Goal: Check status: Check status

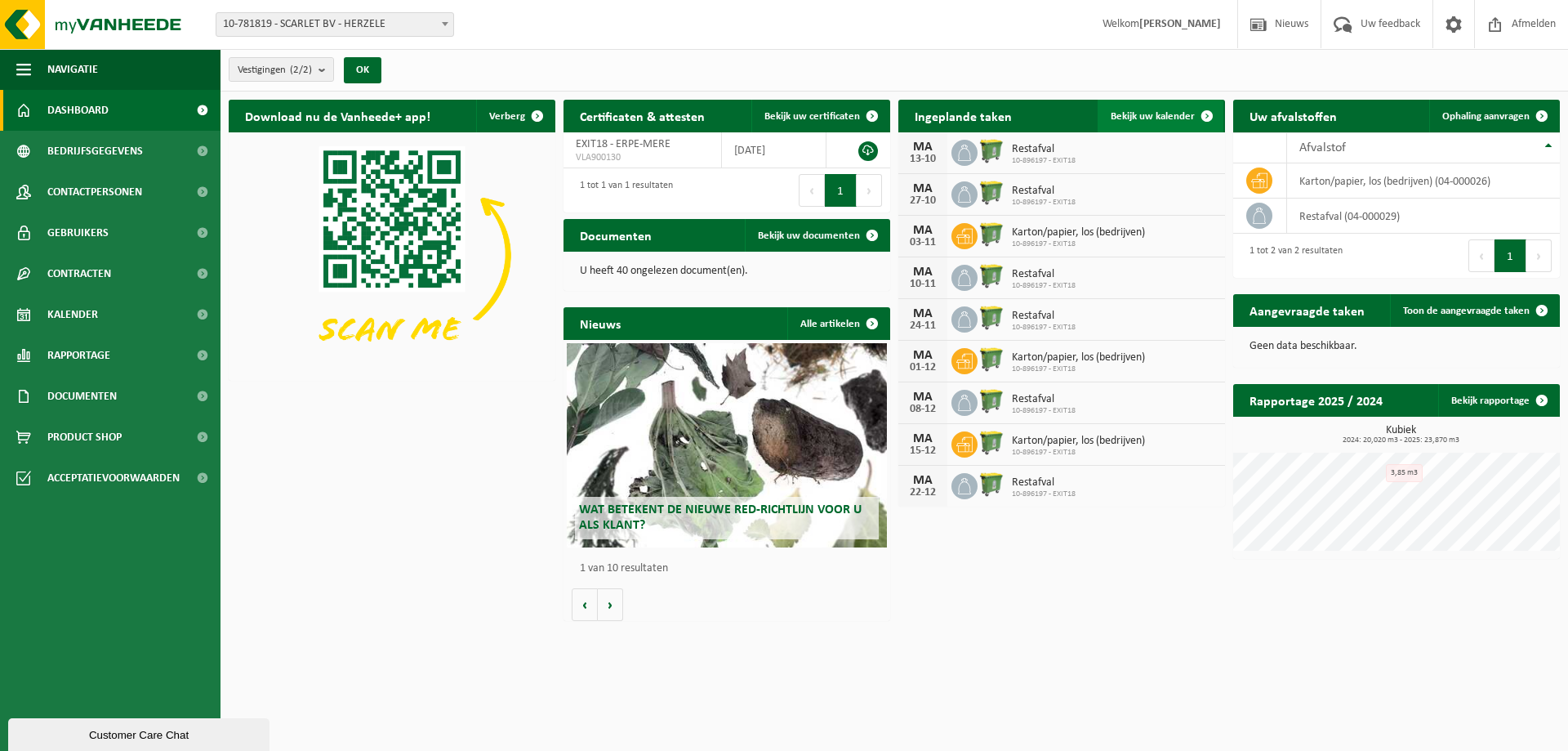
click at [1161, 118] on span "Bekijk uw kalender" at bounding box center [1152, 116] width 84 height 11
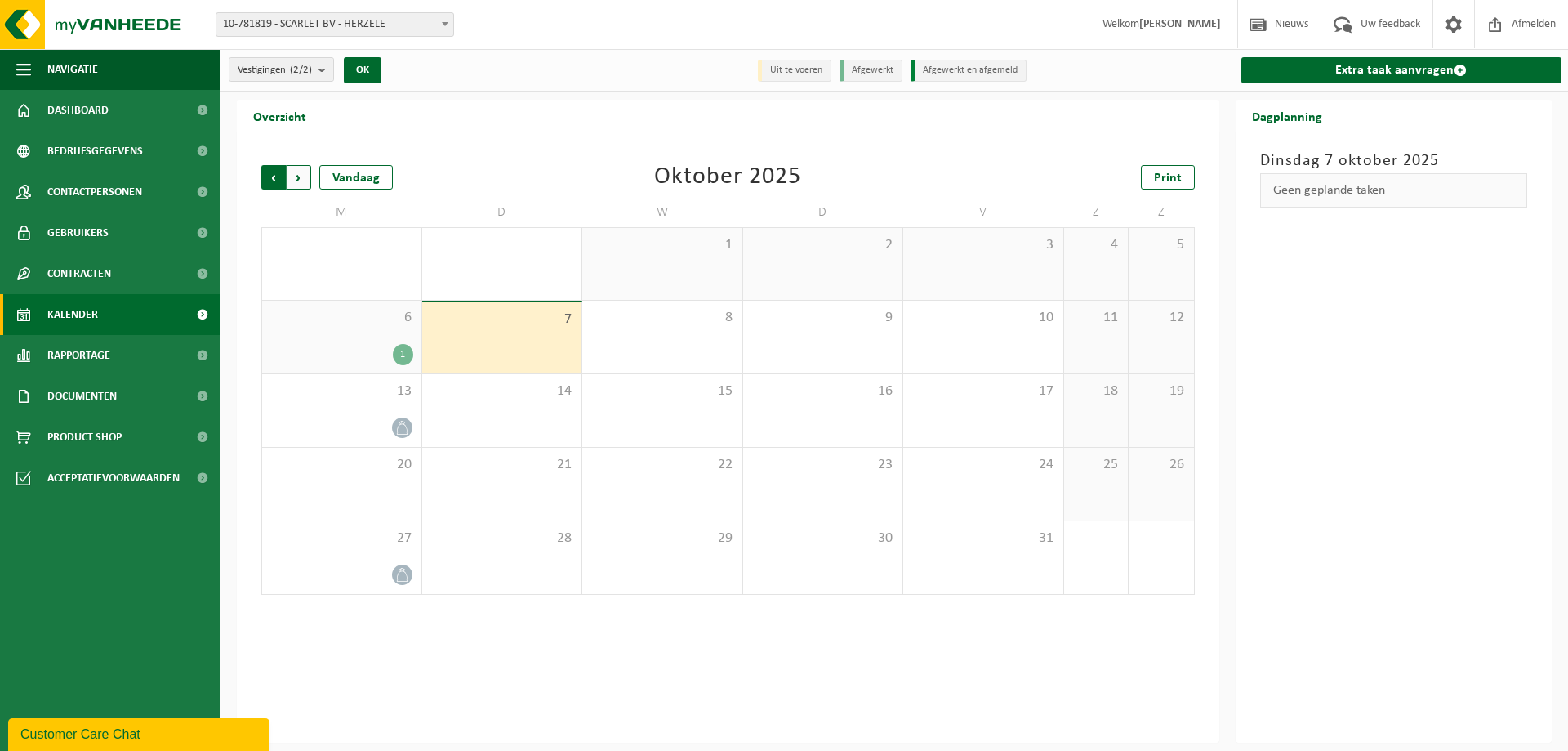
click at [299, 178] on span "Volgende" at bounding box center [299, 178] width 25 height 25
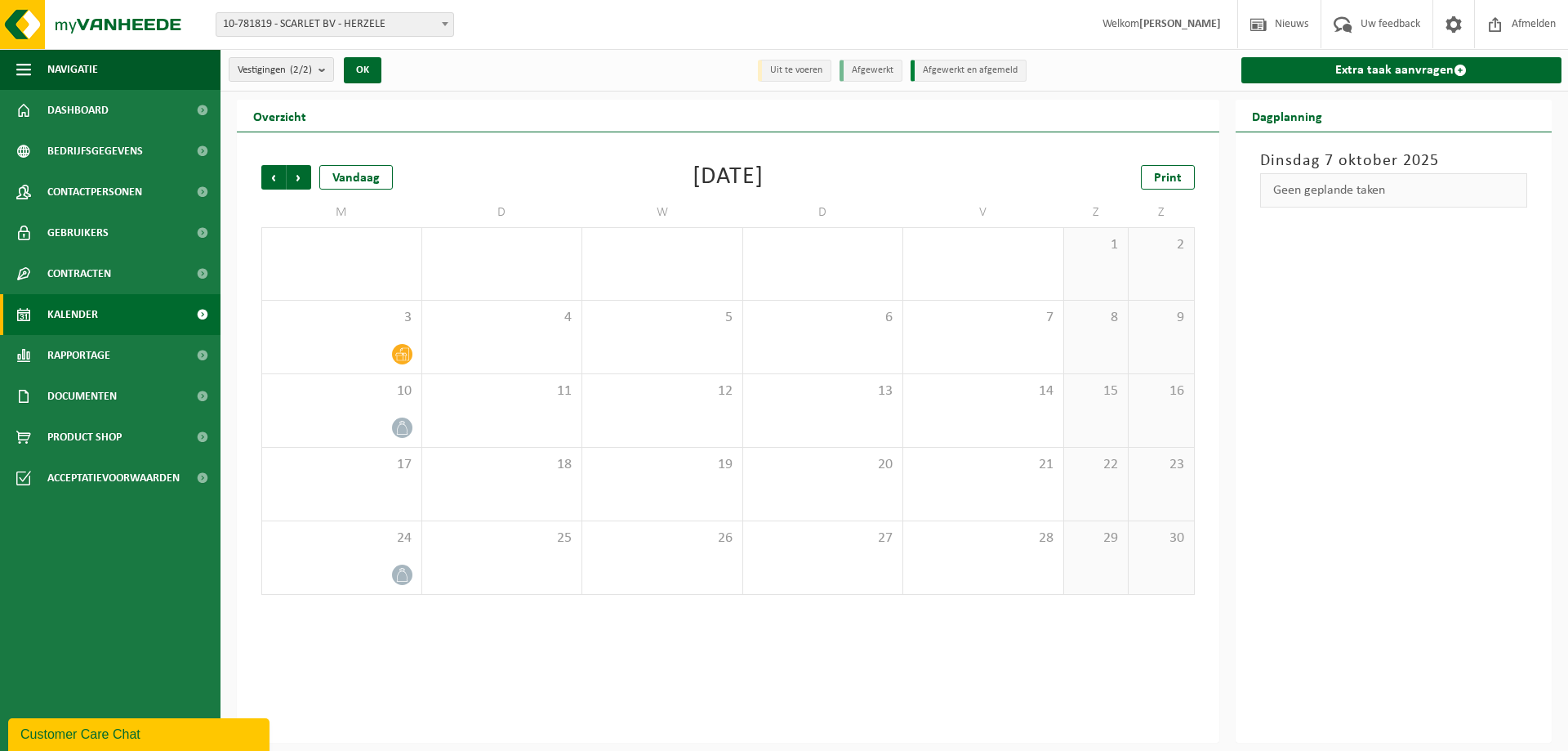
click at [299, 178] on span "Volgende" at bounding box center [299, 178] width 25 height 25
click at [274, 181] on span "Vorige" at bounding box center [274, 178] width 25 height 25
click at [402, 422] on icon at bounding box center [402, 427] width 14 height 14
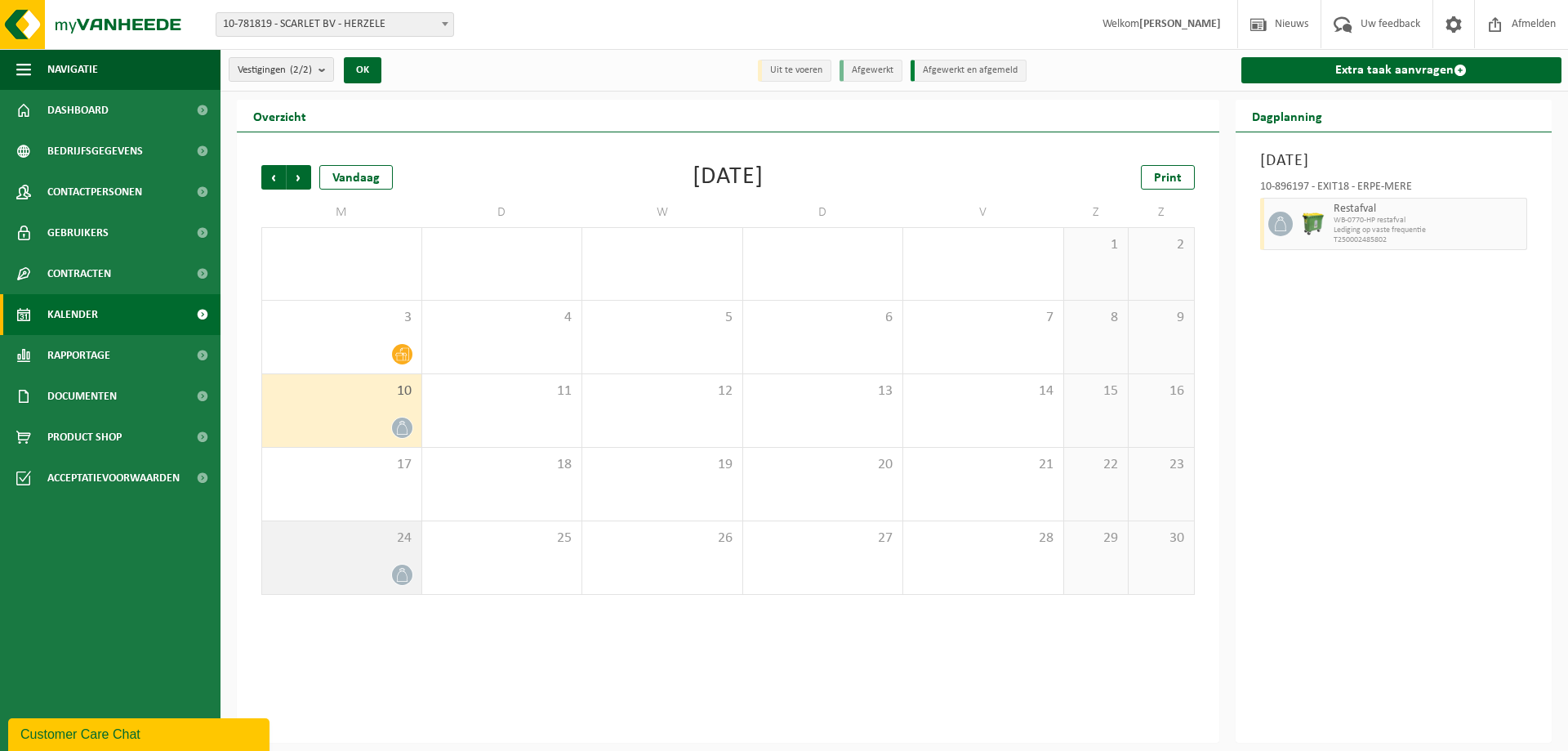
click at [396, 568] on icon at bounding box center [402, 574] width 14 height 14
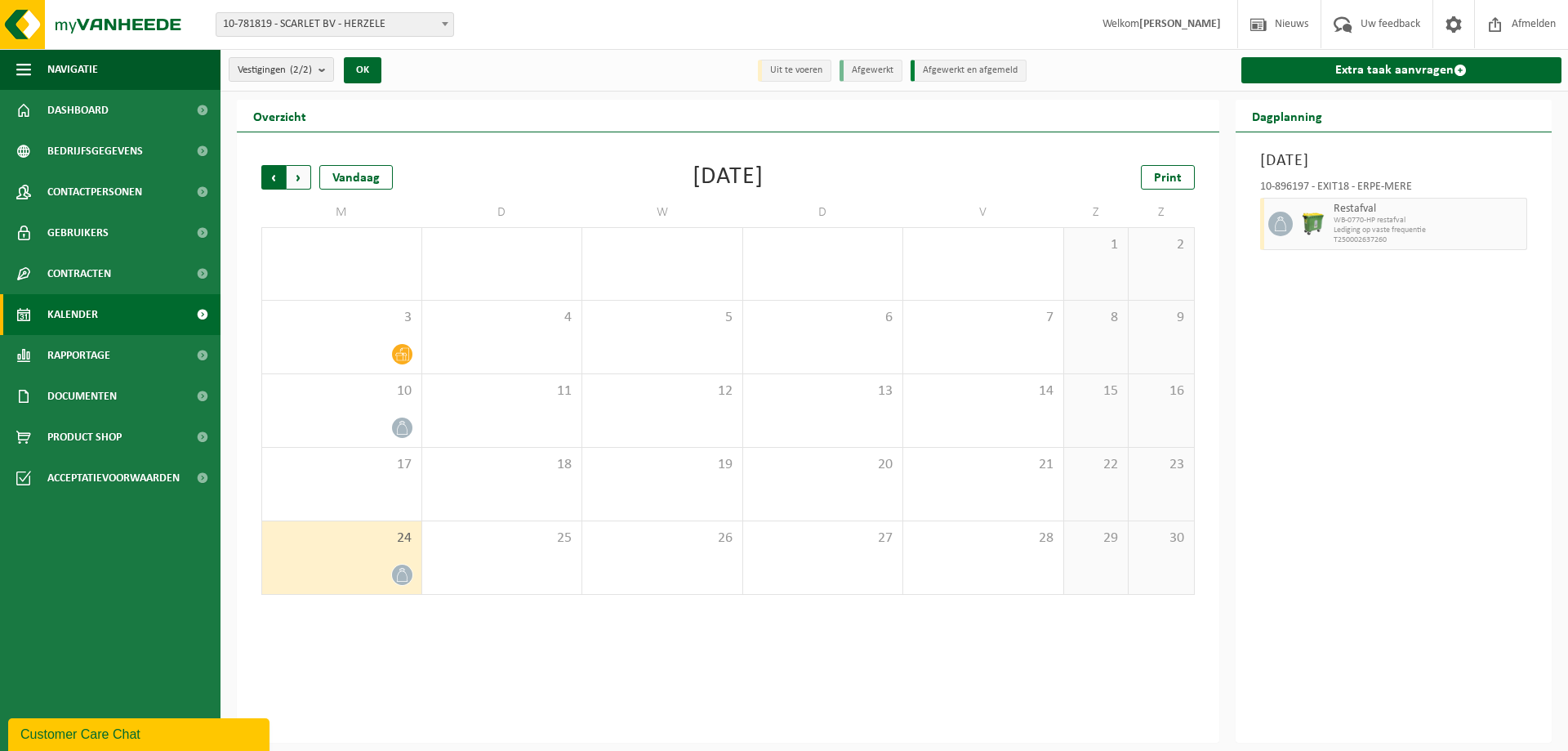
click at [299, 182] on span "Volgende" at bounding box center [299, 178] width 25 height 25
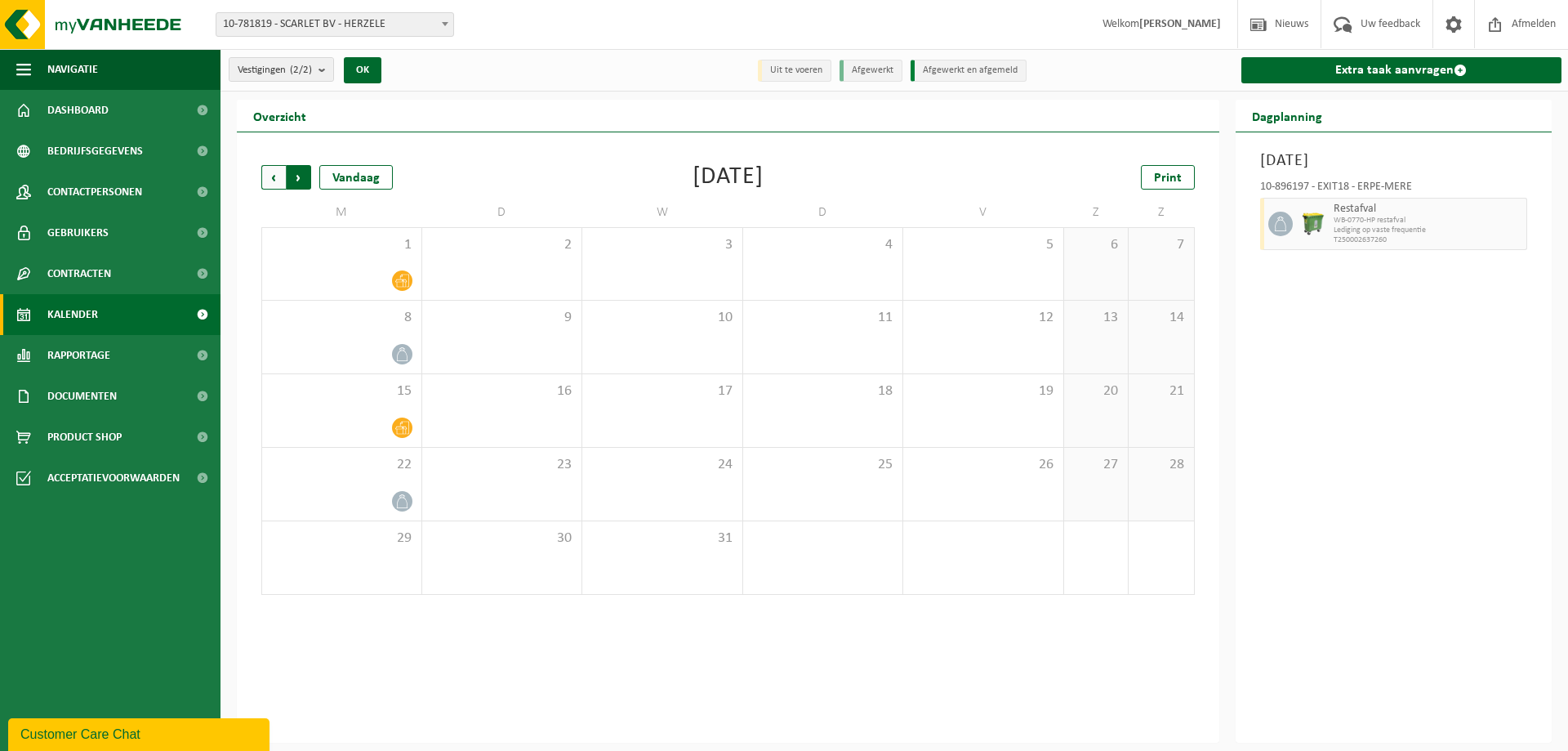
click at [278, 173] on span "Vorige" at bounding box center [274, 178] width 25 height 25
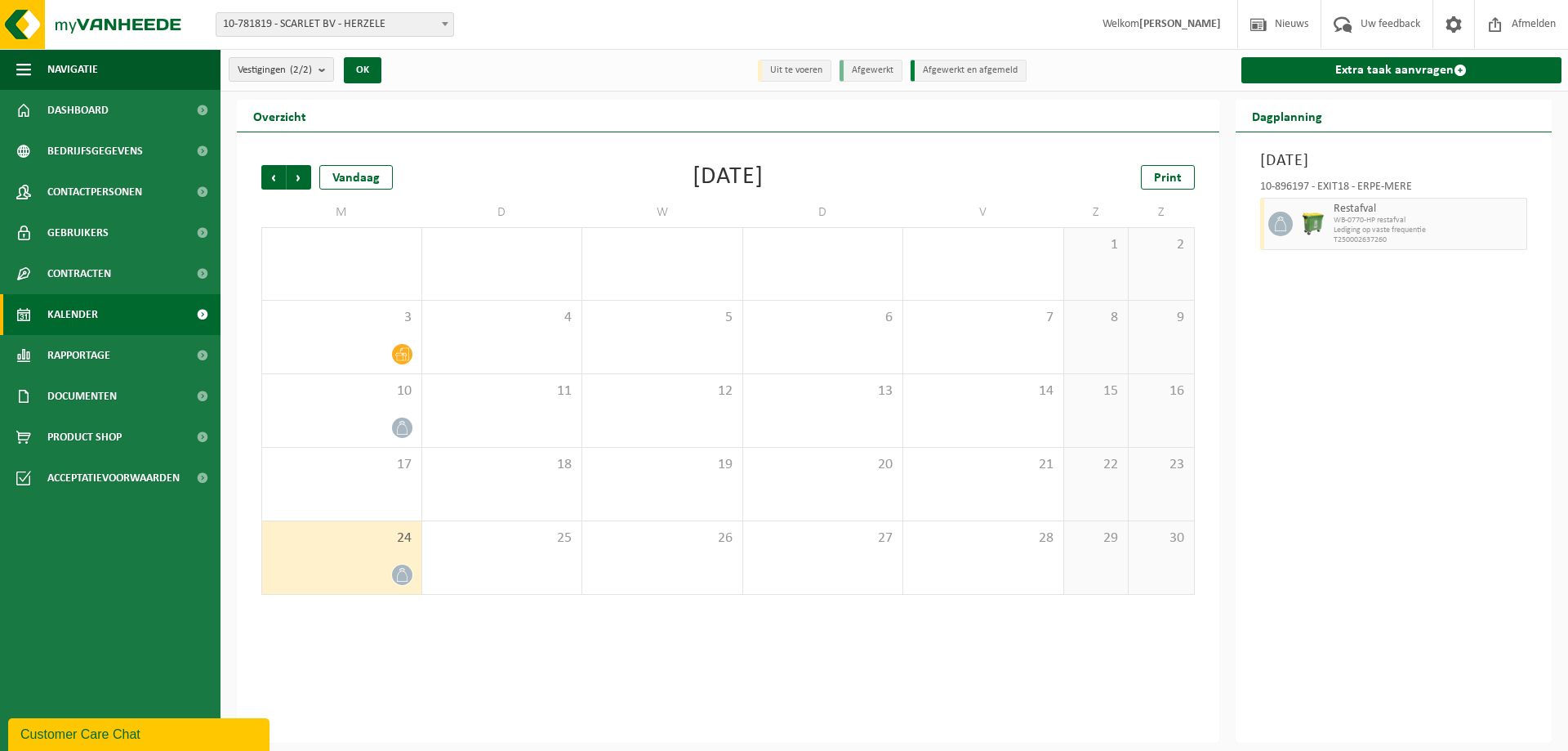
click at [400, 579] on icon at bounding box center [402, 574] width 14 height 14
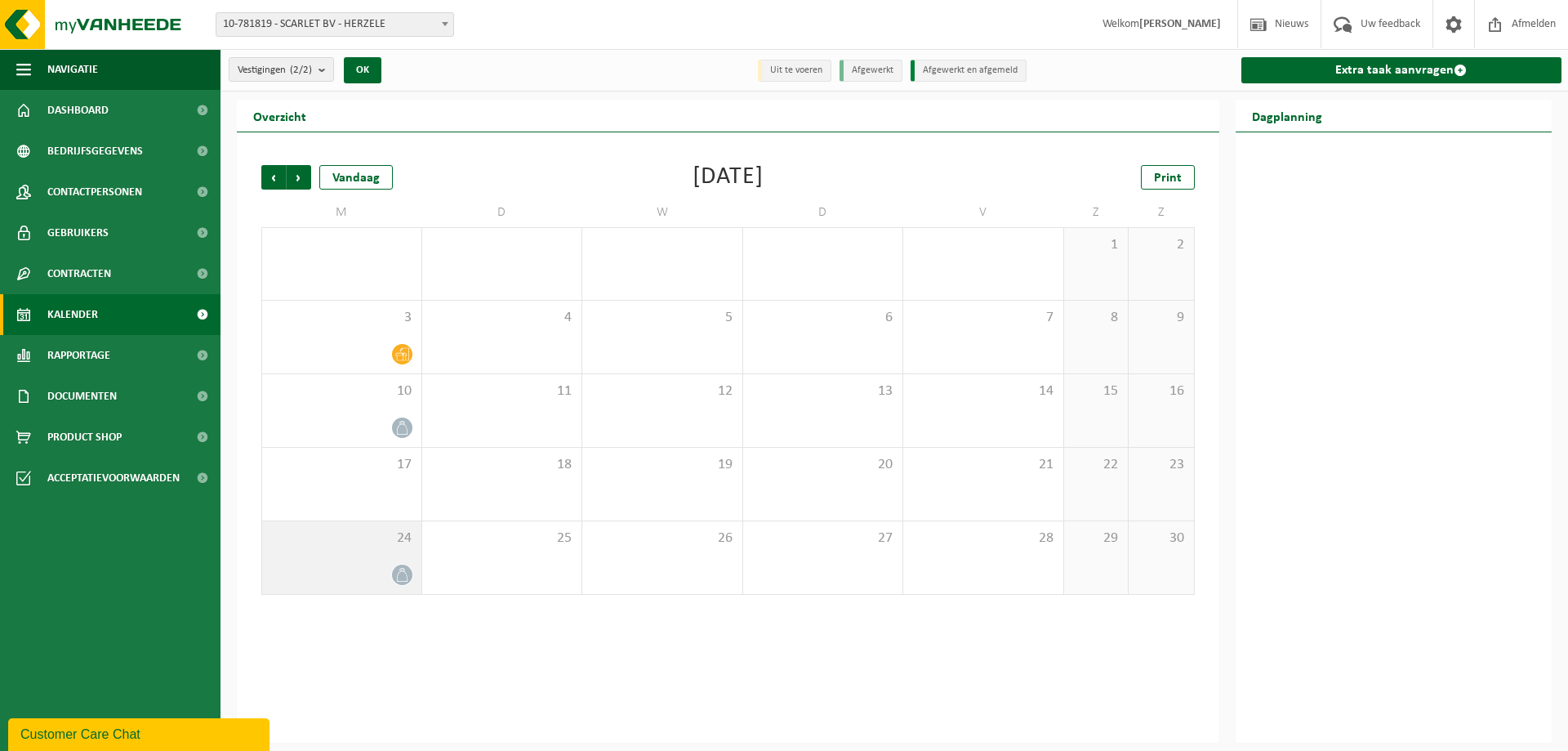
click at [402, 574] on icon at bounding box center [402, 574] width 14 height 14
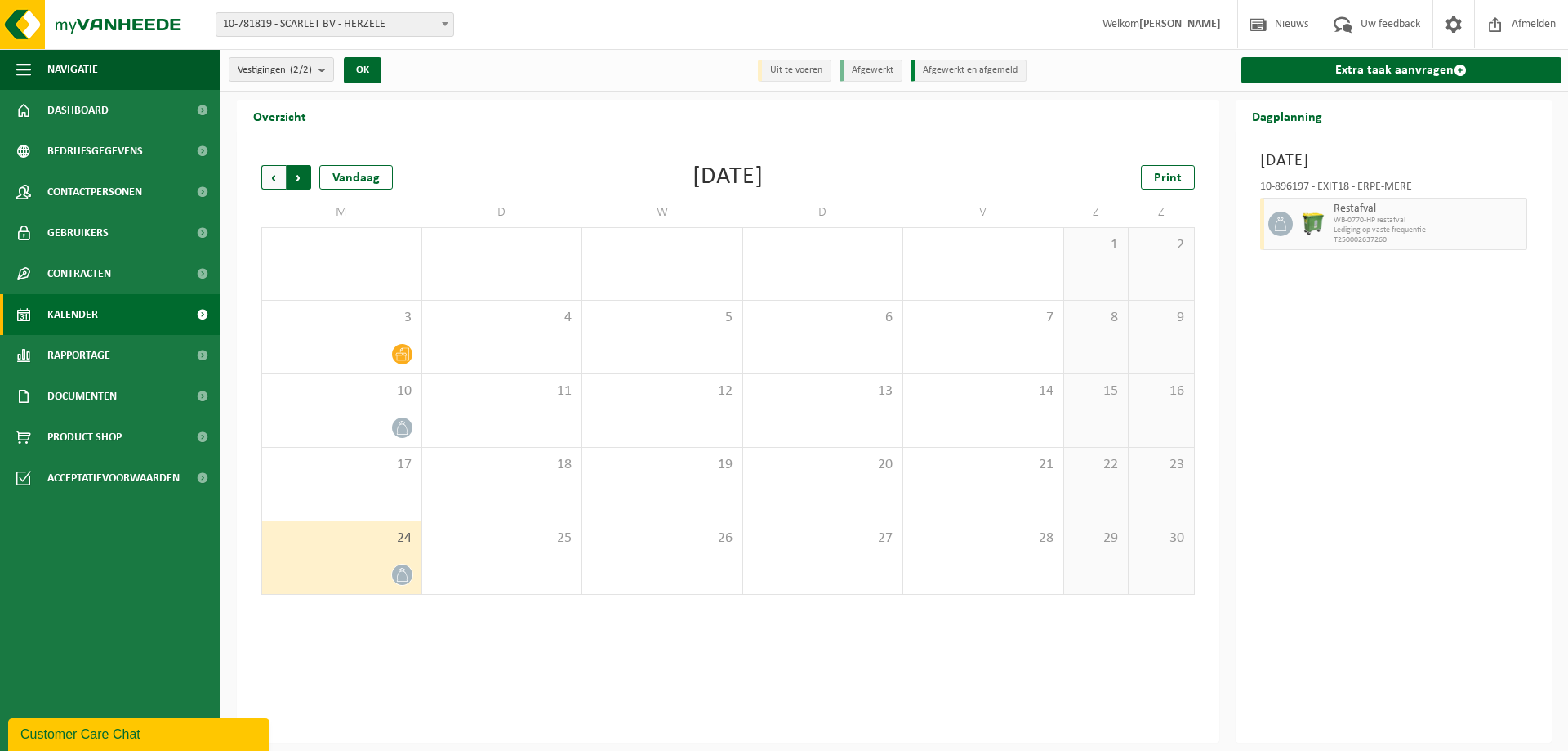
click at [273, 169] on span "Vorige" at bounding box center [274, 178] width 25 height 25
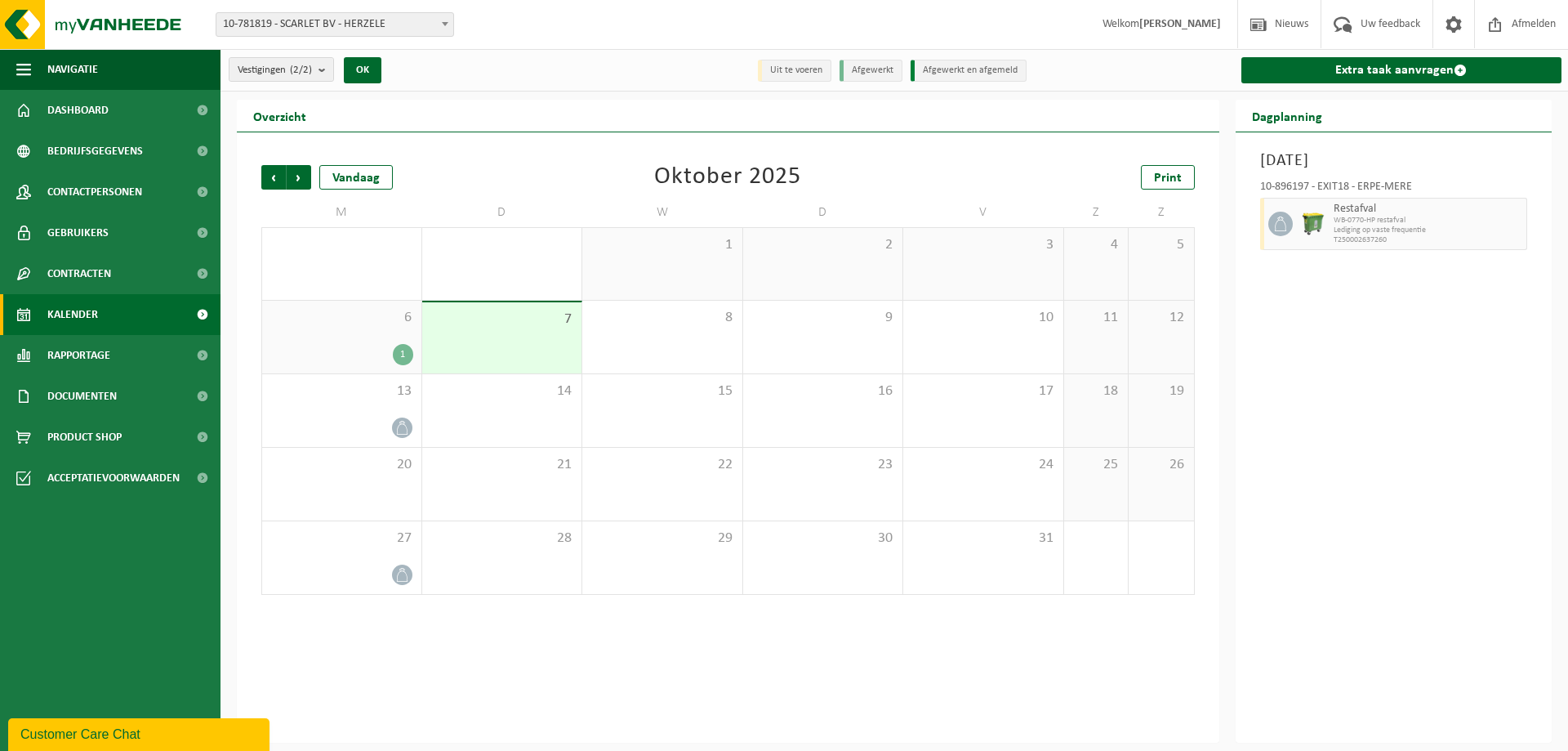
click at [446, 22] on span at bounding box center [446, 24] width 17 height 22
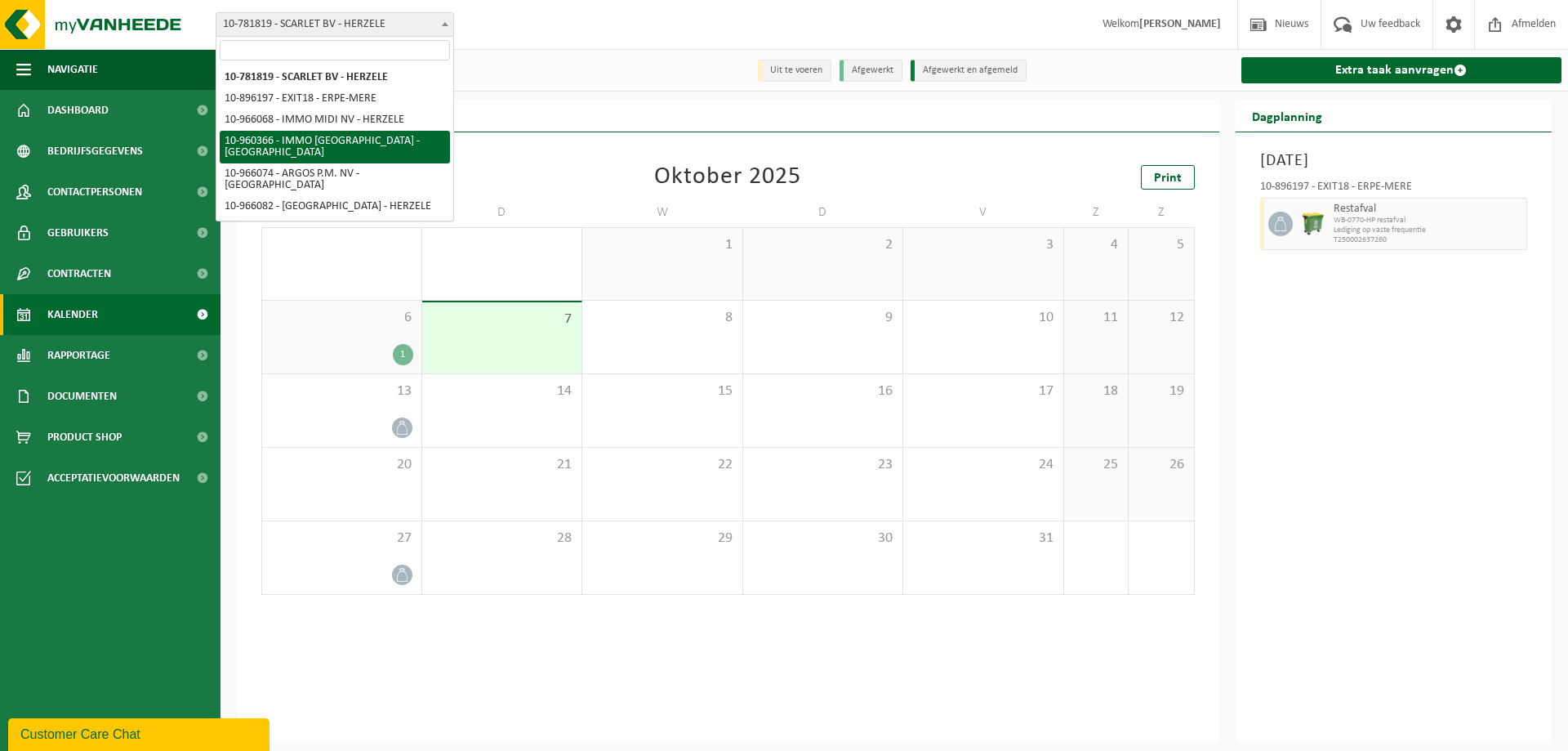
select select "149376"
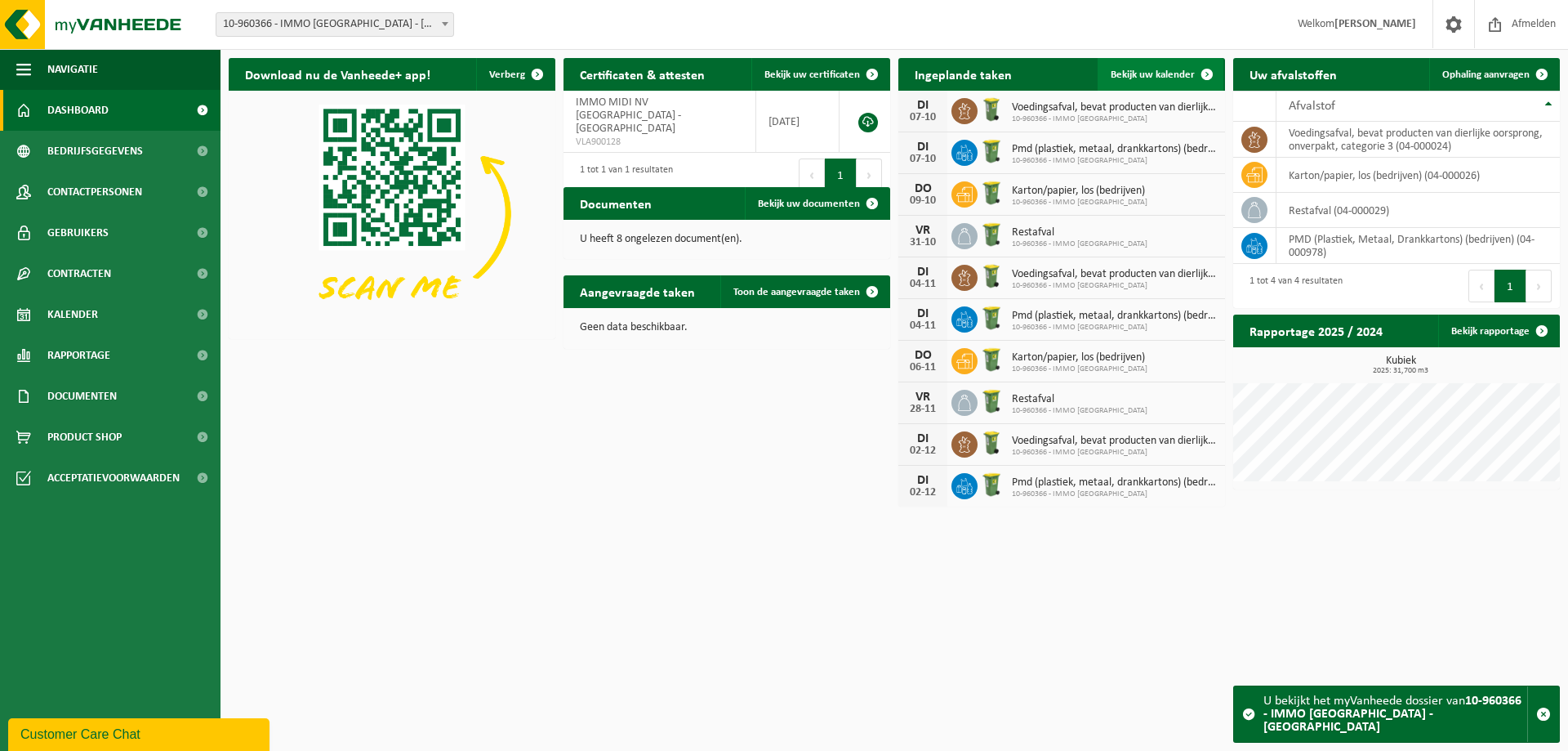
click at [1152, 76] on span "Bekijk uw kalender" at bounding box center [1152, 75] width 84 height 11
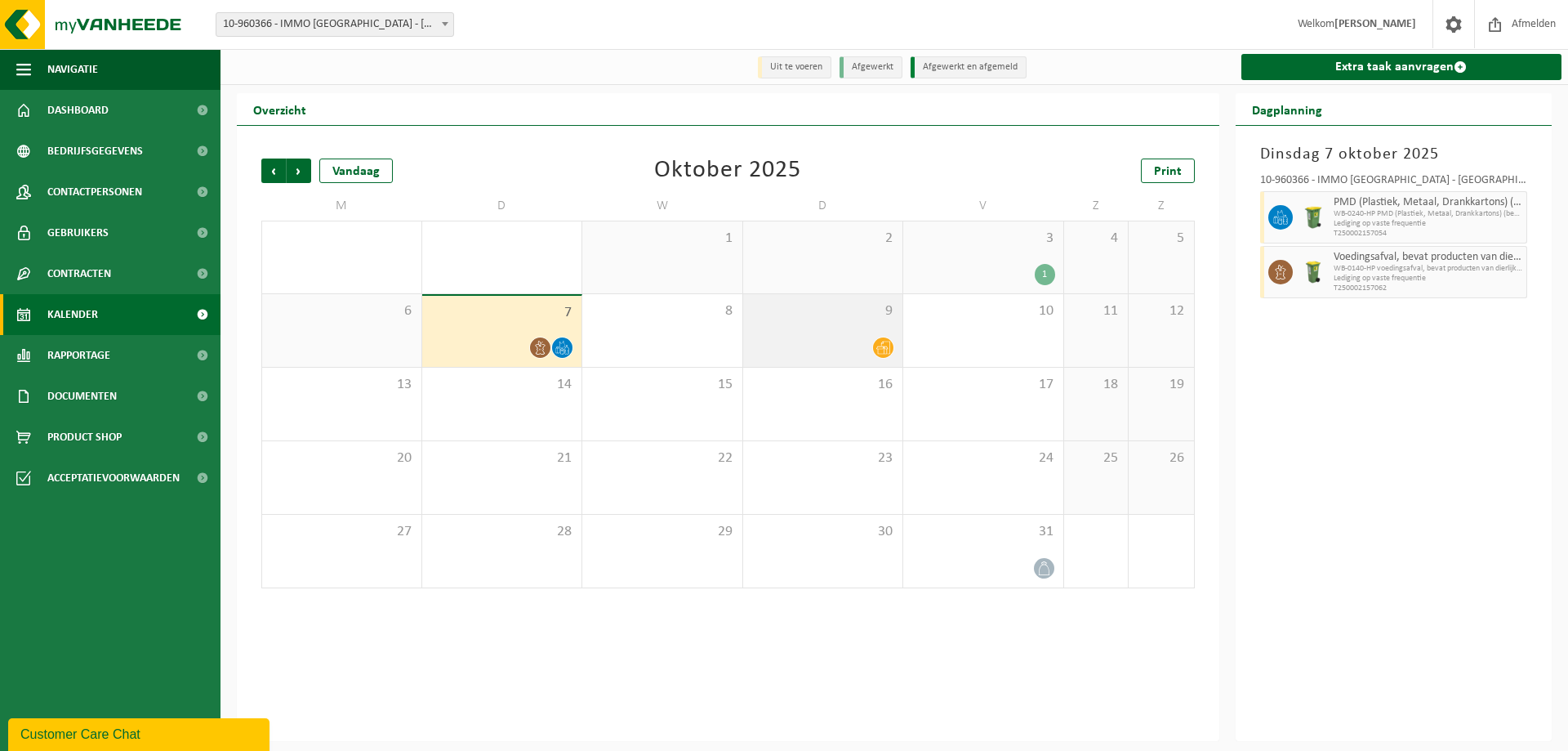
click at [886, 349] on icon at bounding box center [883, 347] width 14 height 14
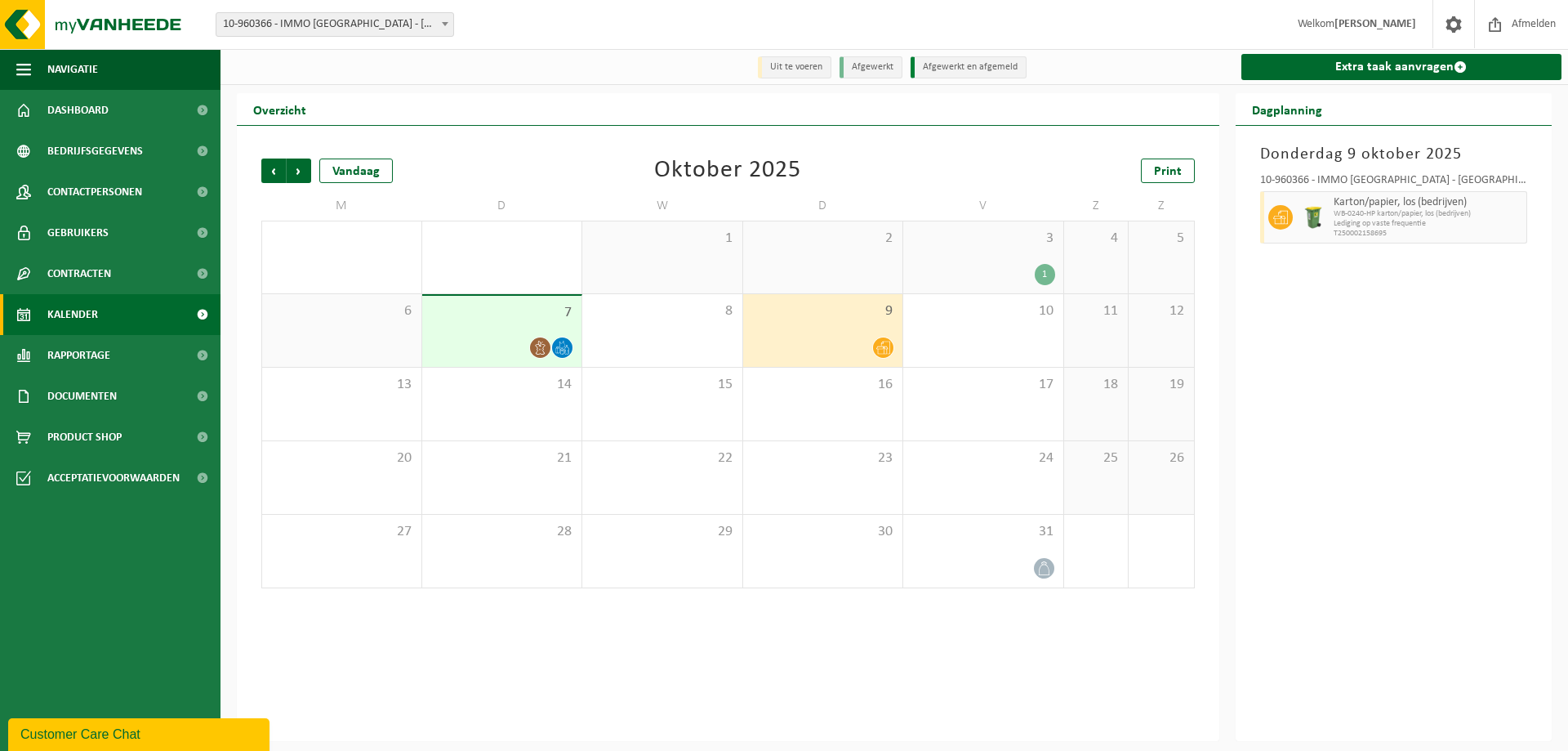
click at [514, 340] on div at bounding box center [502, 348] width 144 height 22
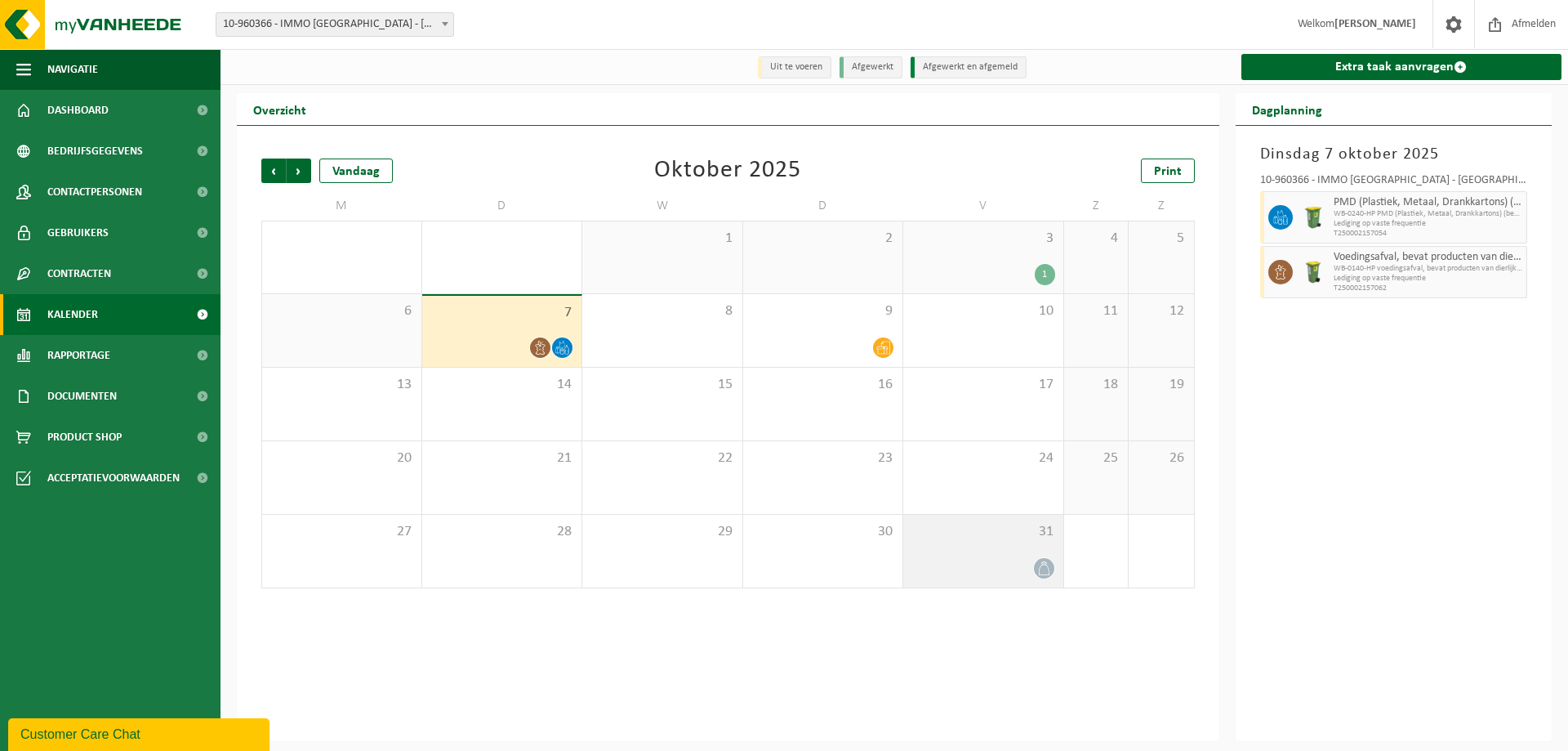
click at [1051, 568] on span at bounding box center [1044, 568] width 21 height 21
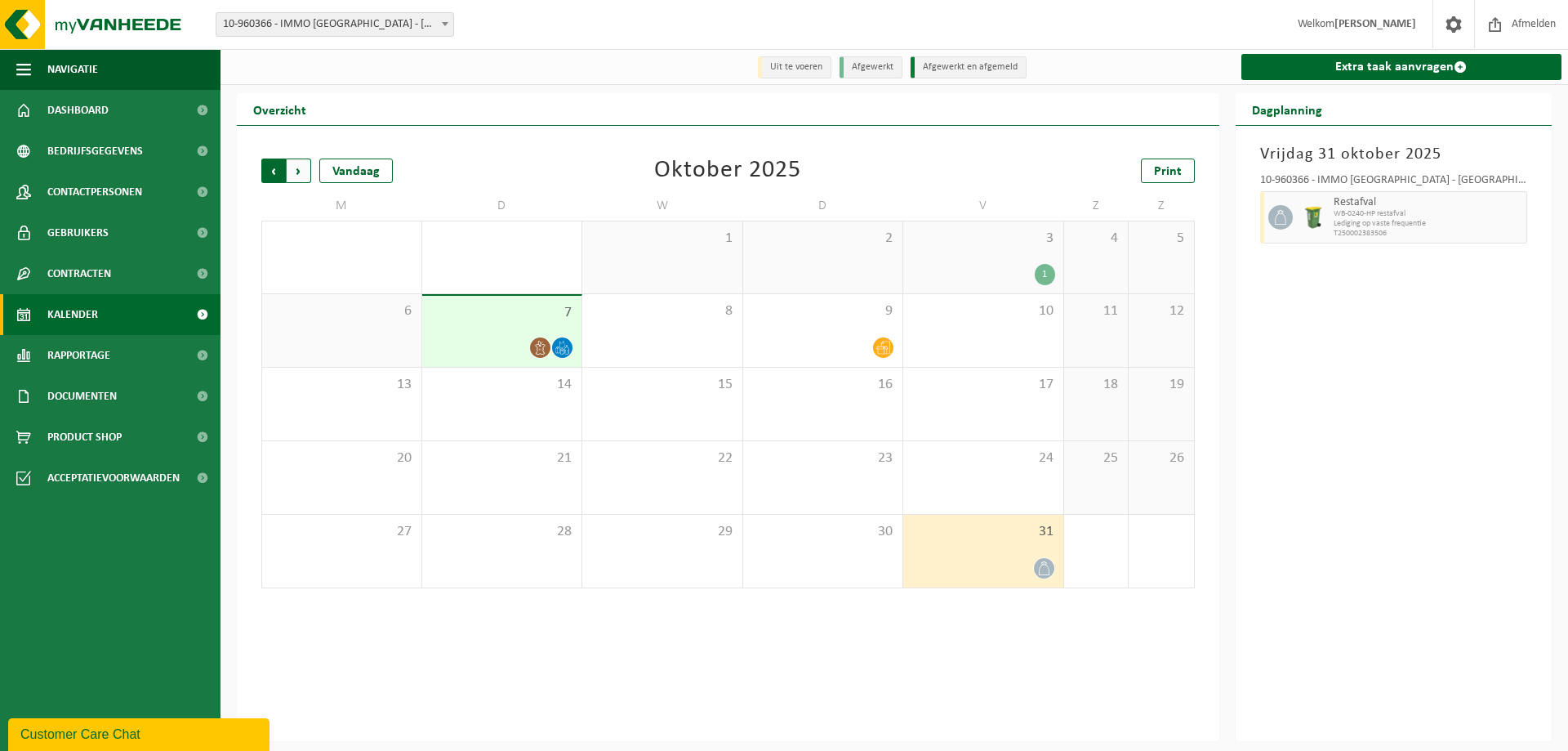
click at [299, 168] on span "Volgende" at bounding box center [299, 171] width 25 height 25
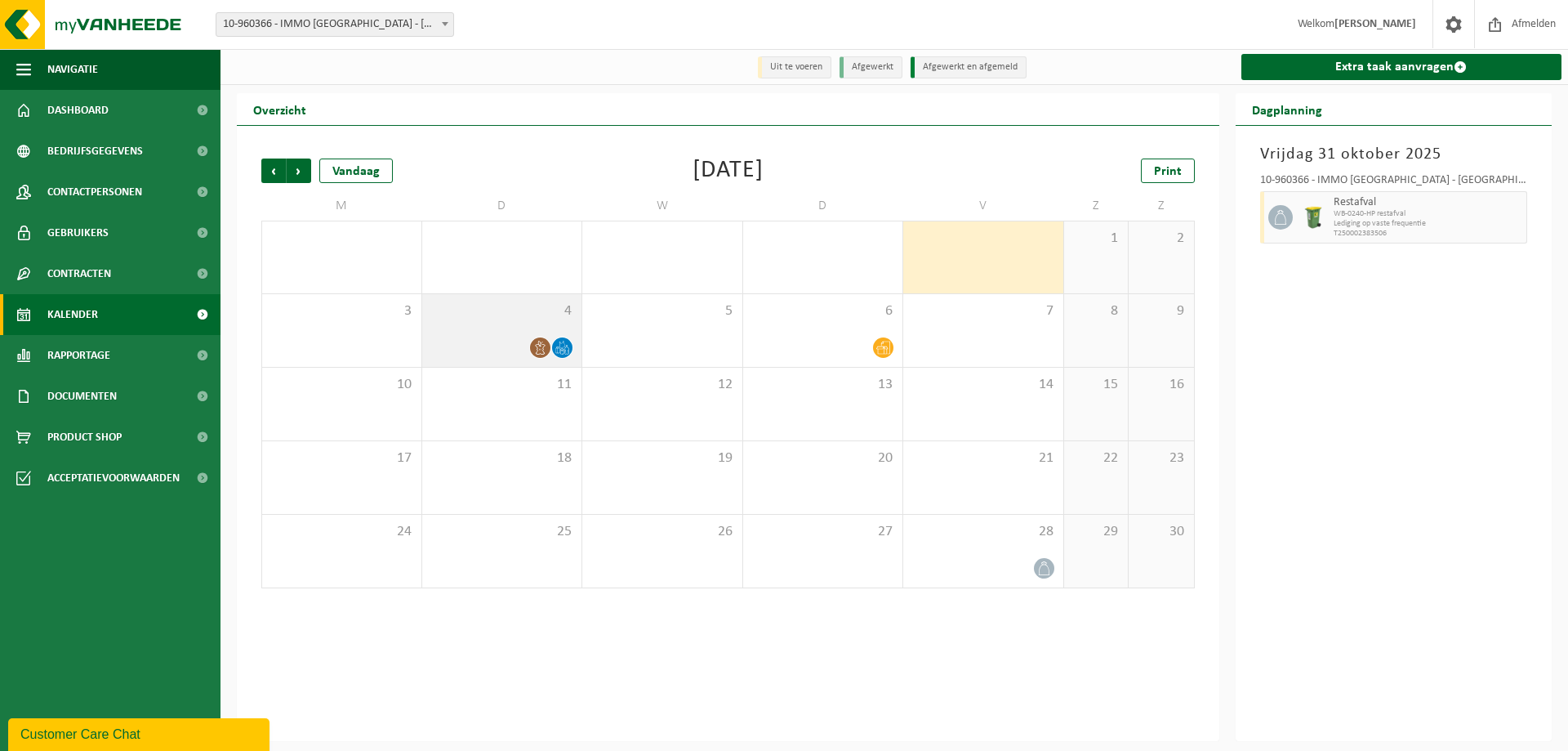
click at [538, 342] on icon at bounding box center [540, 347] width 14 height 14
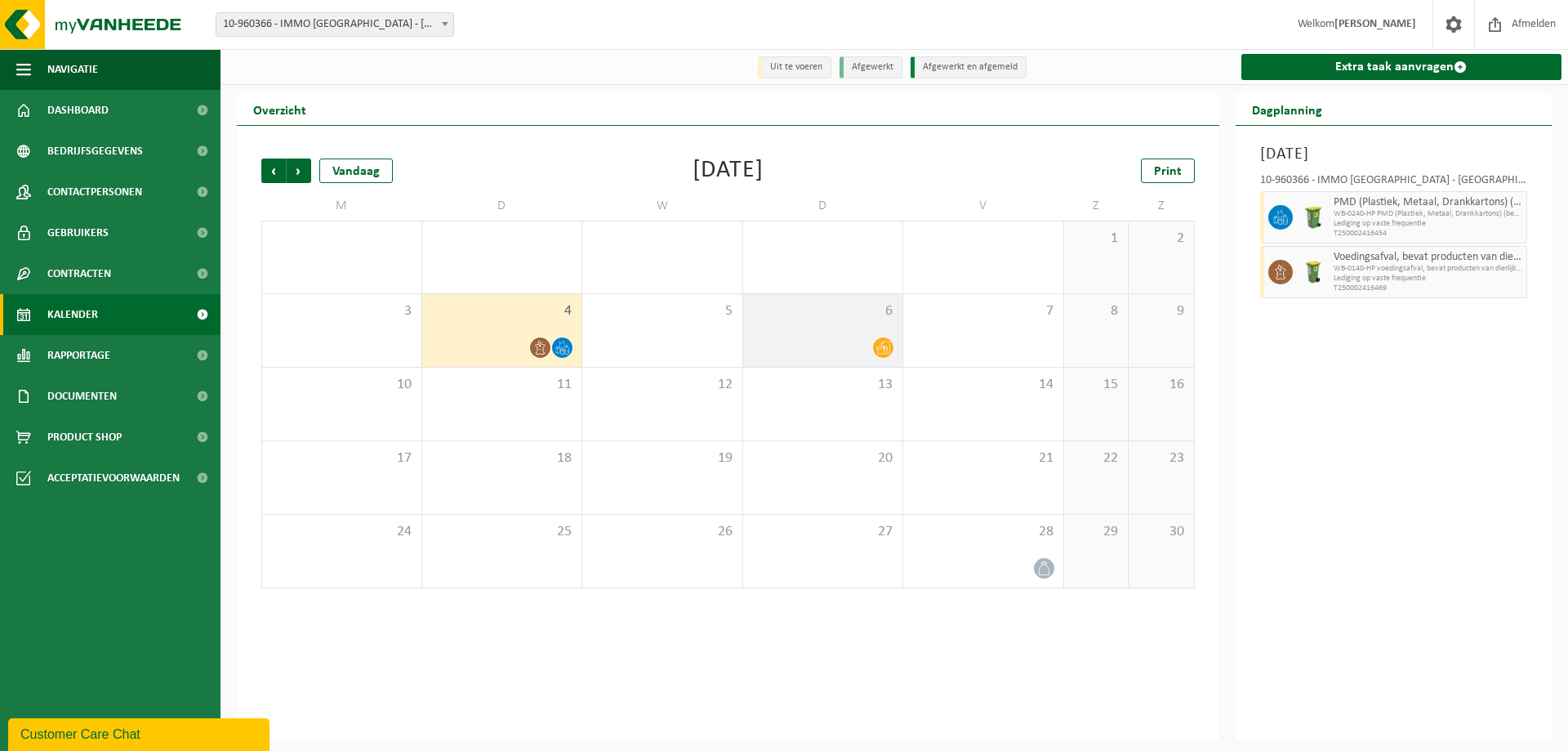
click at [890, 347] on span at bounding box center [883, 348] width 21 height 21
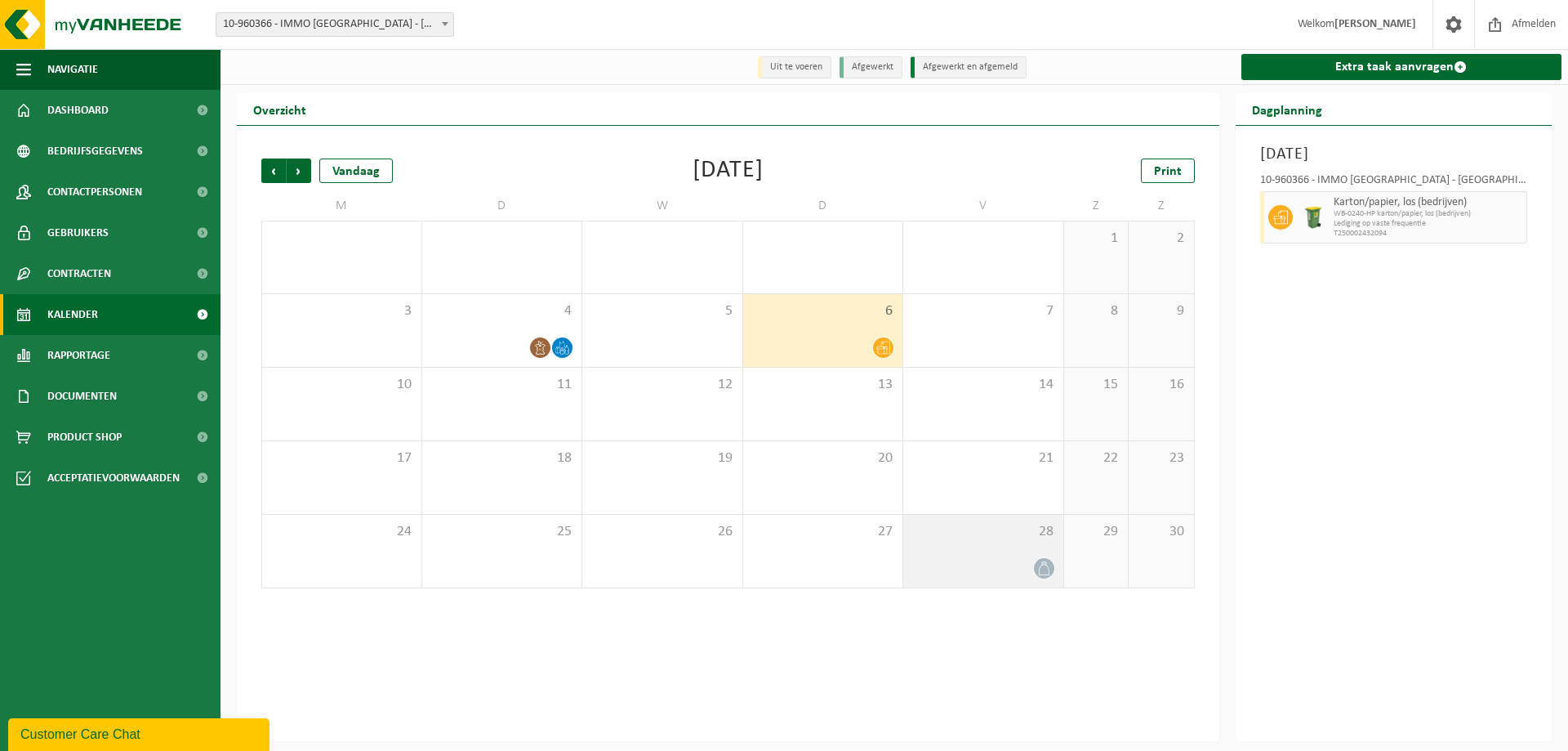
click at [1045, 570] on icon at bounding box center [1044, 568] width 14 height 14
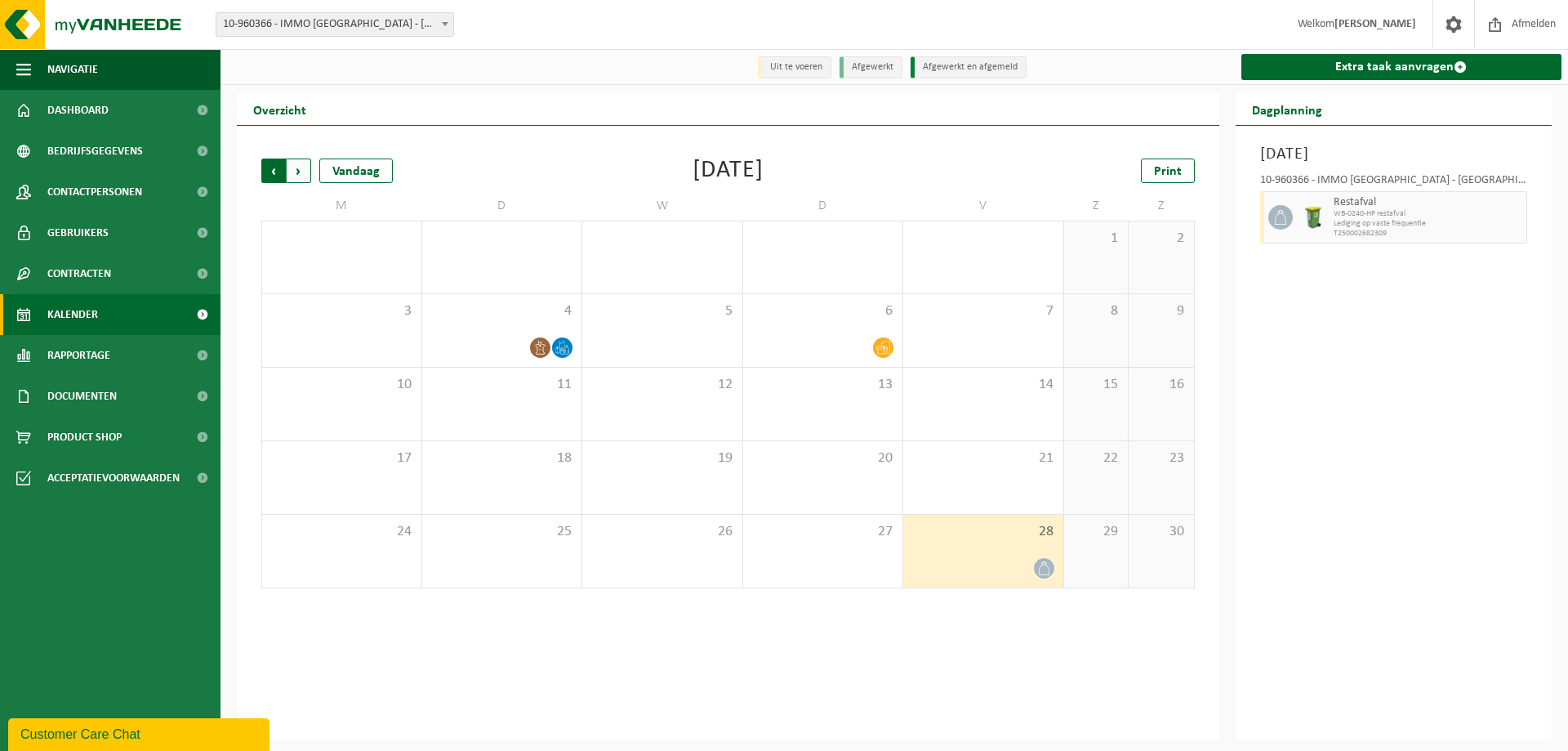
click at [296, 167] on span "Volgende" at bounding box center [299, 171] width 25 height 25
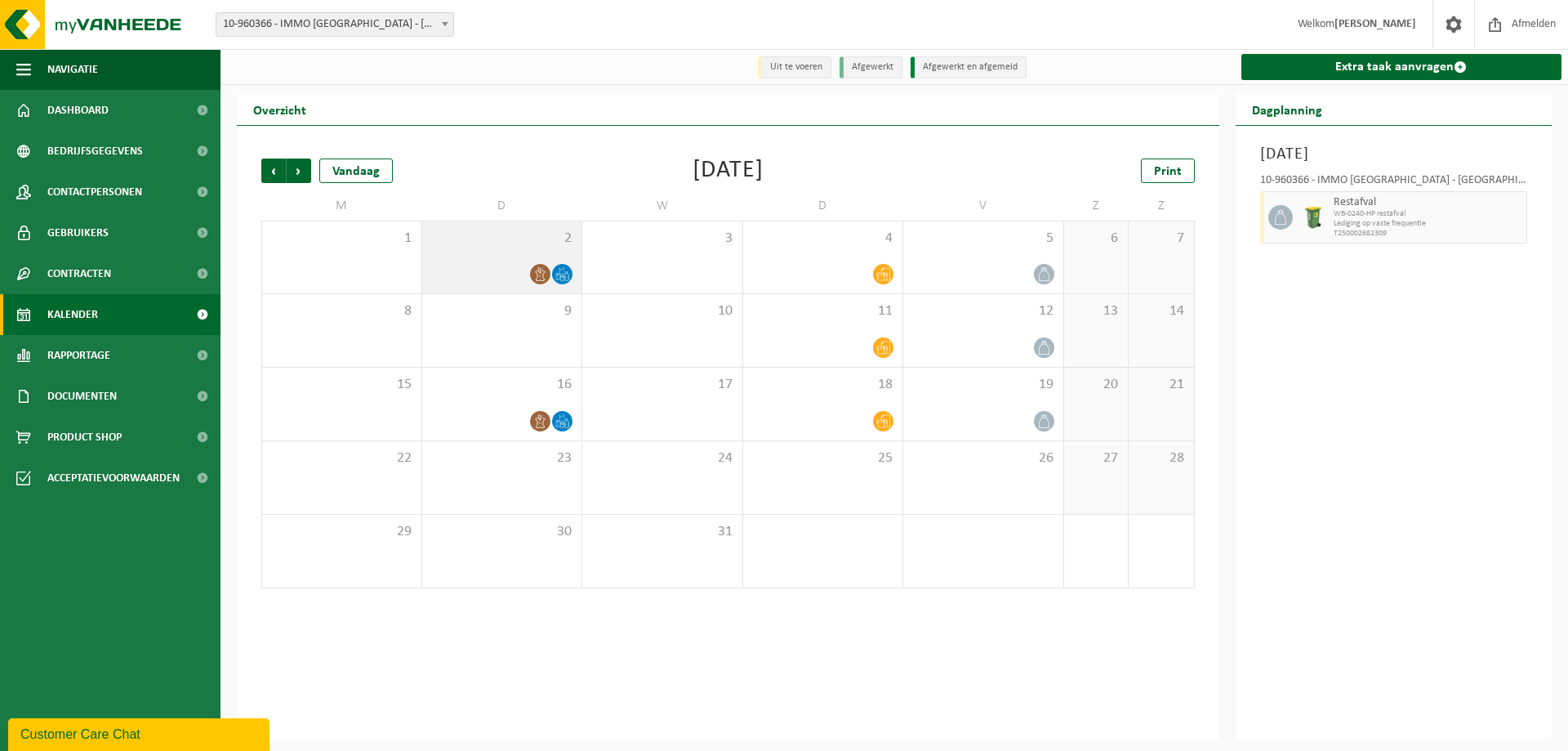
click at [534, 259] on div "2" at bounding box center [502, 257] width 160 height 72
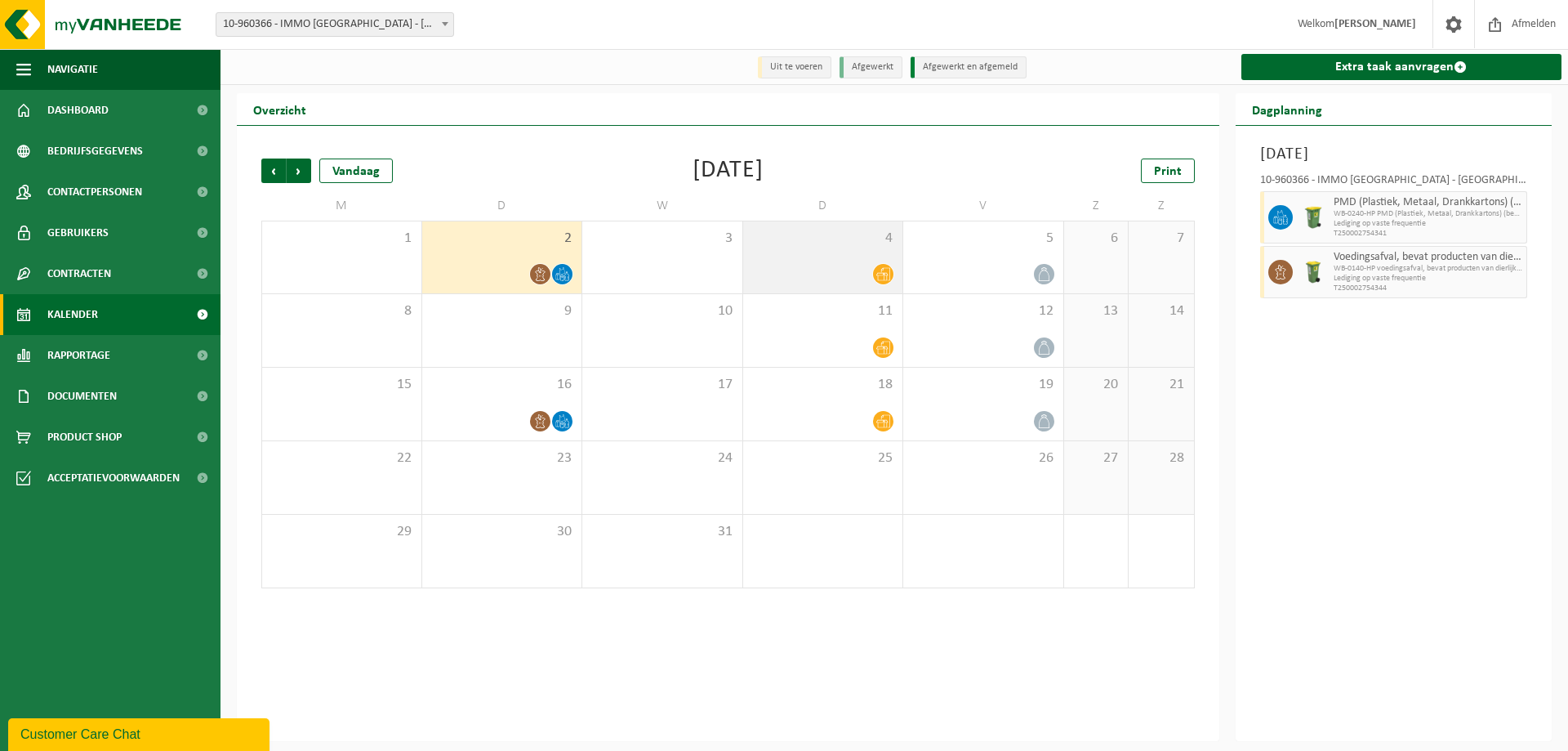
click at [881, 261] on div "4" at bounding box center [823, 257] width 160 height 72
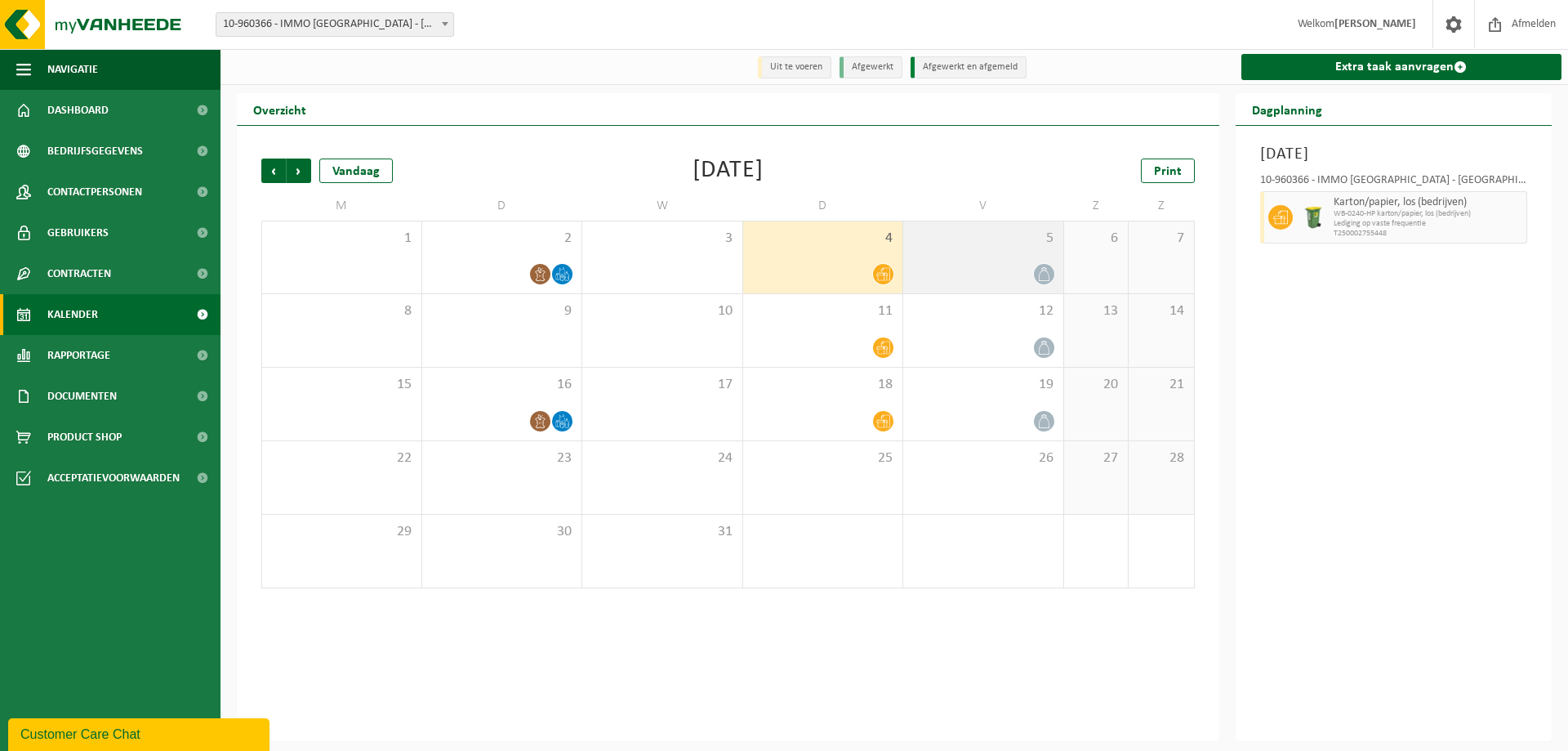
click at [1006, 271] on div at bounding box center [983, 274] width 144 height 22
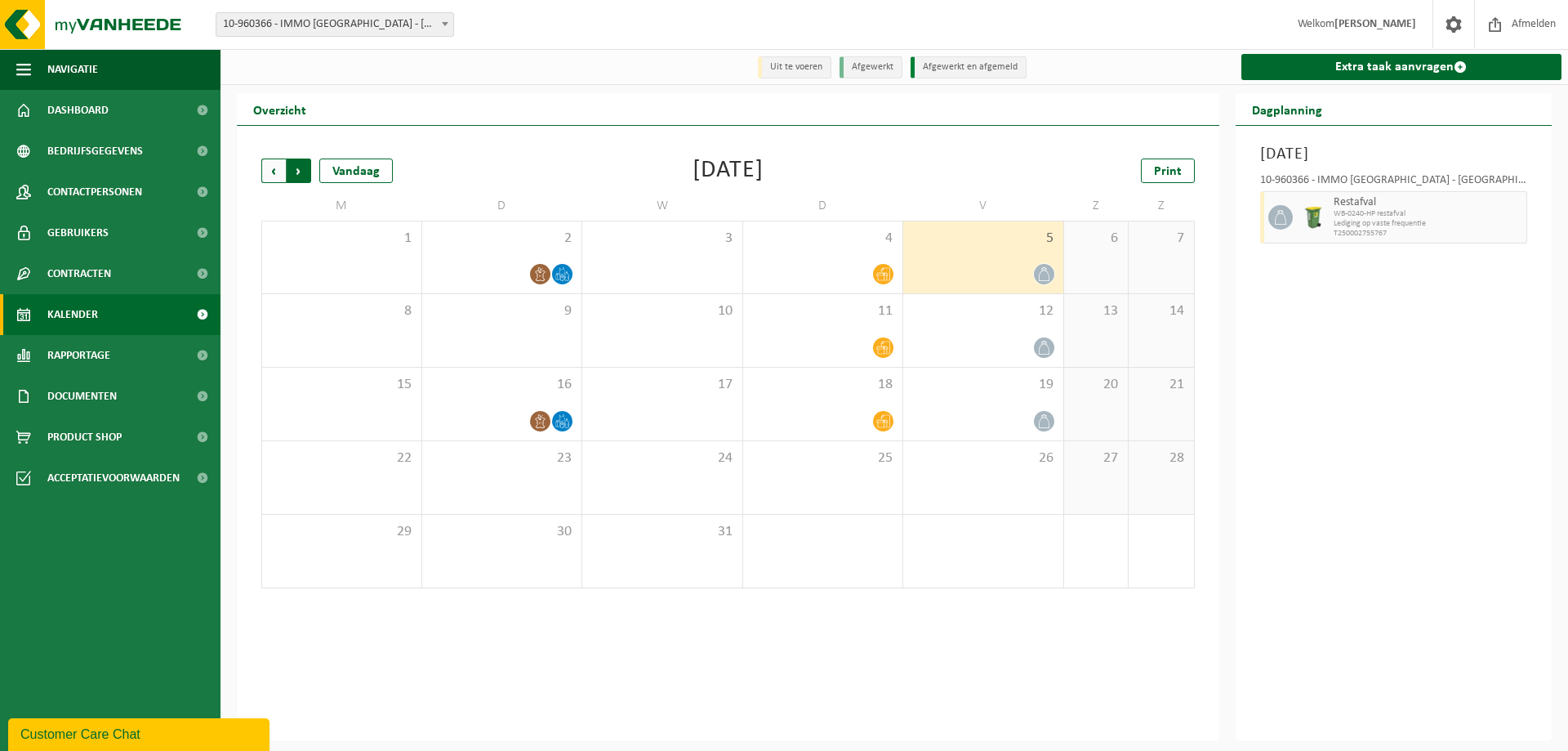
click at [271, 171] on span "Vorige" at bounding box center [274, 171] width 25 height 25
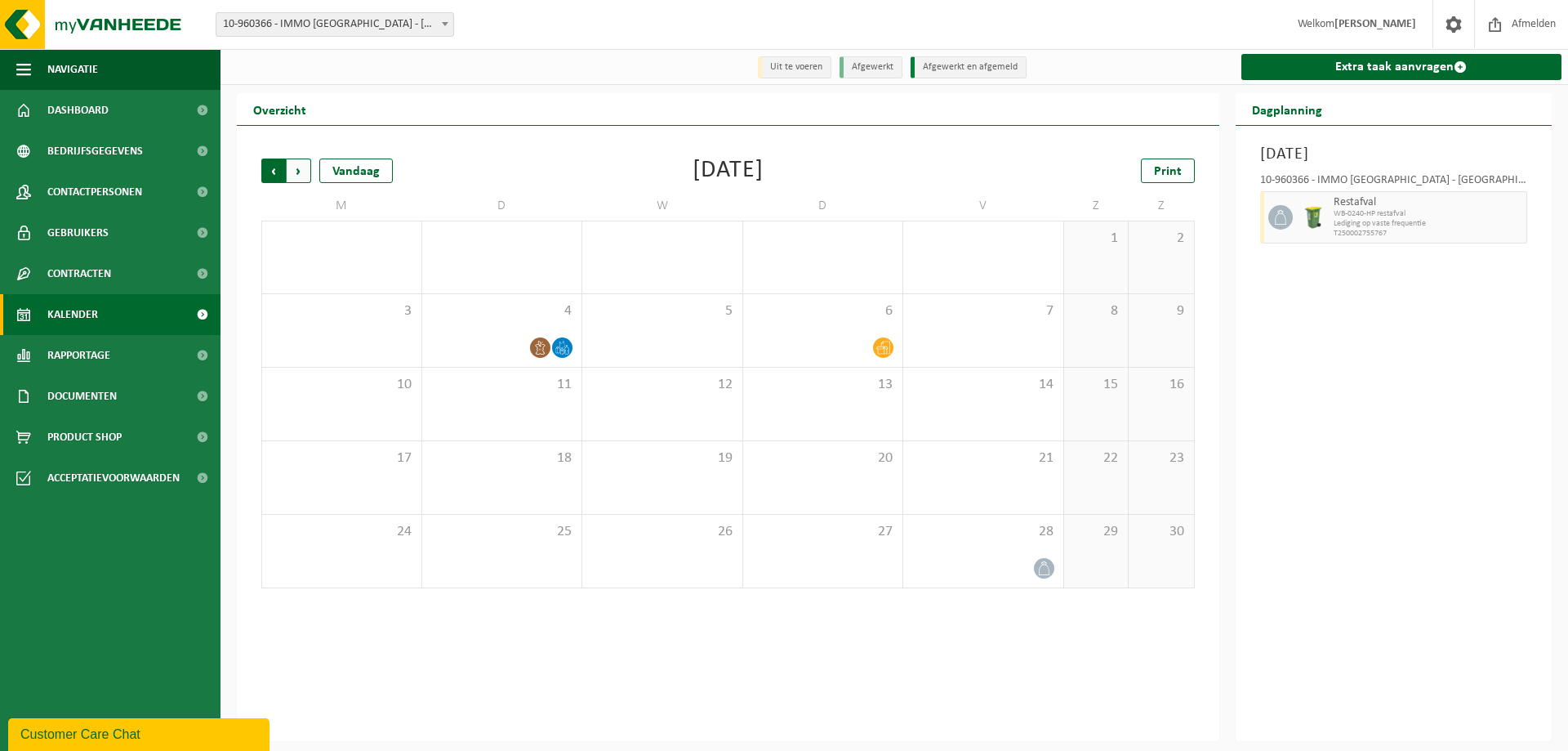
click at [310, 163] on span "Volgende" at bounding box center [299, 171] width 25 height 25
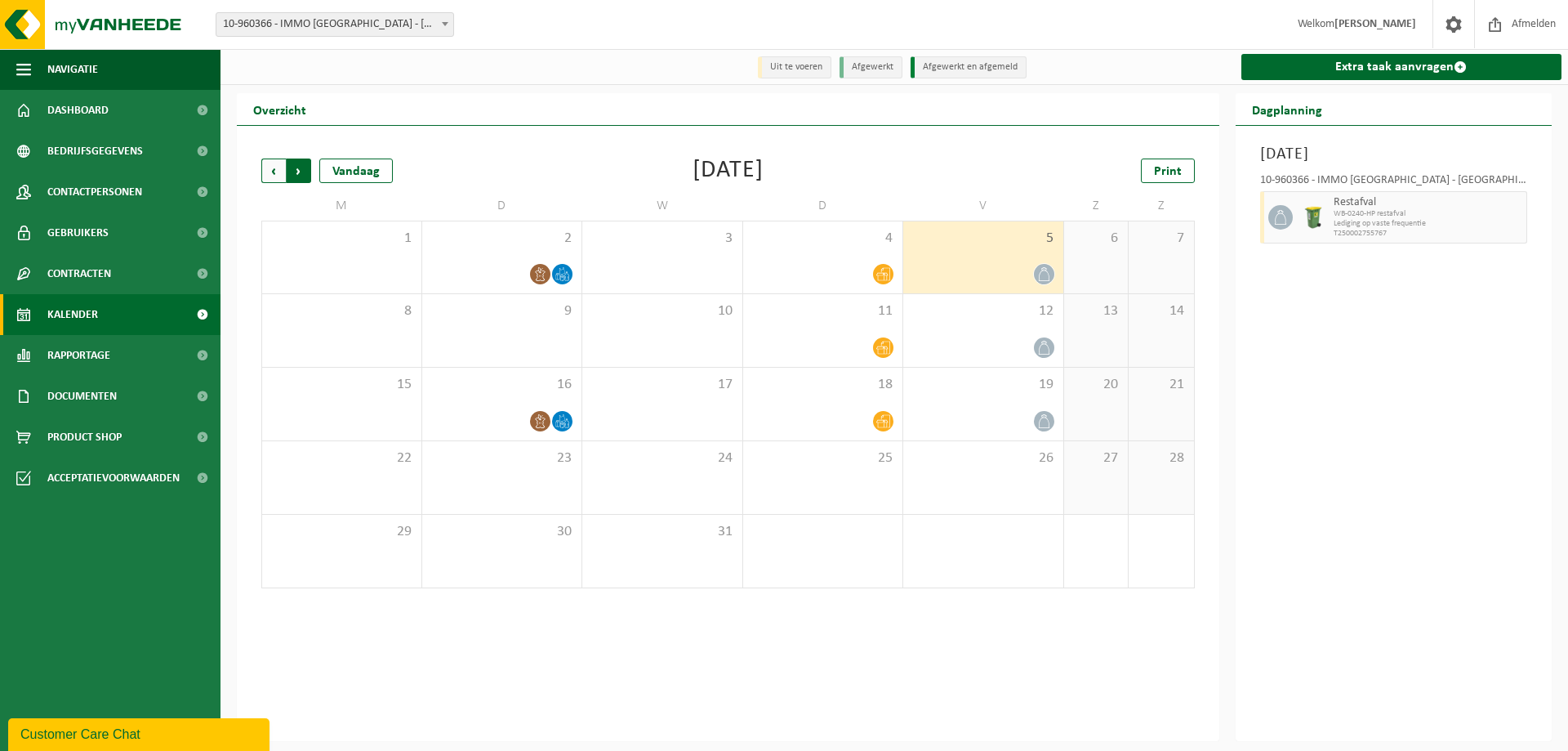
click at [269, 173] on span "Vorige" at bounding box center [274, 171] width 25 height 25
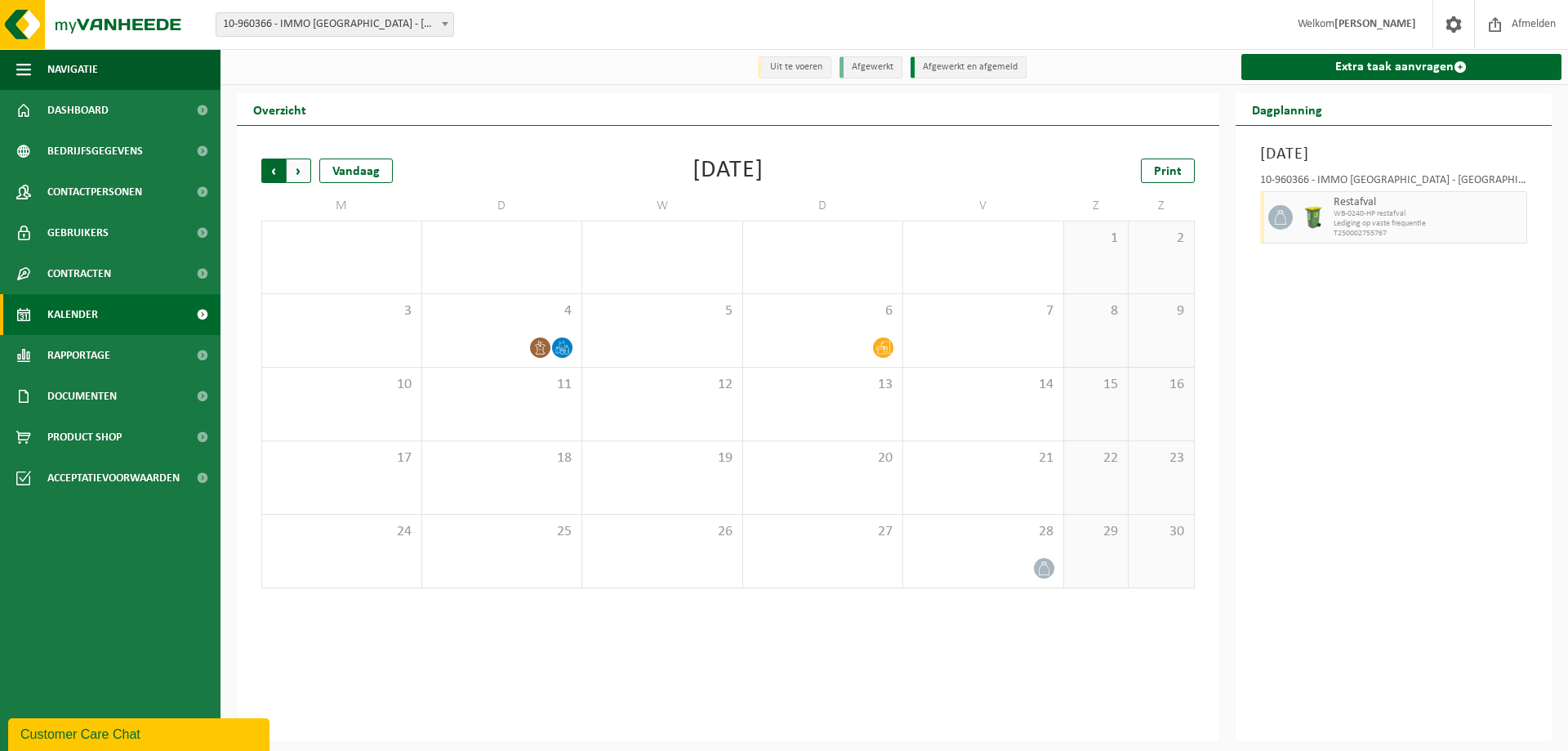
click at [300, 177] on span "Volgende" at bounding box center [299, 171] width 25 height 25
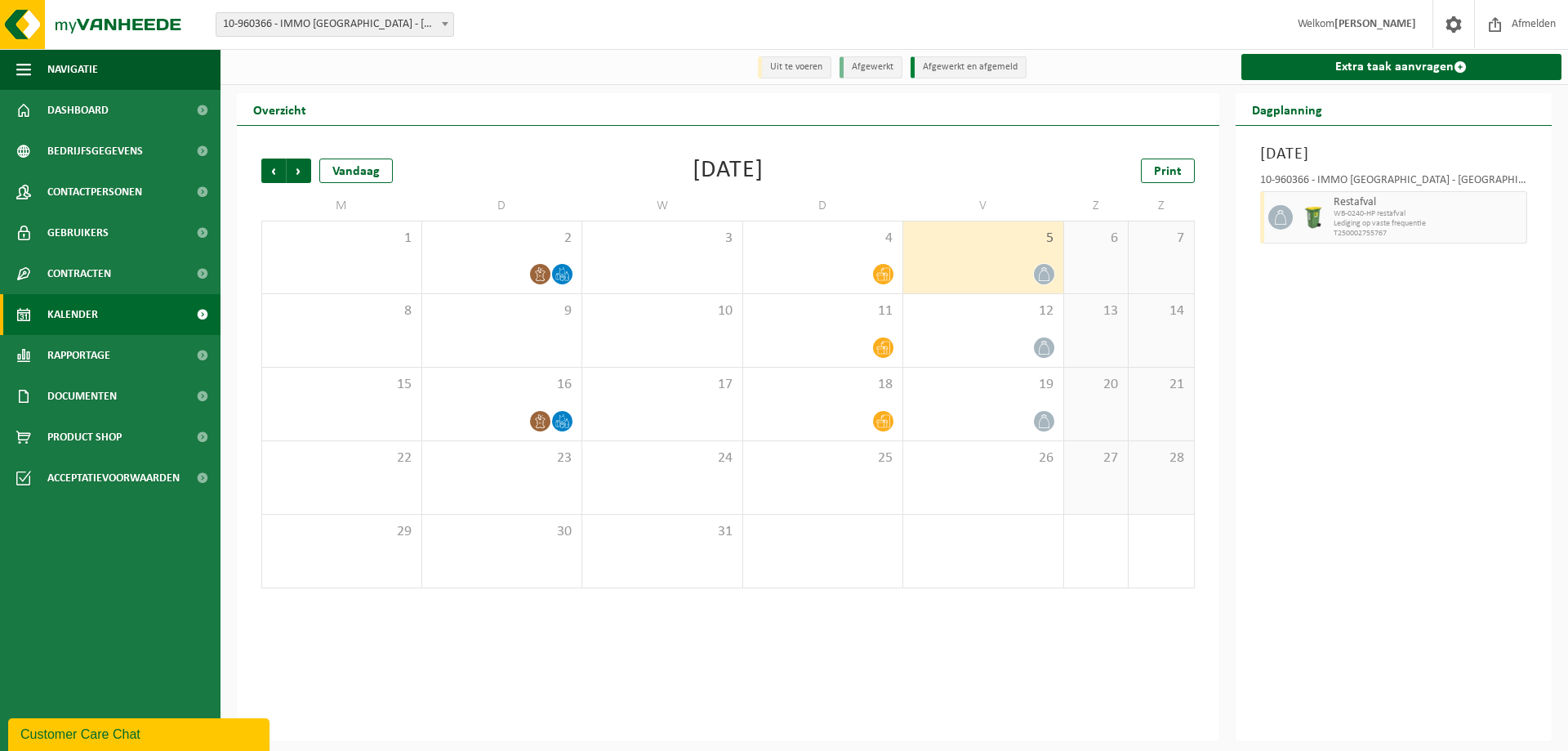
click at [1047, 279] on icon at bounding box center [1044, 274] width 14 height 14
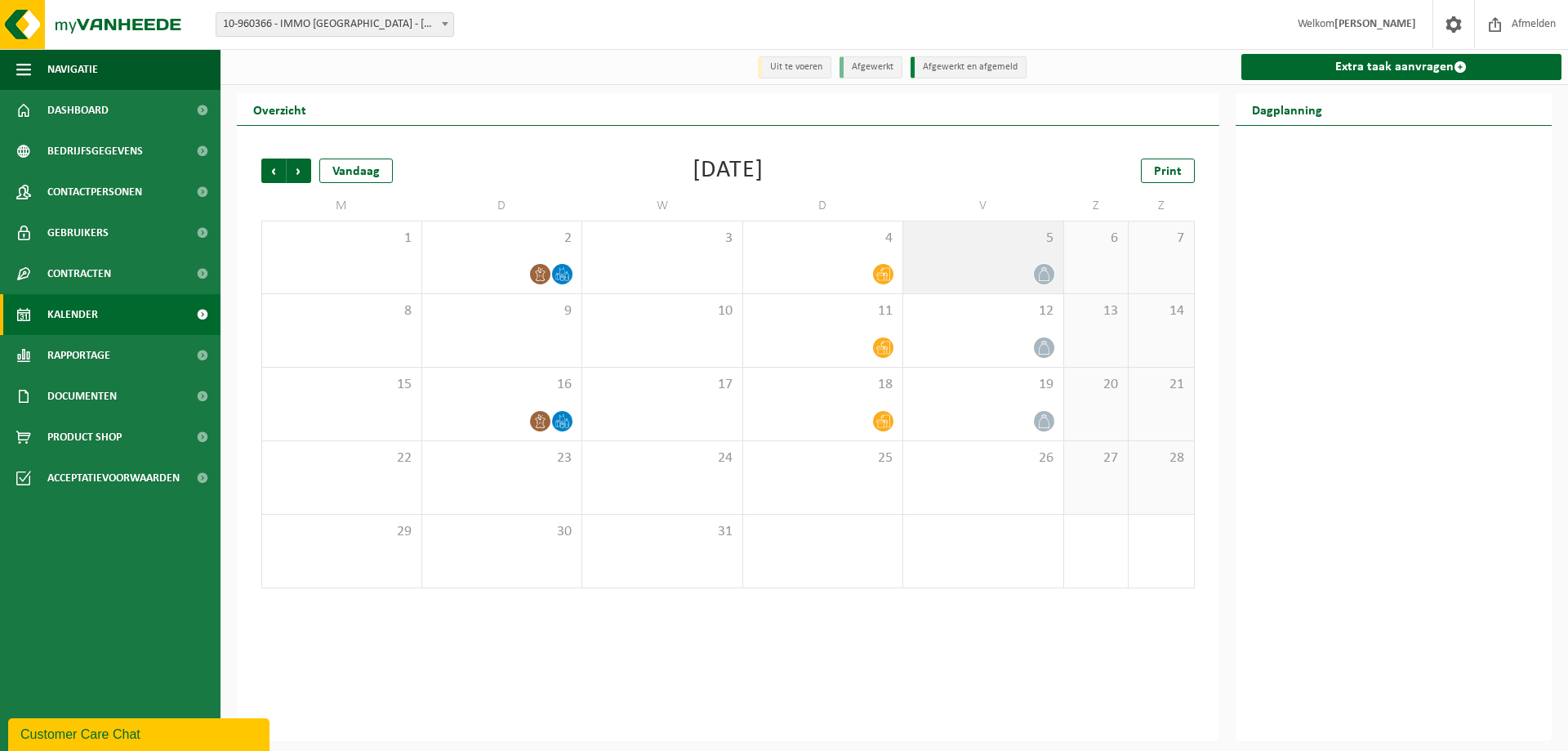
click at [1044, 272] on icon at bounding box center [1044, 274] width 14 height 14
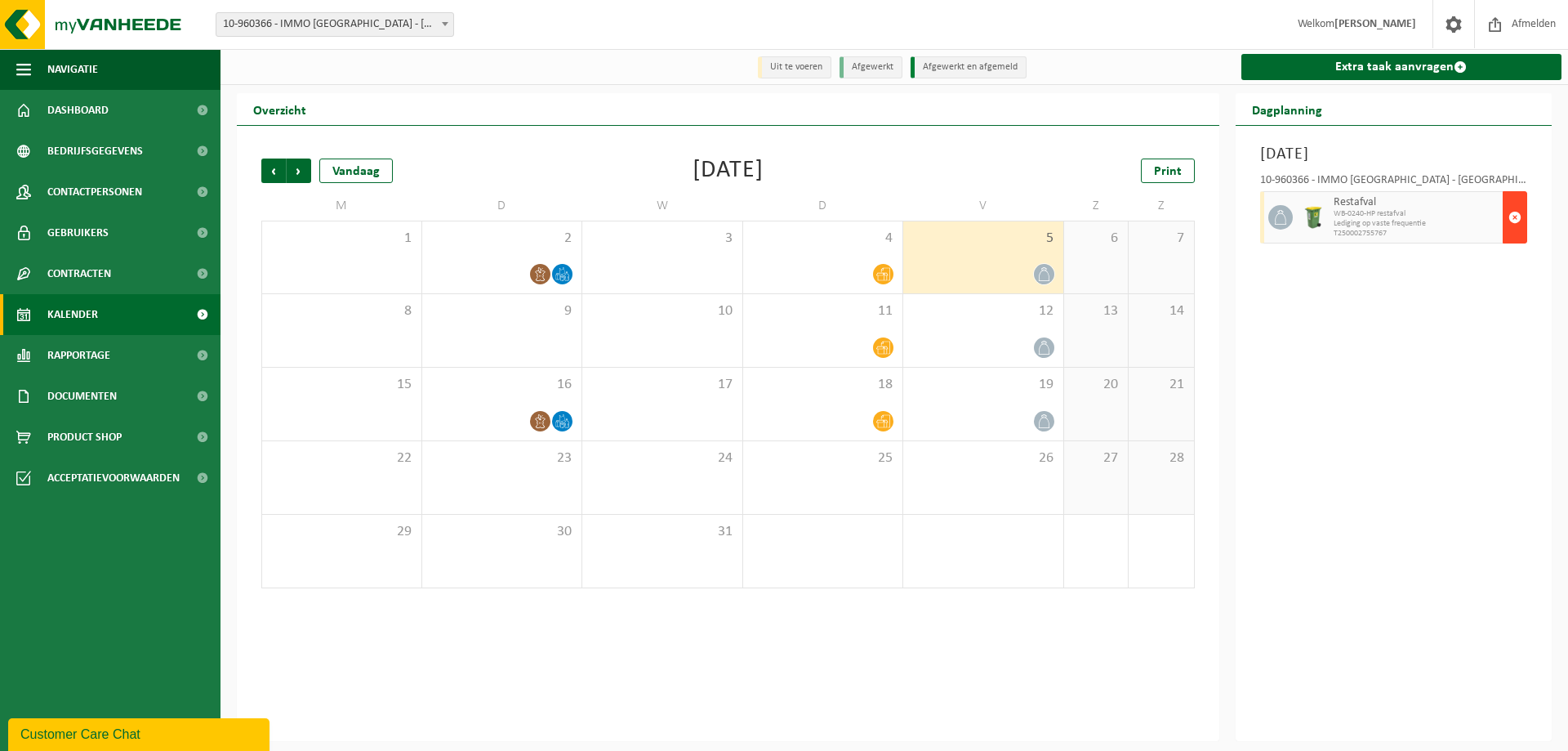
click at [1515, 218] on span "button" at bounding box center [1515, 217] width 13 height 32
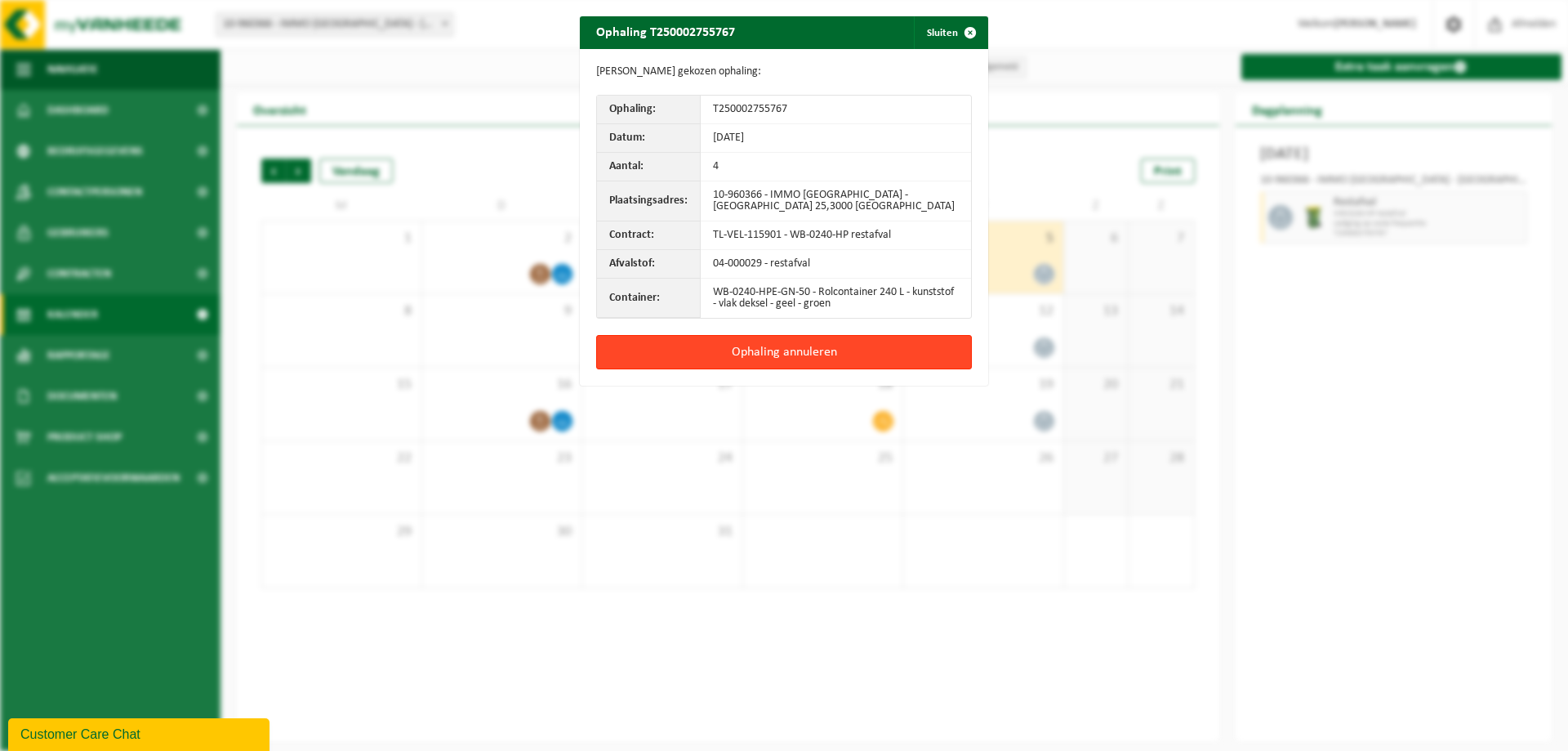
click at [752, 348] on button "Ophaling annuleren" at bounding box center [784, 352] width 376 height 34
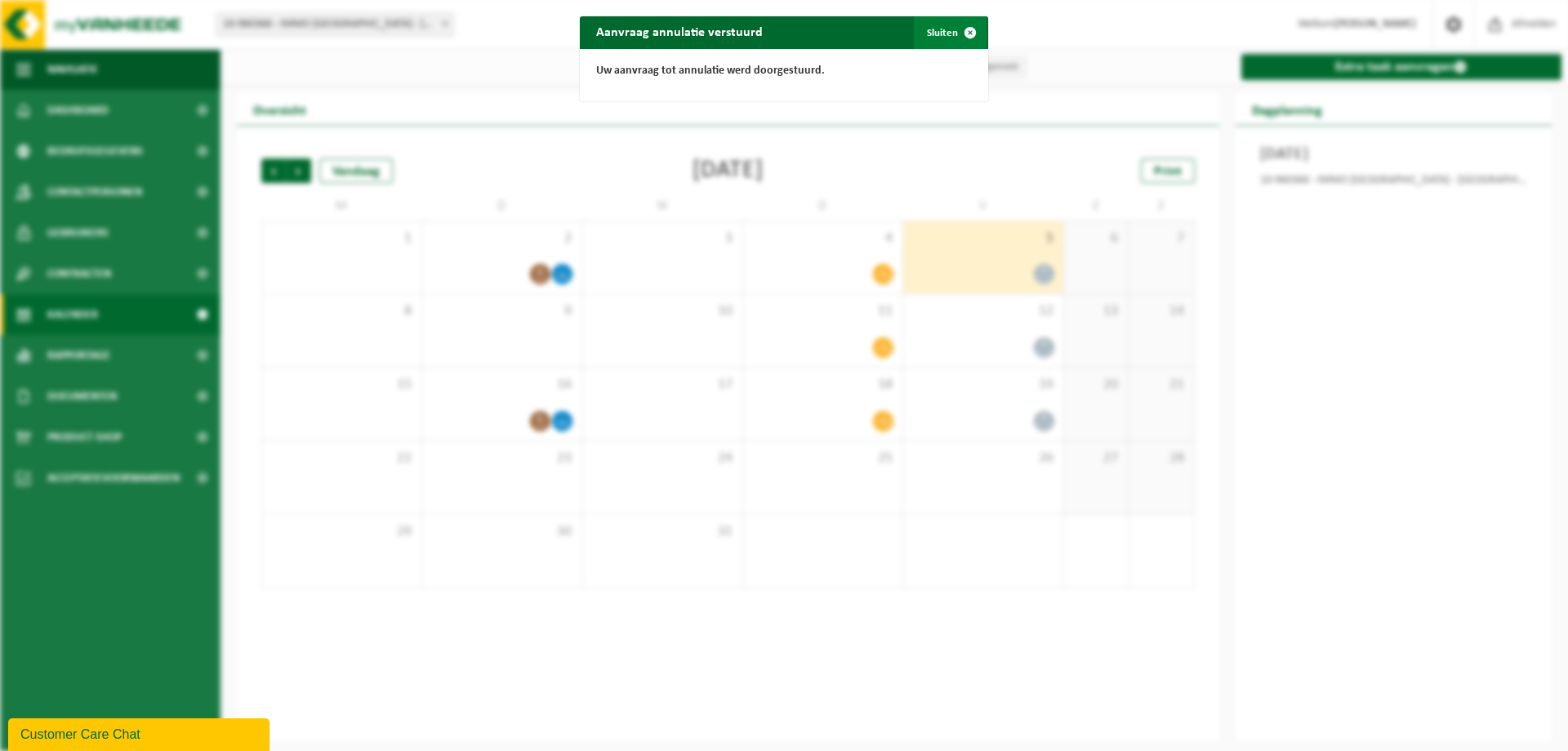
click at [928, 34] on button "Sluiten" at bounding box center [951, 32] width 73 height 32
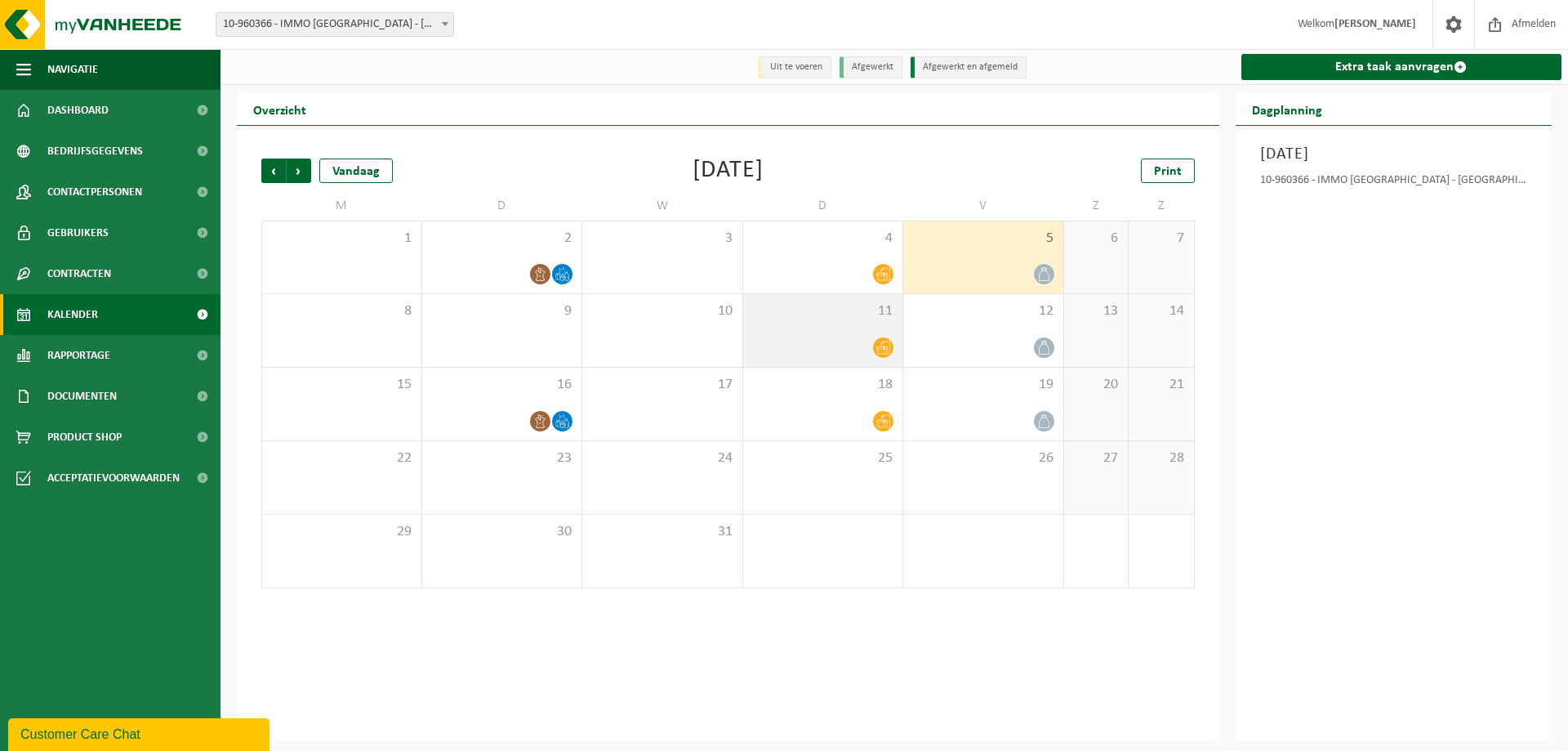
click at [884, 345] on icon at bounding box center [883, 347] width 14 height 14
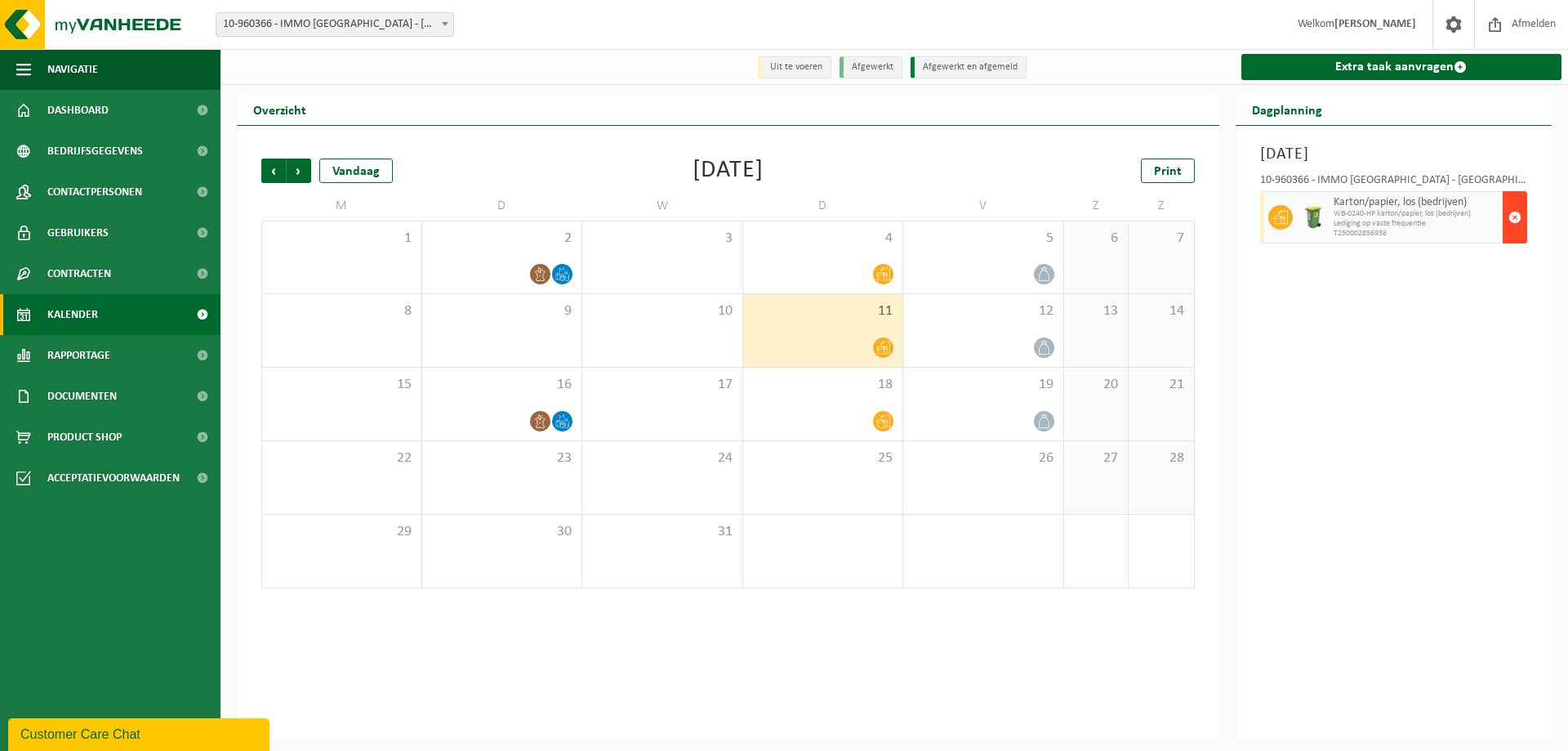
click at [1517, 224] on span "button" at bounding box center [1515, 217] width 13 height 32
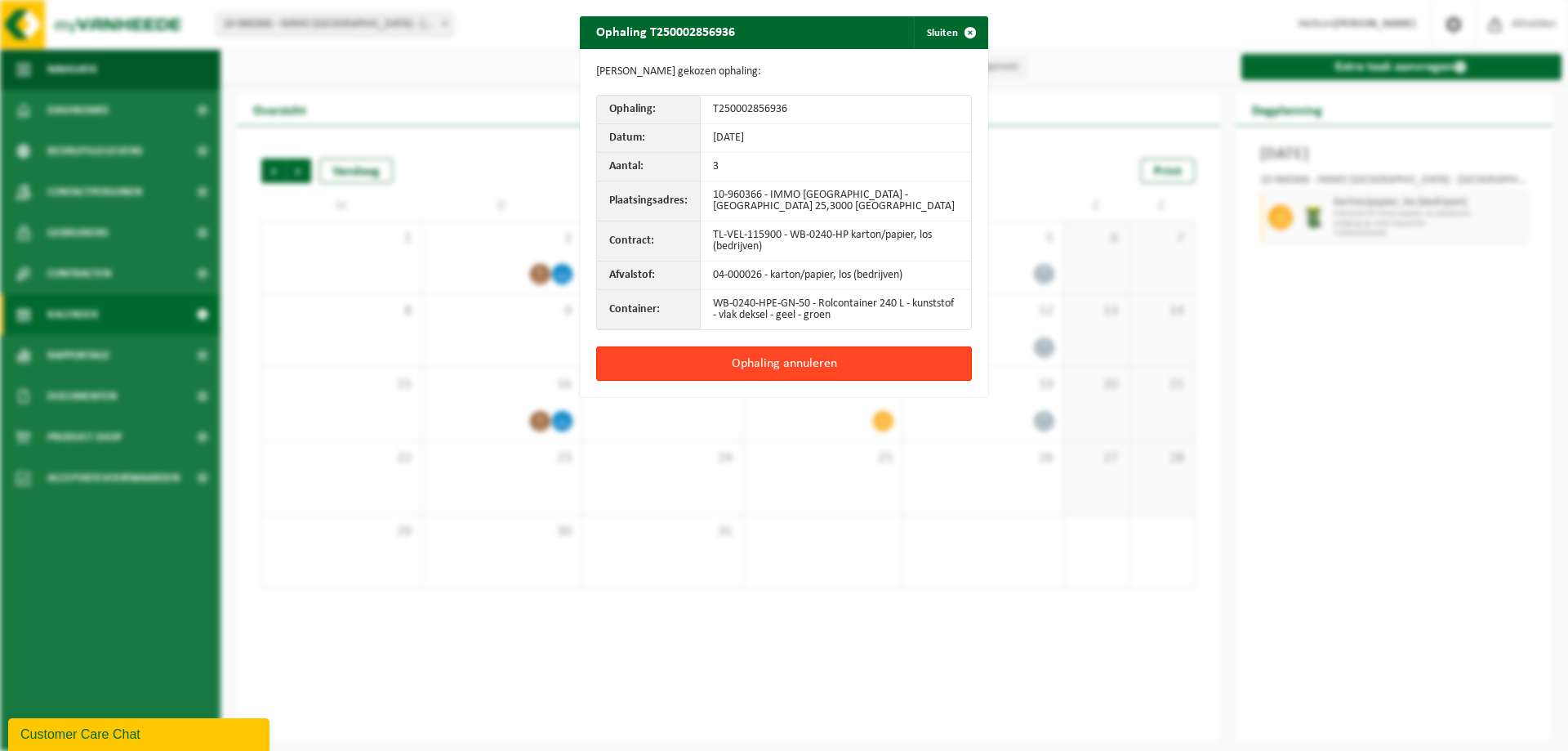
click at [782, 358] on button "Ophaling annuleren" at bounding box center [784, 363] width 376 height 34
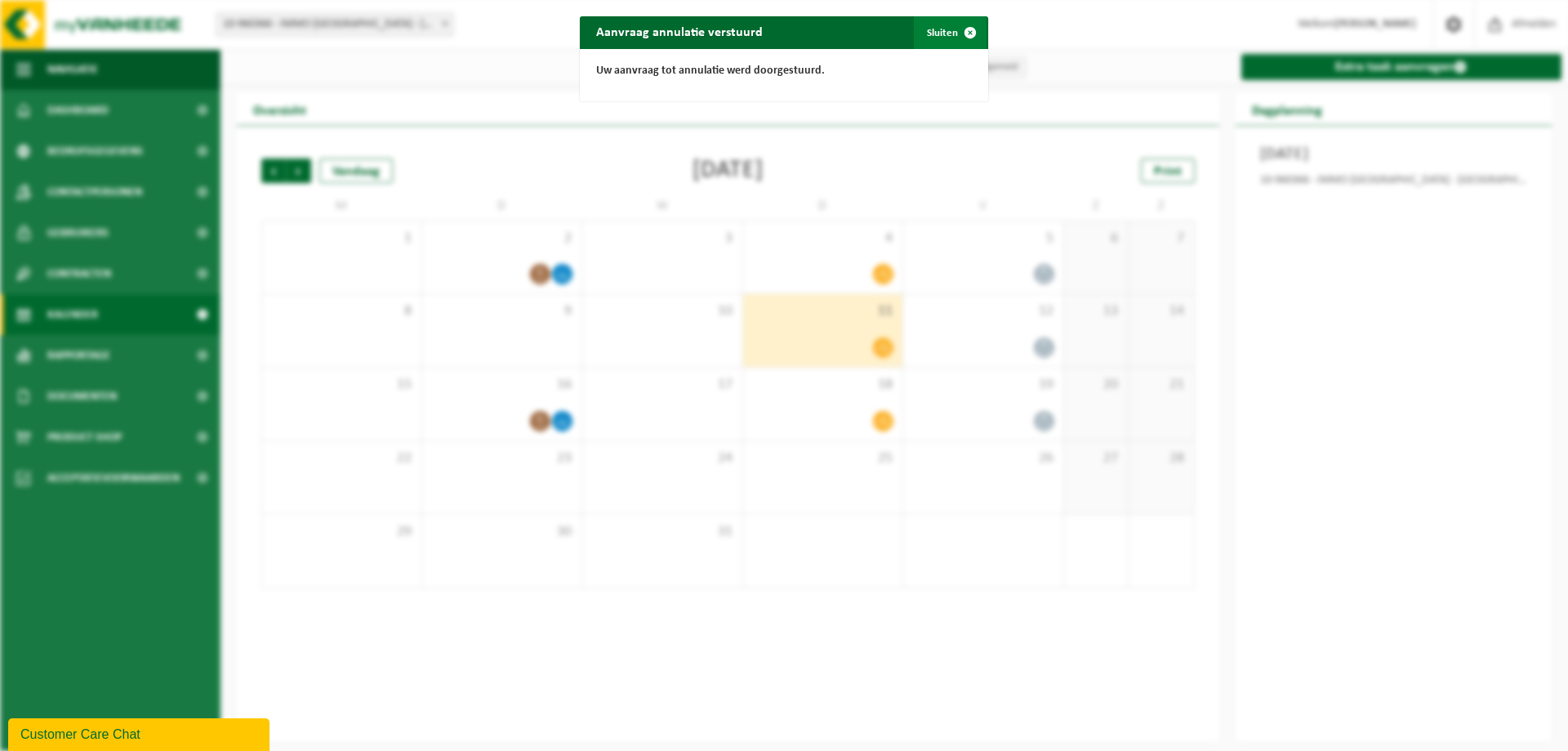
click at [928, 28] on button "Sluiten" at bounding box center [951, 32] width 73 height 32
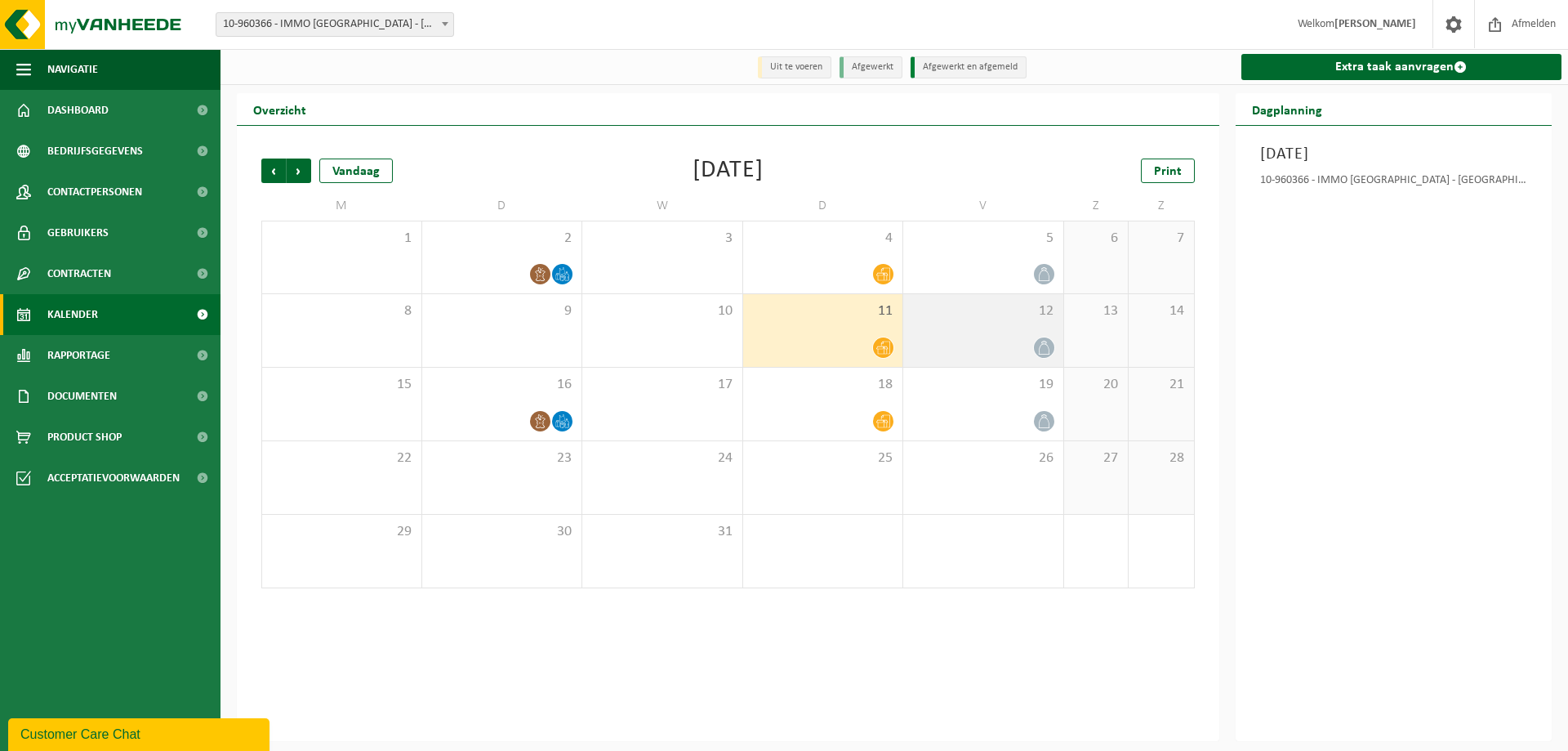
click at [1040, 344] on icon at bounding box center [1044, 347] width 14 height 14
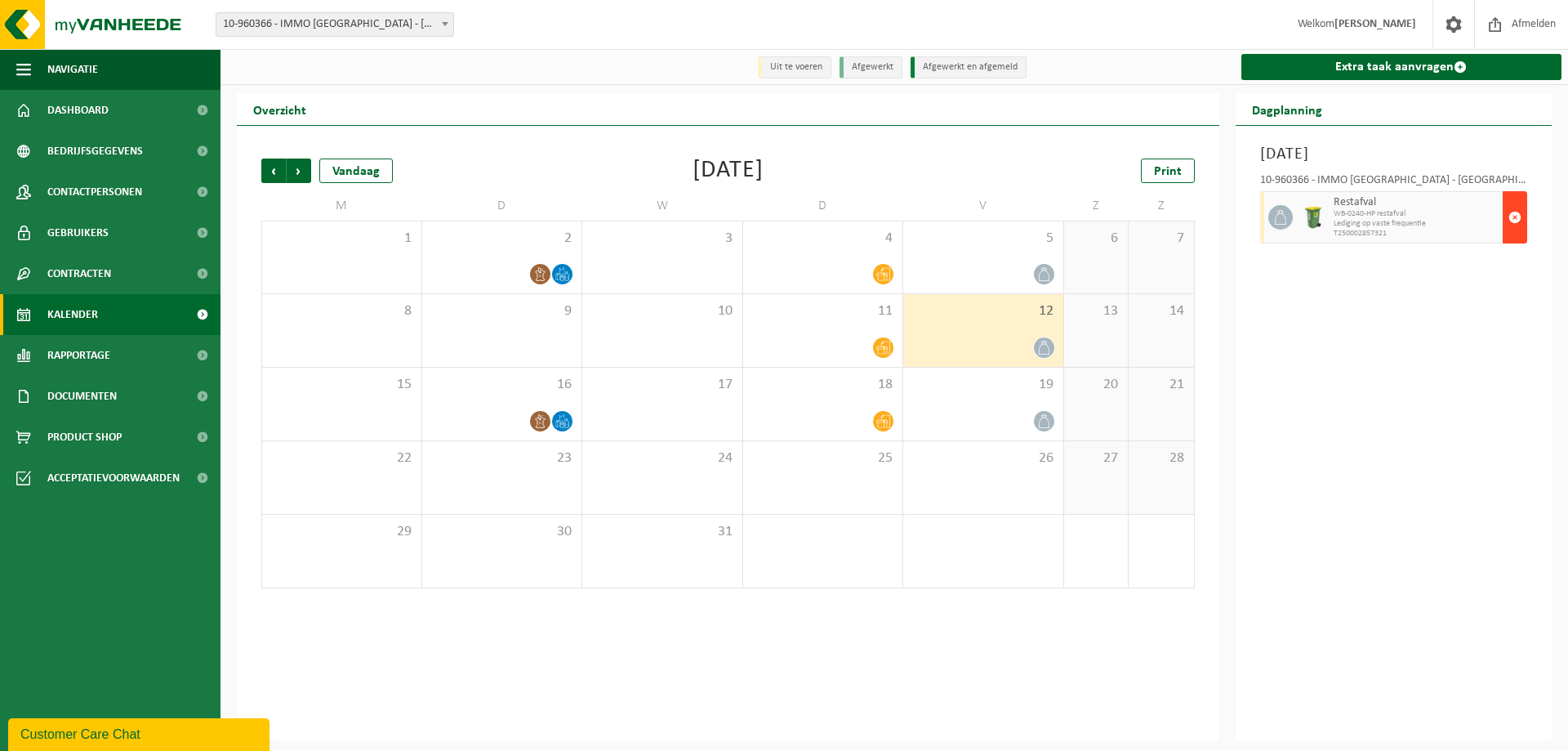
click at [1523, 219] on button "button" at bounding box center [1515, 217] width 25 height 52
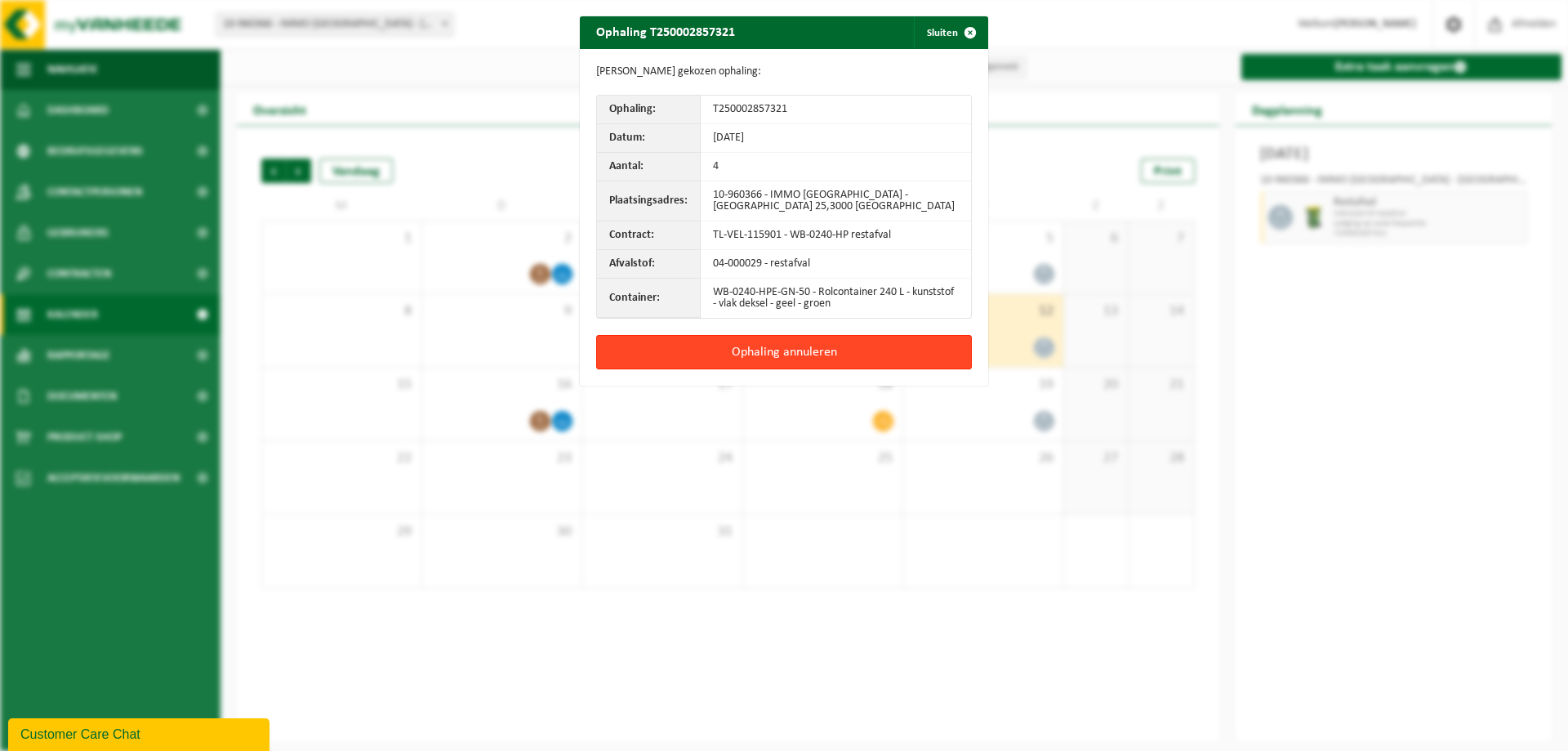
click at [762, 347] on button "Ophaling annuleren" at bounding box center [784, 352] width 376 height 34
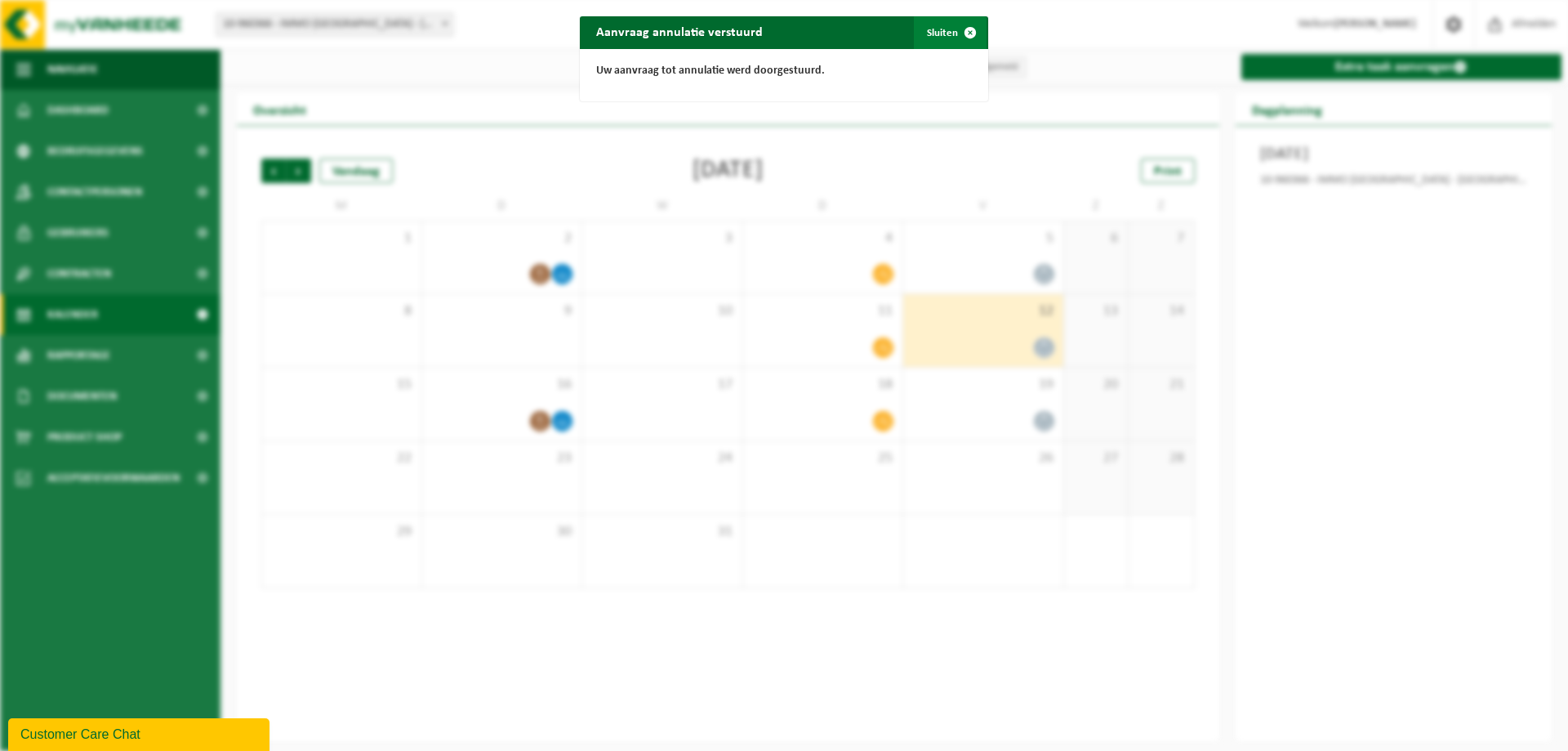
click at [937, 35] on button "Sluiten" at bounding box center [951, 32] width 73 height 32
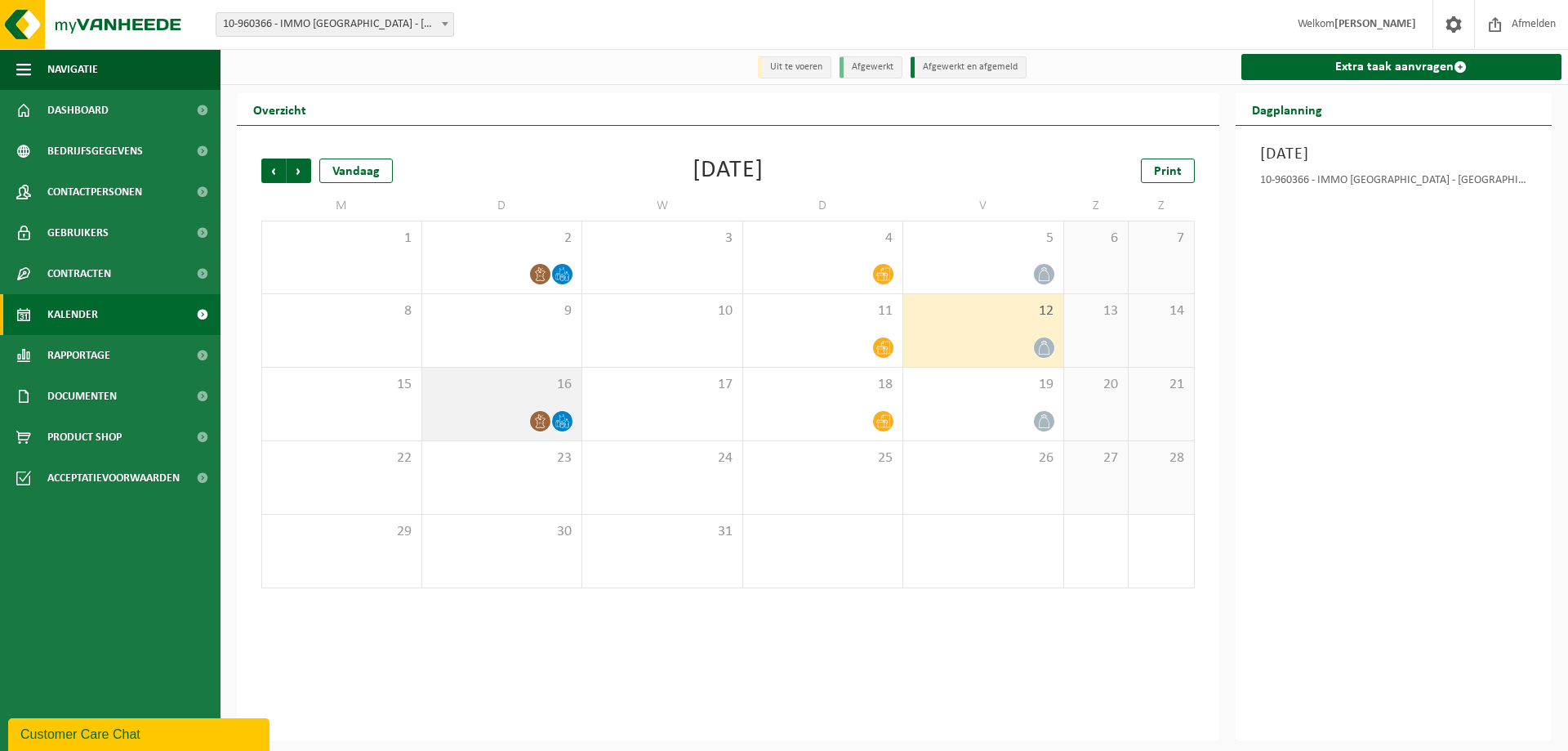
click at [538, 419] on icon at bounding box center [540, 421] width 14 height 14
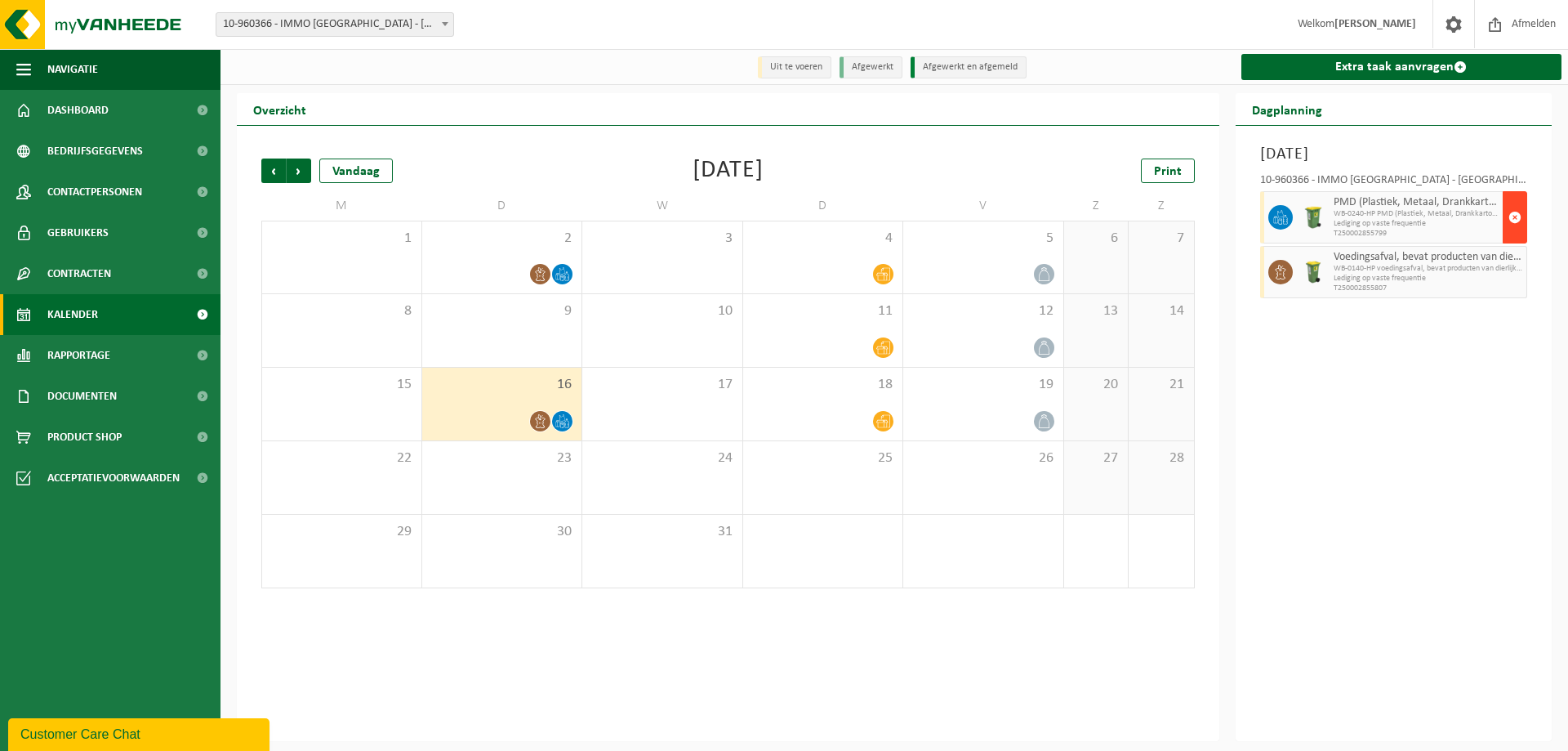
click at [1516, 217] on span "button" at bounding box center [1515, 217] width 13 height 32
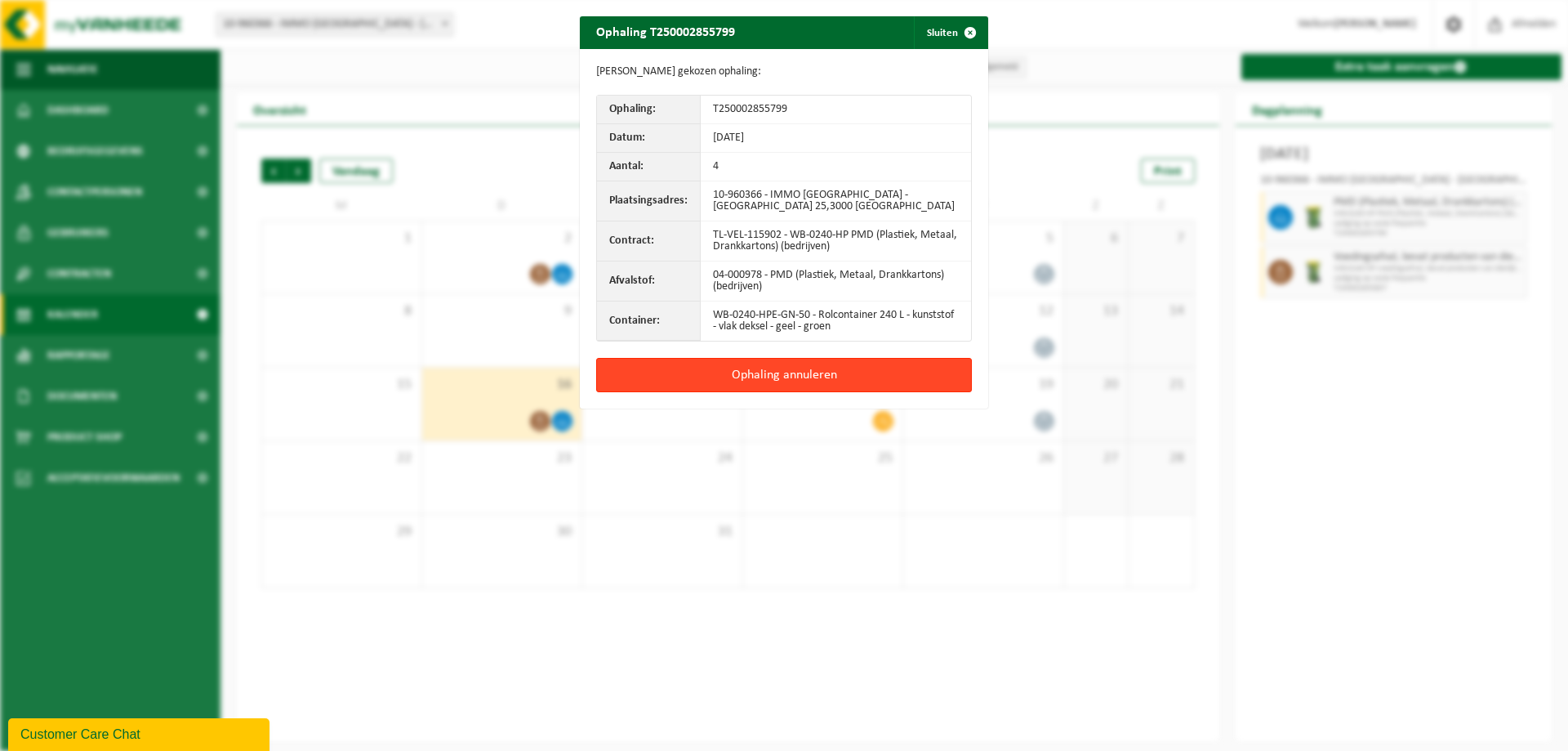
click at [814, 372] on button "Ophaling annuleren" at bounding box center [784, 374] width 376 height 34
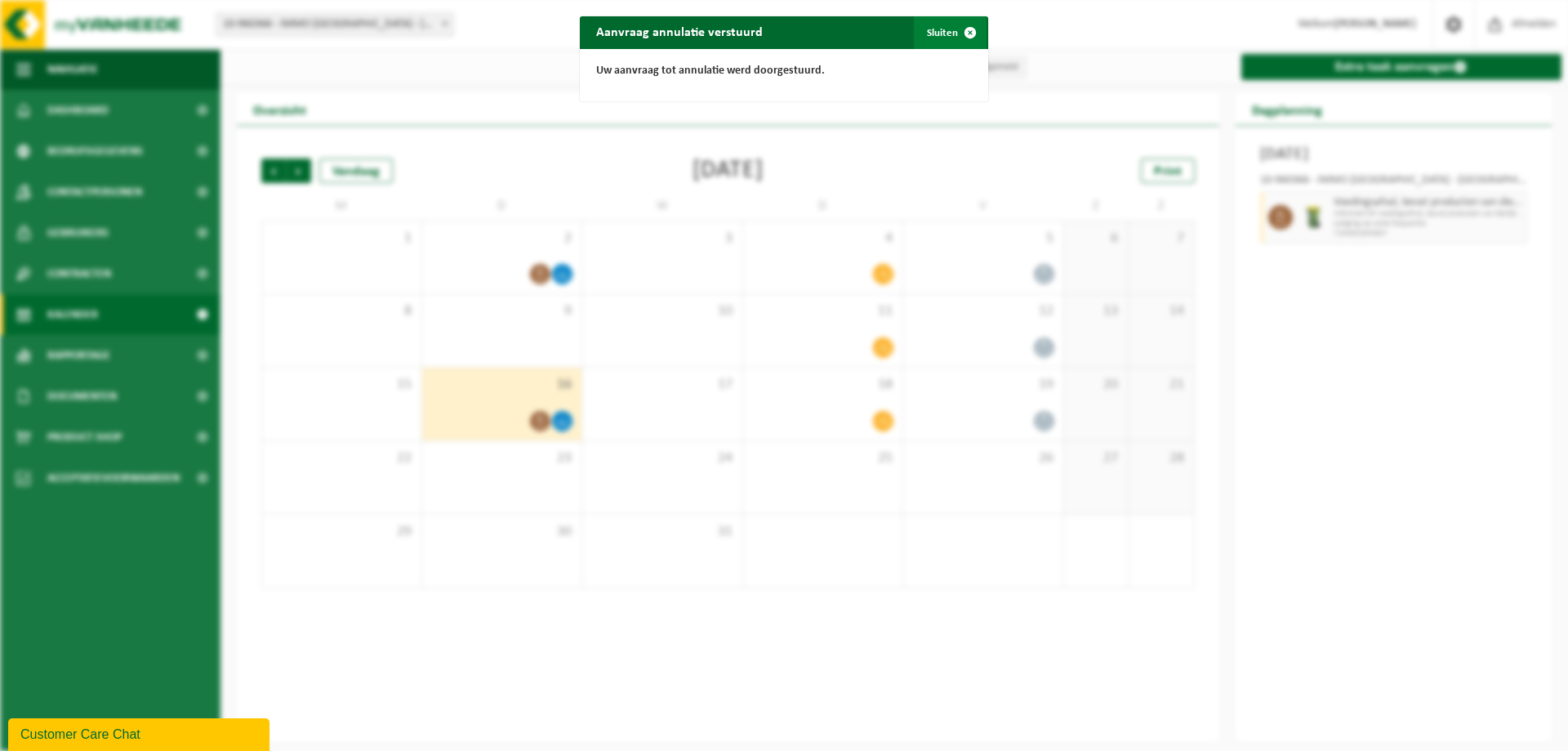
click at [923, 27] on button "Sluiten" at bounding box center [951, 32] width 73 height 32
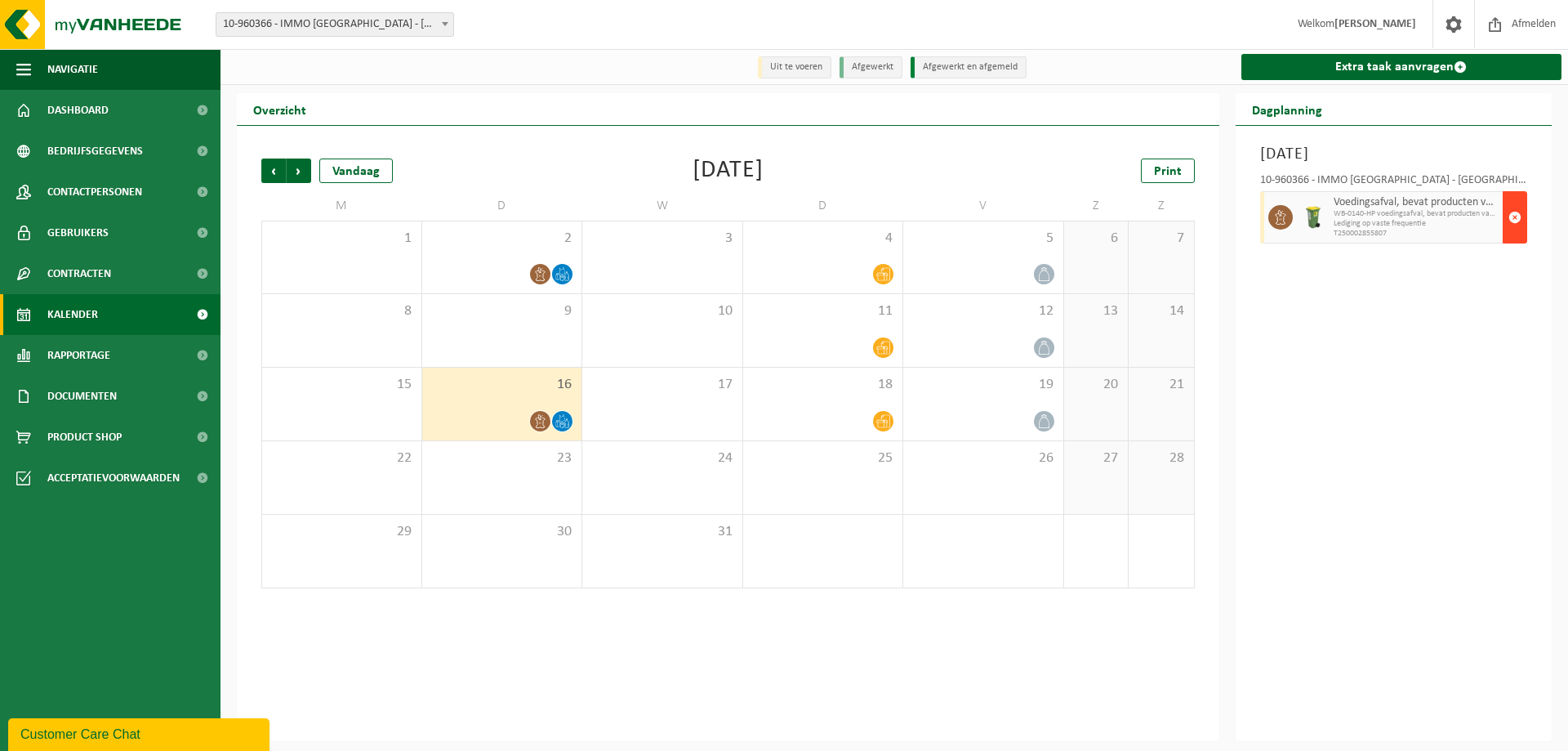
click at [1512, 222] on span "button" at bounding box center [1515, 217] width 13 height 32
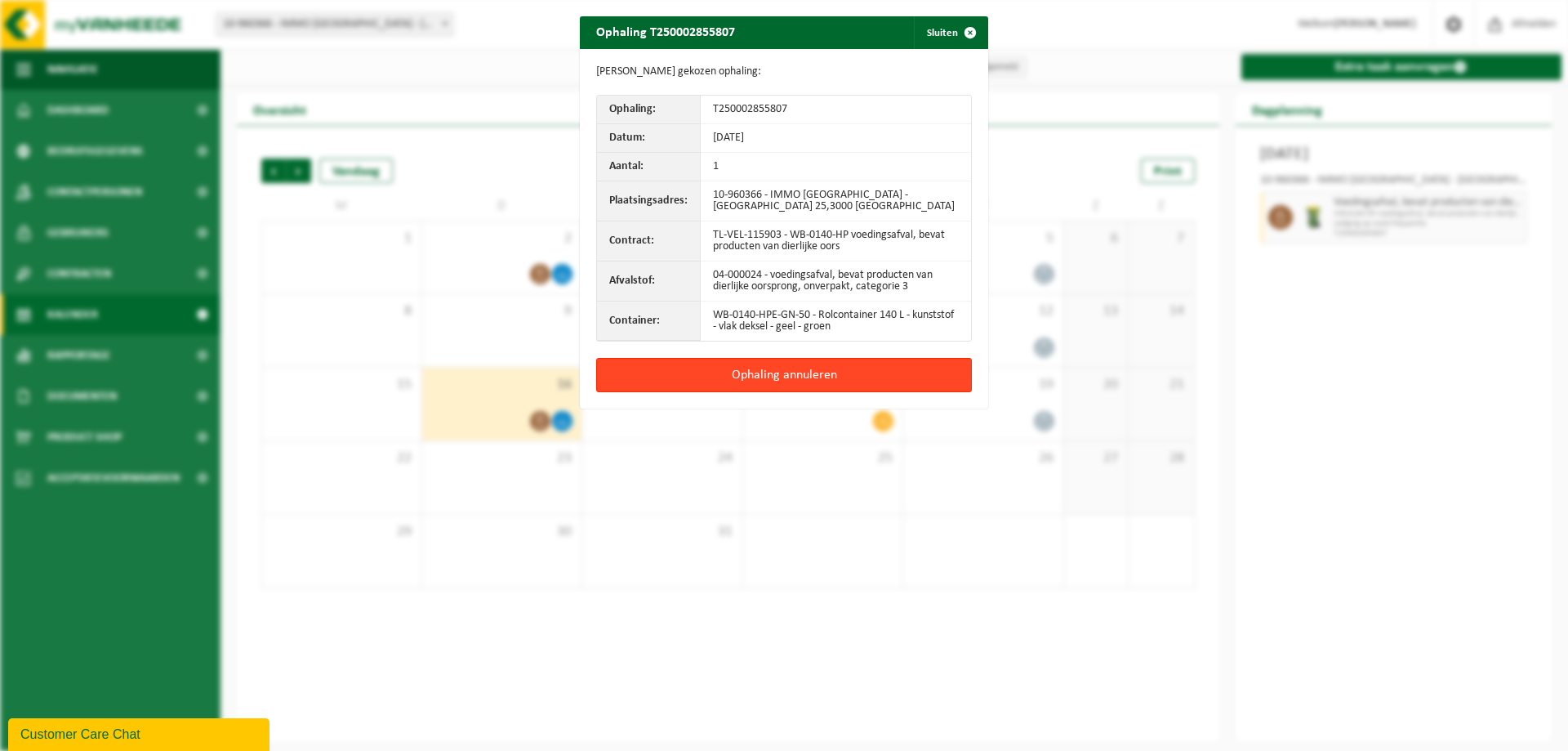
click at [782, 371] on button "Ophaling annuleren" at bounding box center [784, 374] width 376 height 34
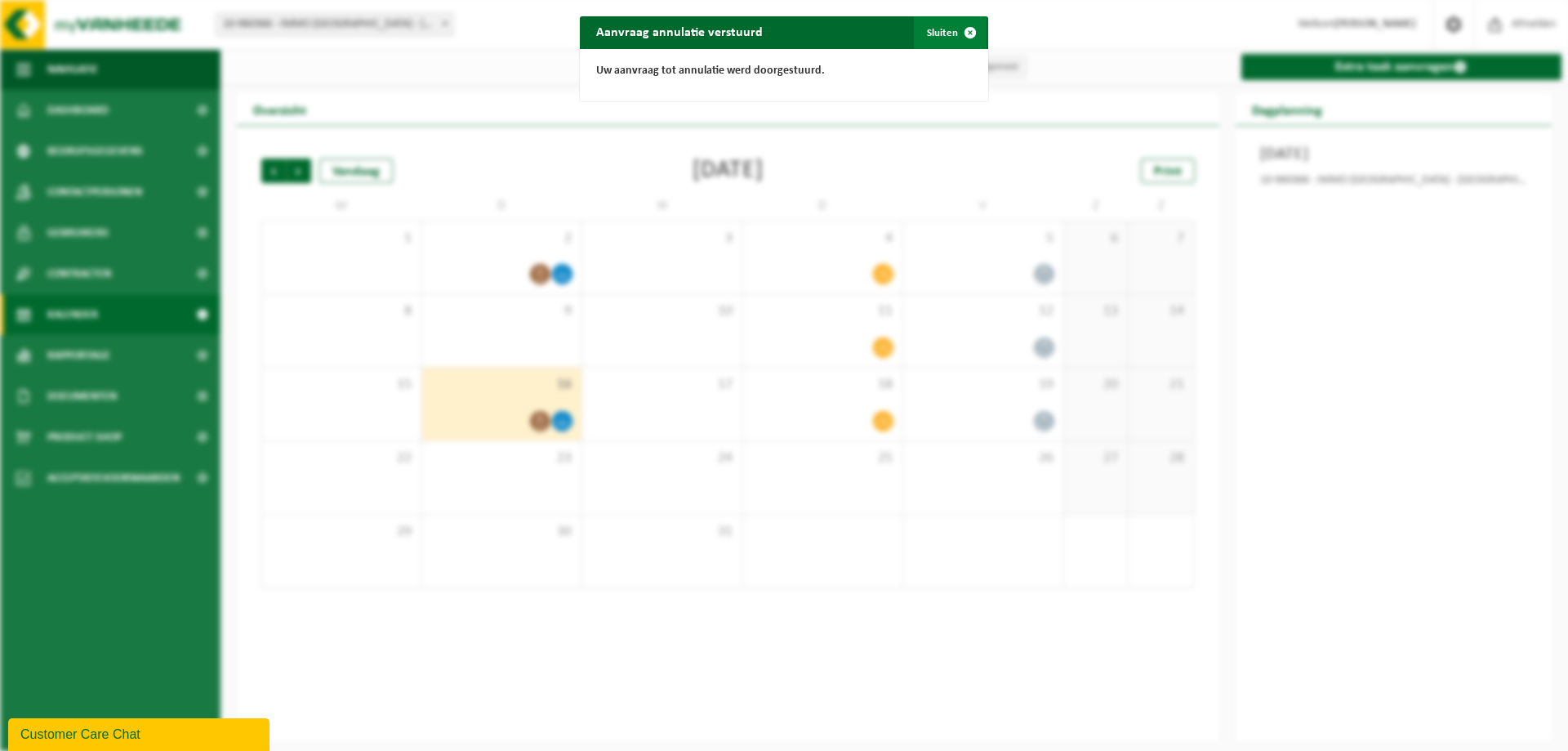
click at [930, 32] on button "Sluiten" at bounding box center [951, 32] width 73 height 32
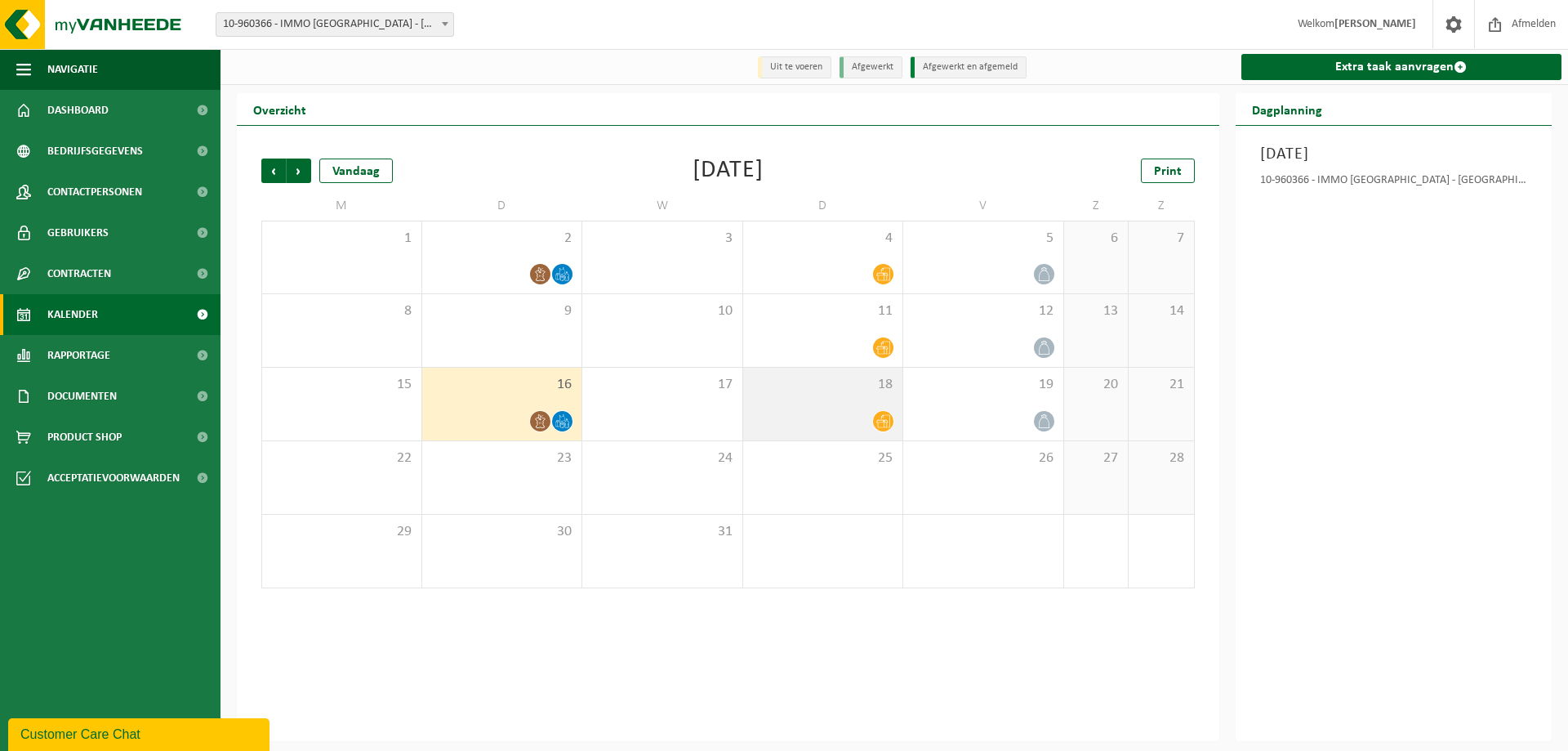
click at [884, 410] on div "18" at bounding box center [823, 404] width 160 height 73
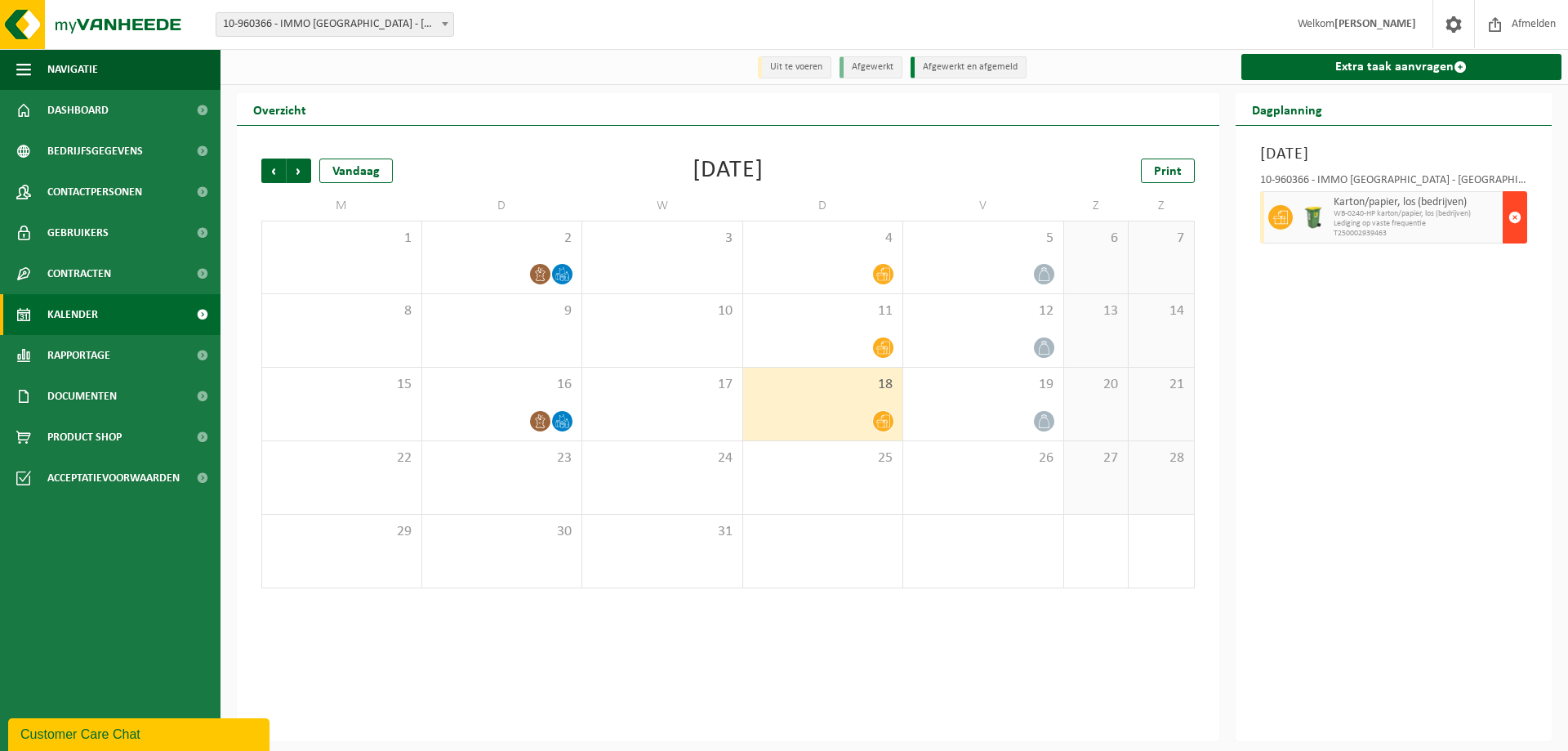
click at [1512, 219] on span "button" at bounding box center [1515, 217] width 13 height 32
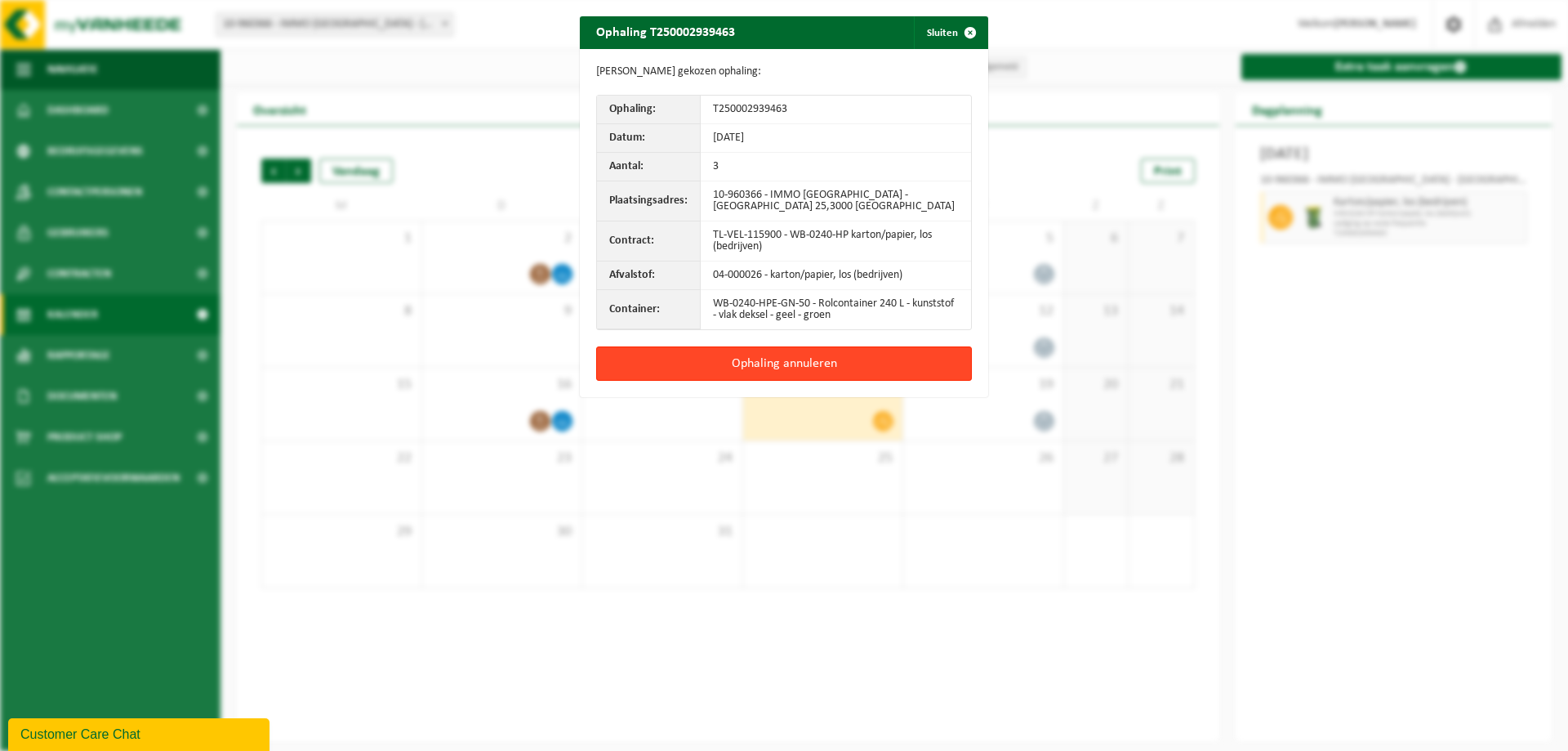
click at [786, 359] on button "Ophaling annuleren" at bounding box center [784, 363] width 376 height 34
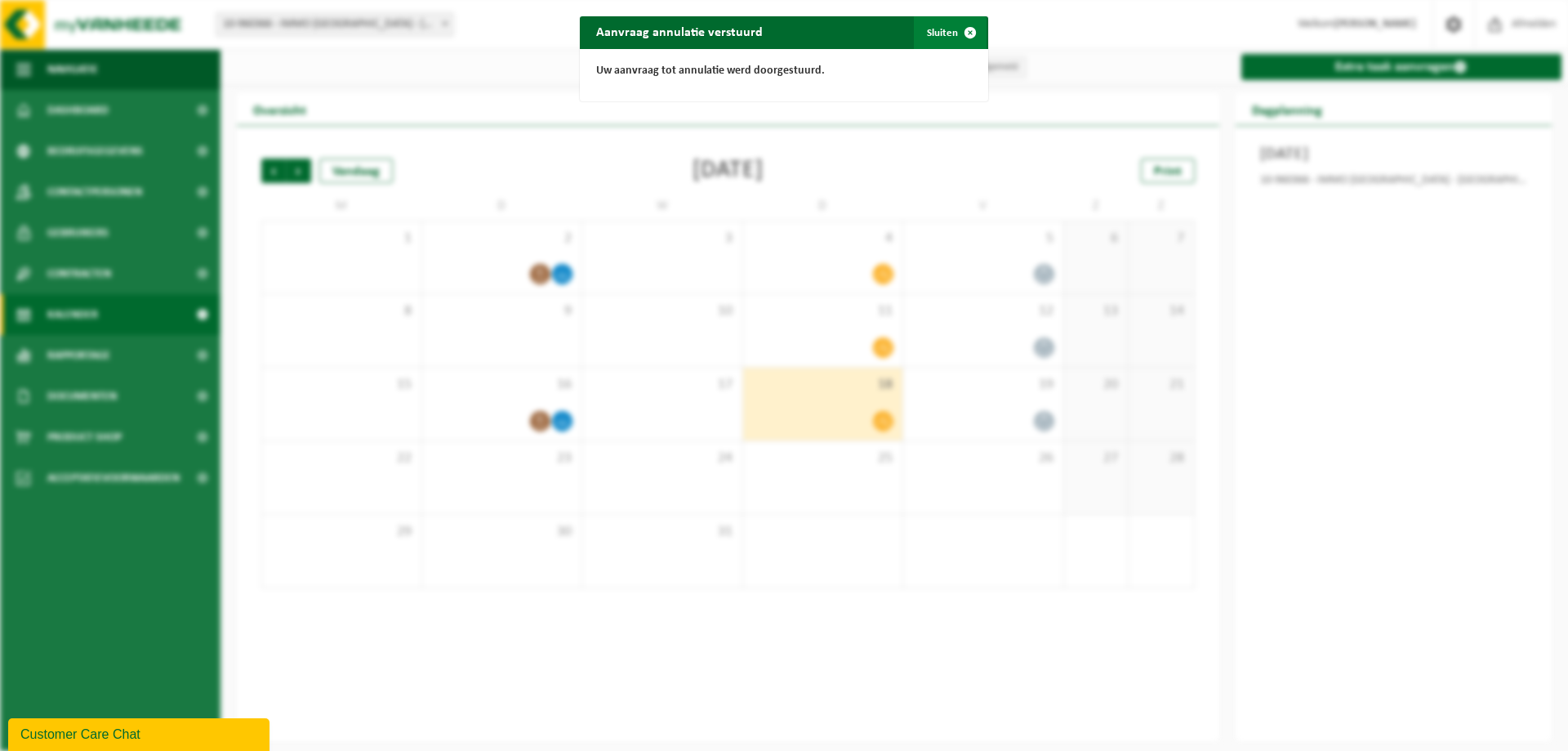
click at [937, 31] on button "Sluiten" at bounding box center [951, 32] width 73 height 32
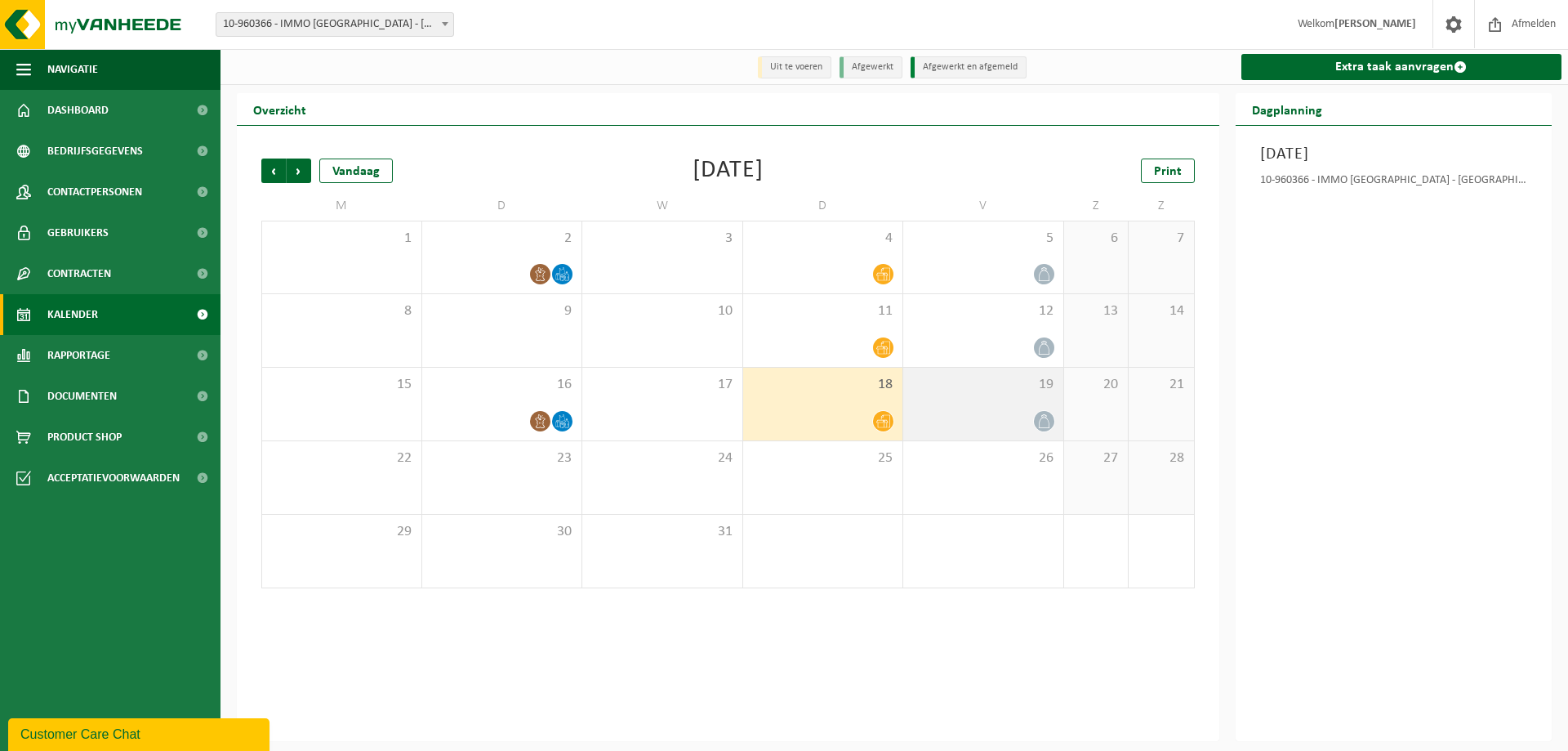
click at [1037, 421] on icon at bounding box center [1044, 421] width 14 height 14
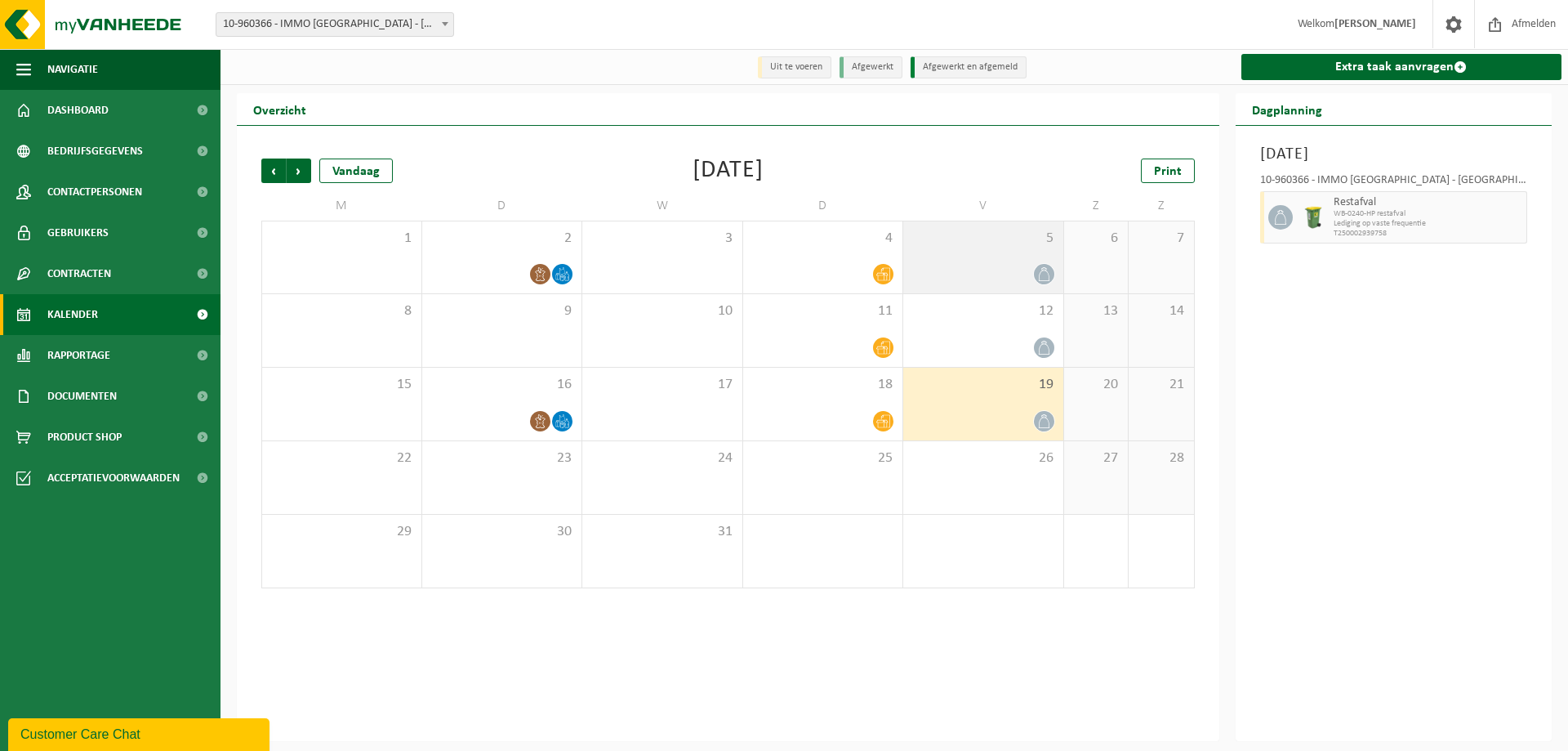
click at [998, 271] on div at bounding box center [983, 274] width 144 height 22
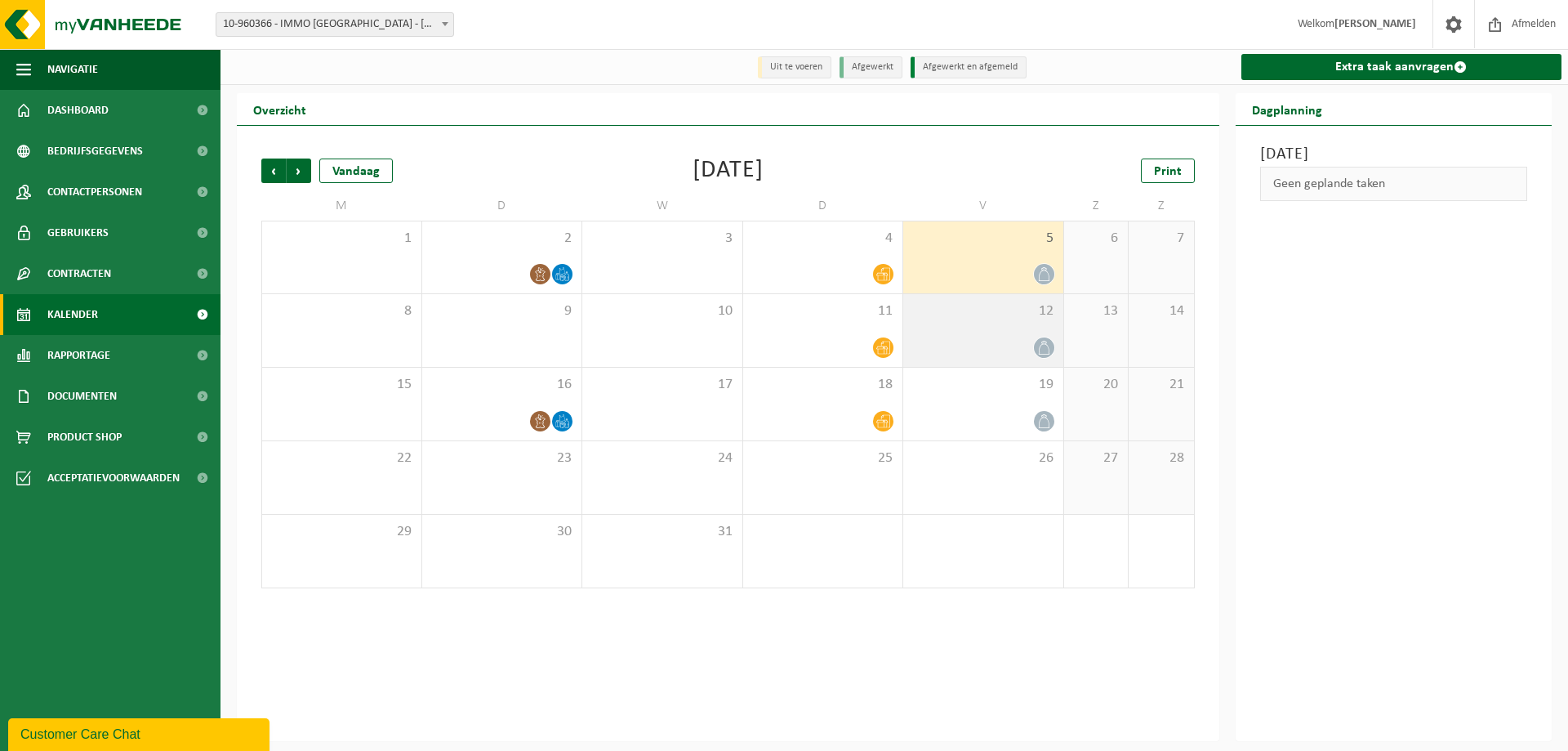
click at [988, 315] on span "12" at bounding box center [983, 311] width 144 height 18
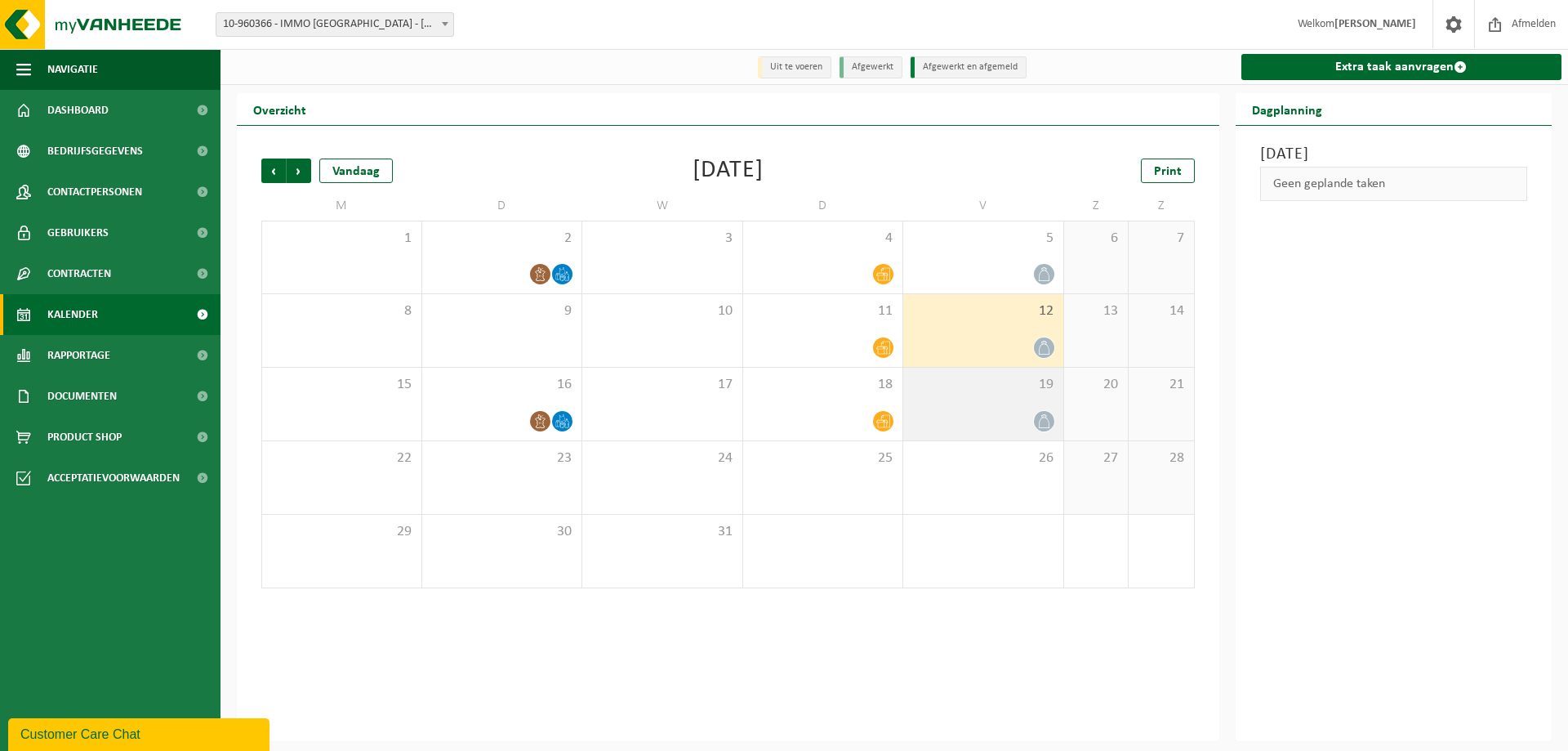
click at [955, 429] on div at bounding box center [983, 421] width 144 height 22
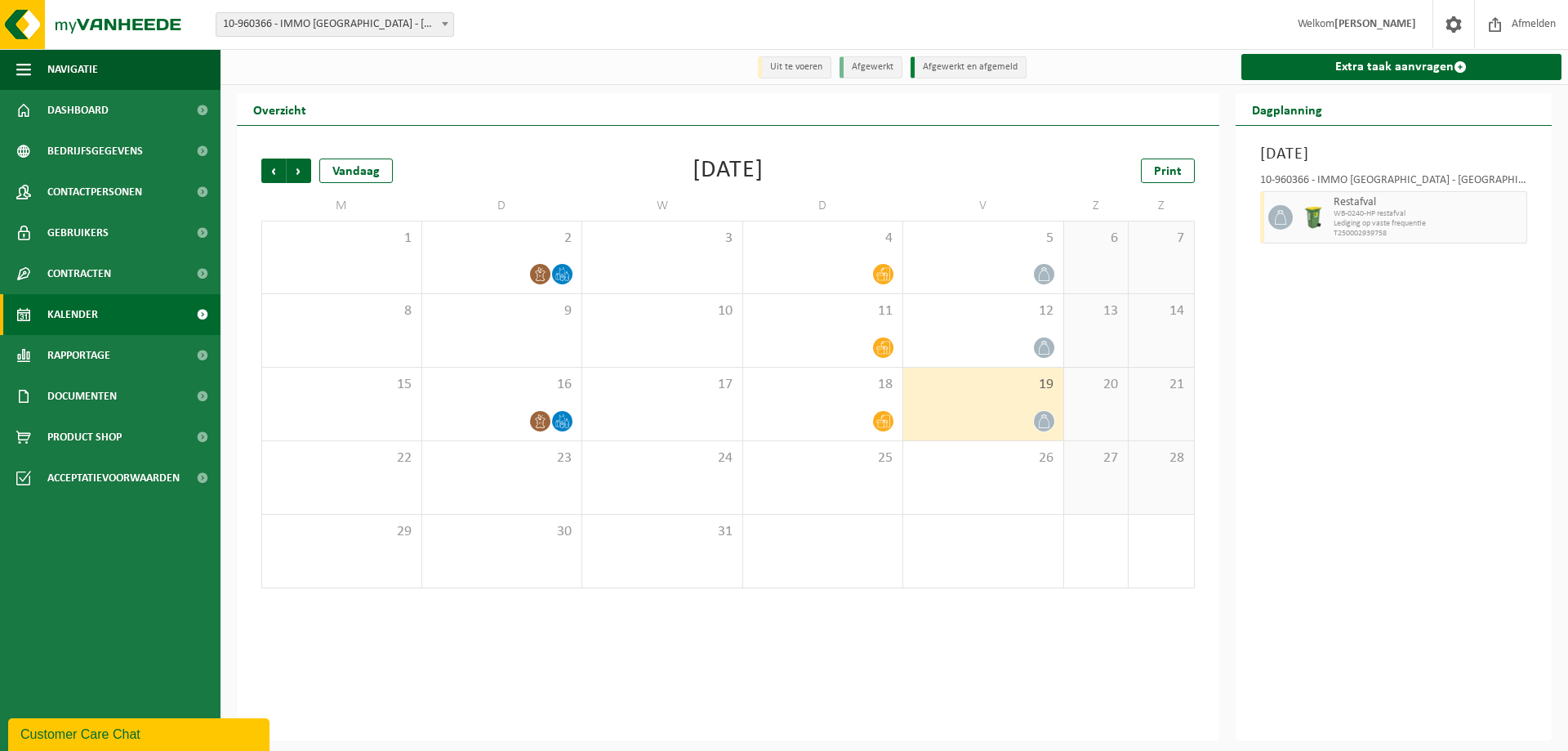
click at [1017, 410] on div "19" at bounding box center [983, 404] width 160 height 73
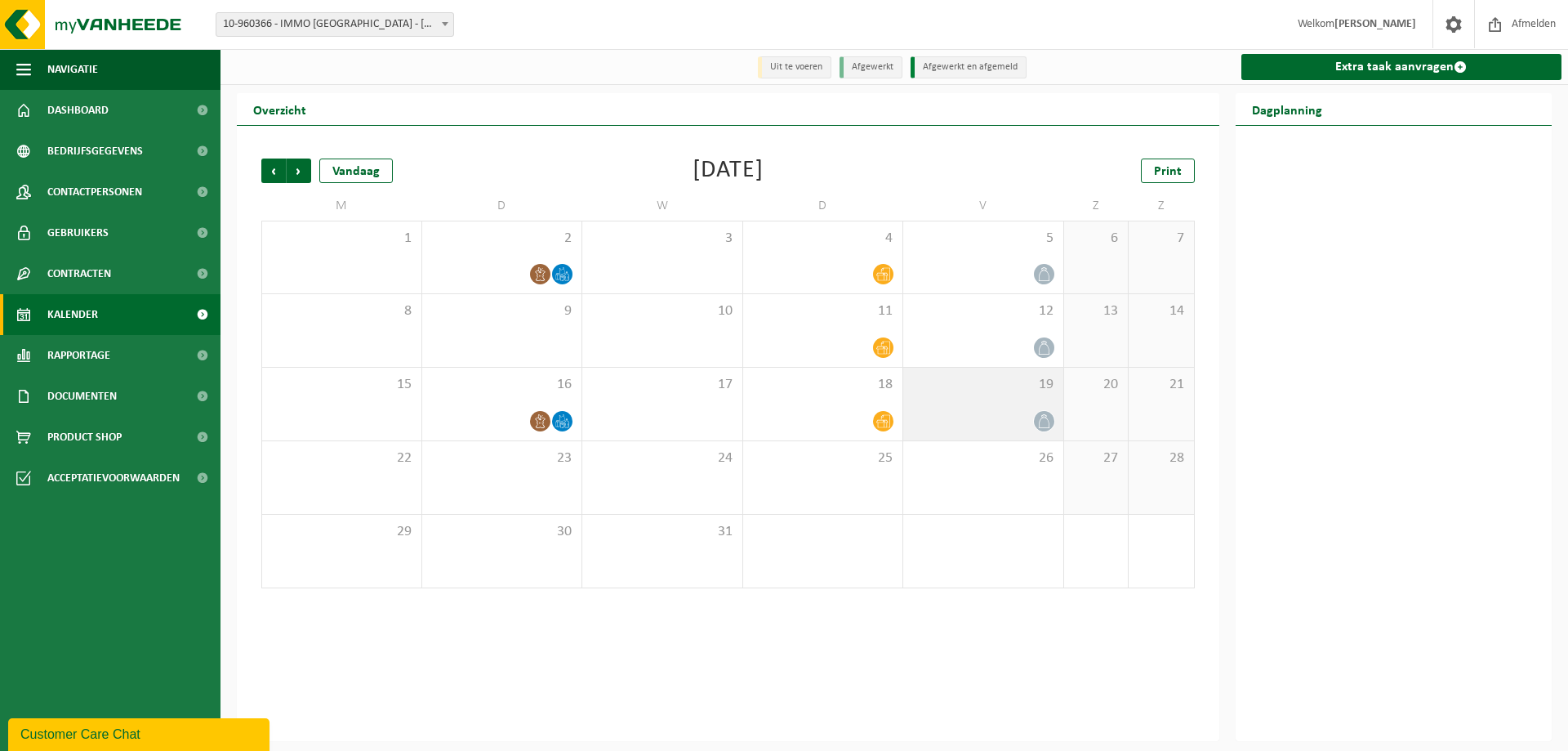
click at [1006, 413] on div at bounding box center [983, 421] width 144 height 22
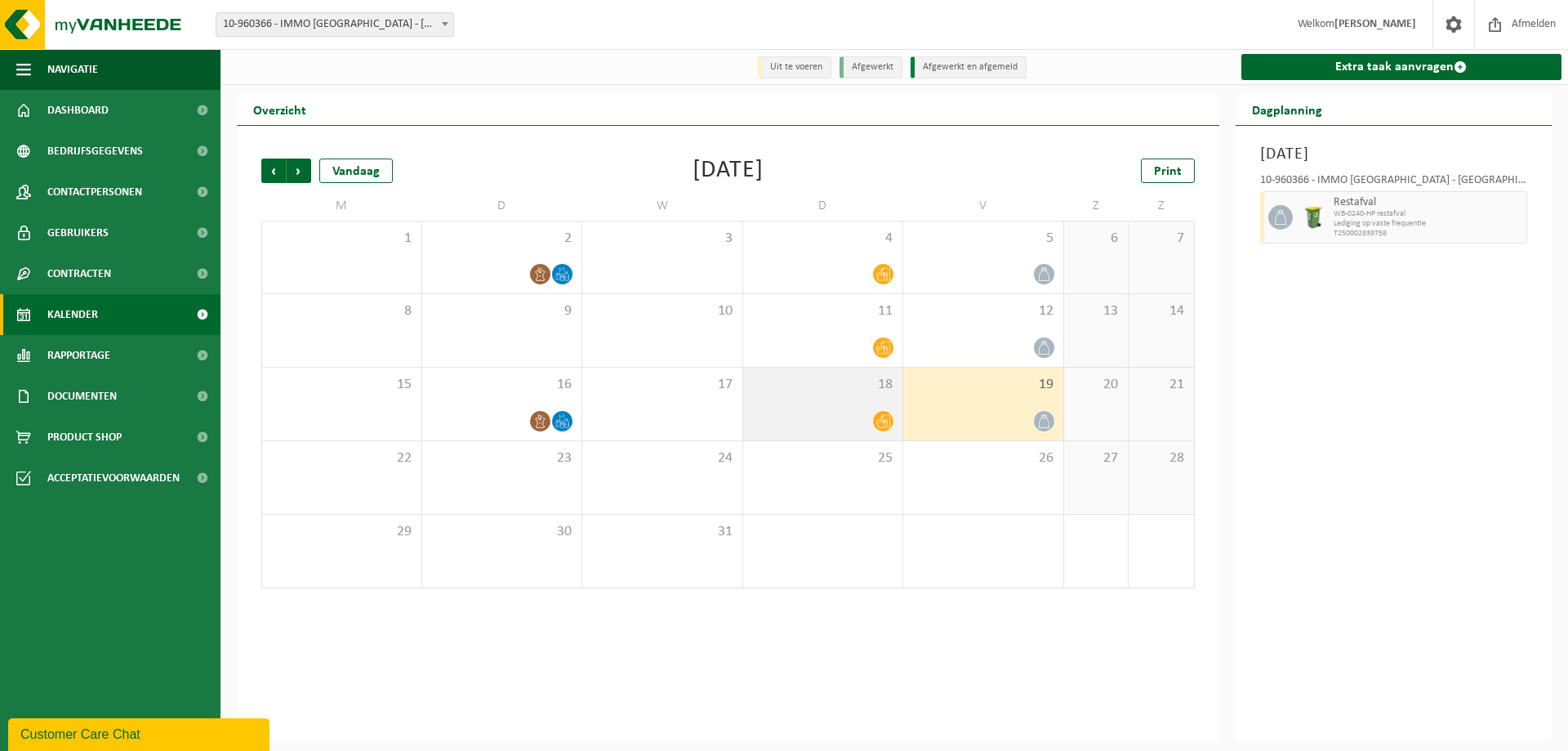
click at [847, 410] on div "18" at bounding box center [823, 404] width 160 height 73
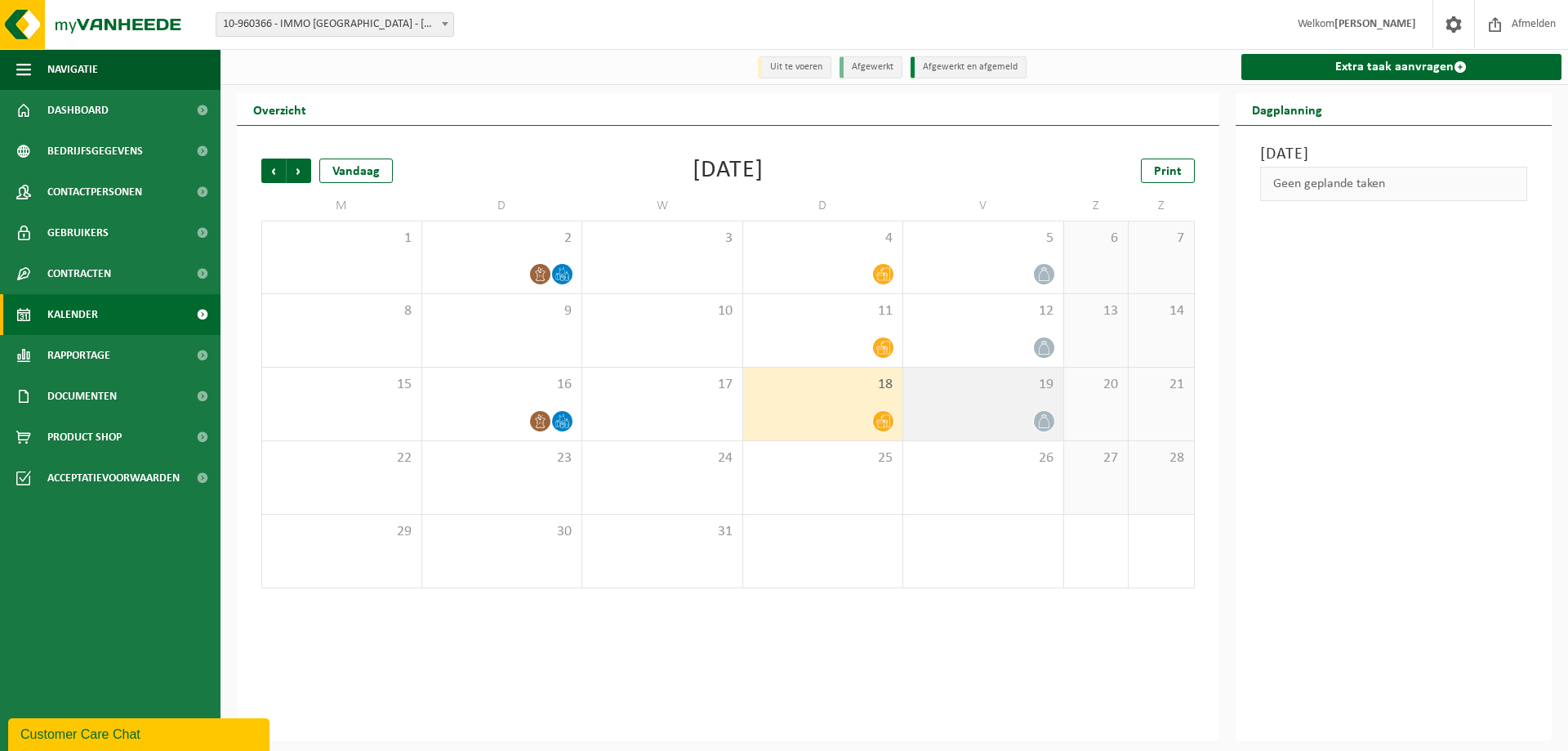
click at [1010, 424] on div at bounding box center [983, 421] width 144 height 22
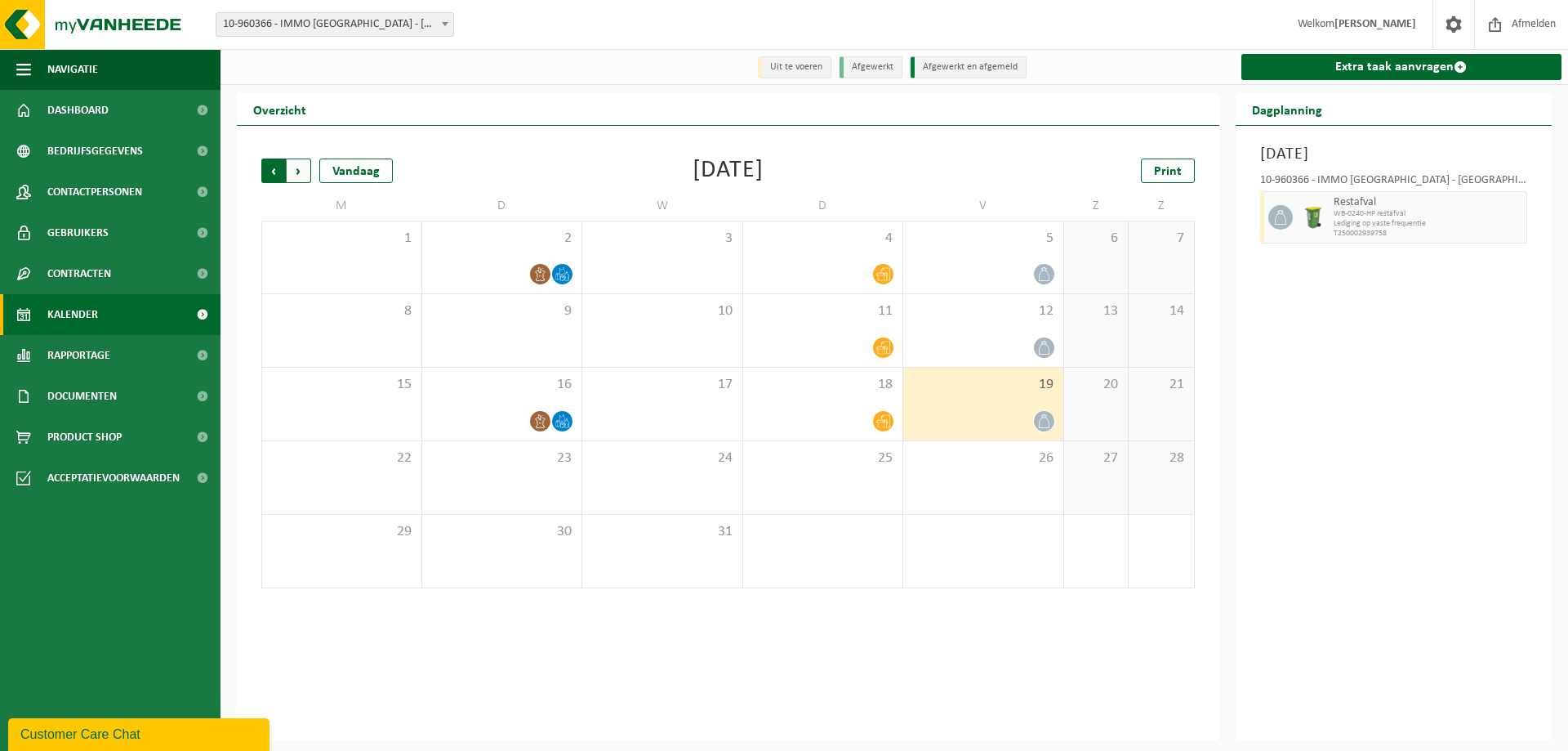
click at [296, 171] on span "Volgende" at bounding box center [299, 171] width 25 height 25
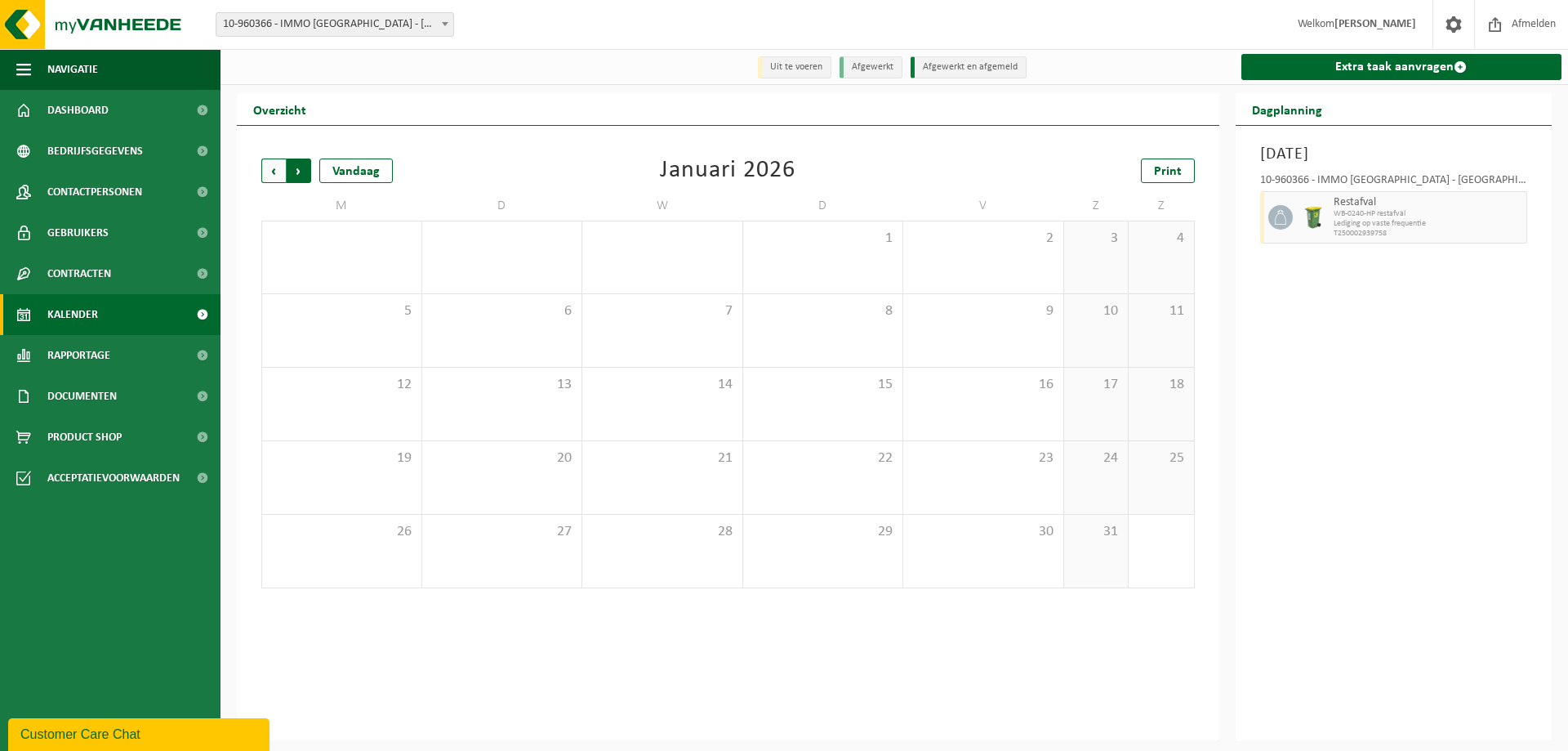
click at [271, 168] on span "Vorige" at bounding box center [274, 171] width 25 height 25
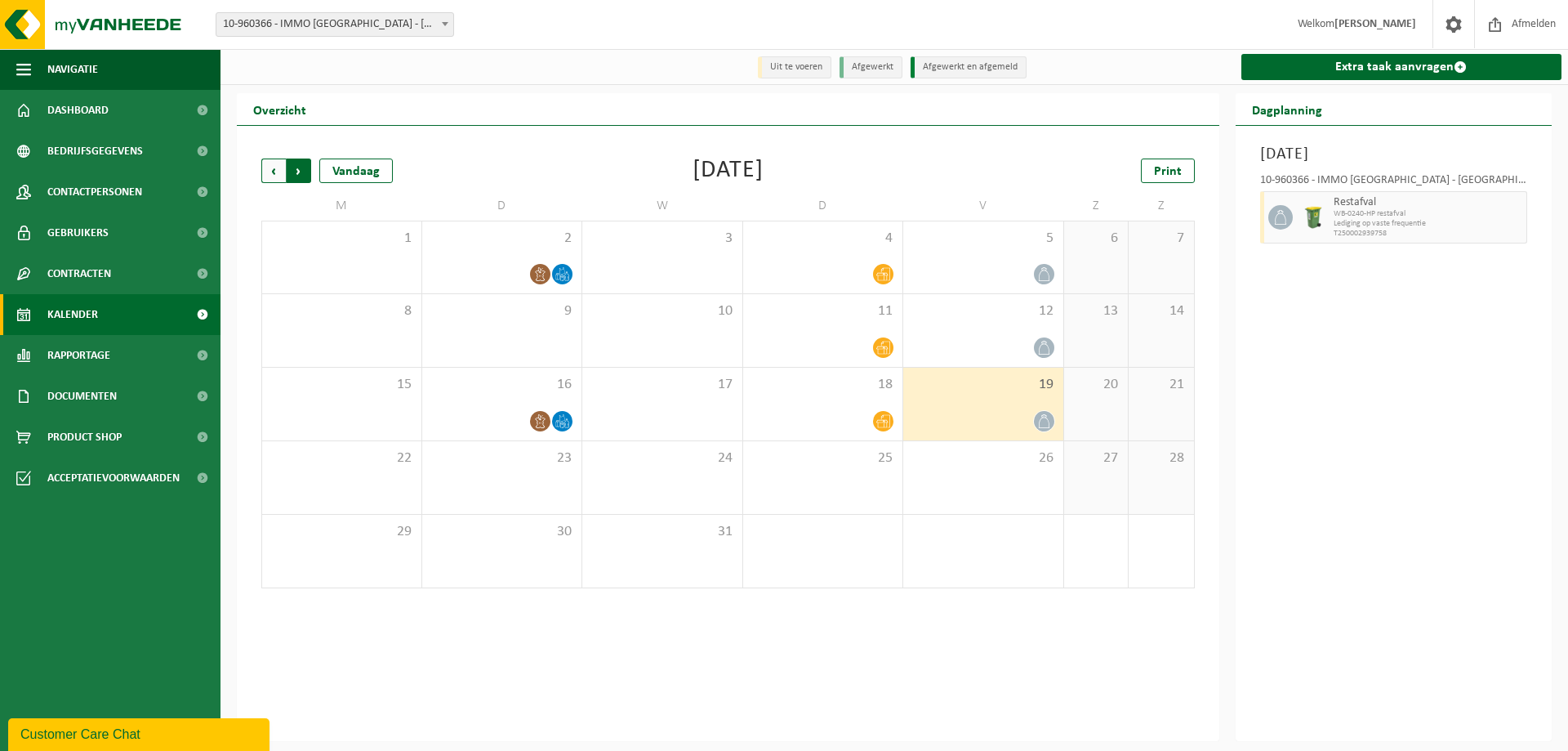
click at [278, 168] on span "Vorige" at bounding box center [274, 171] width 25 height 25
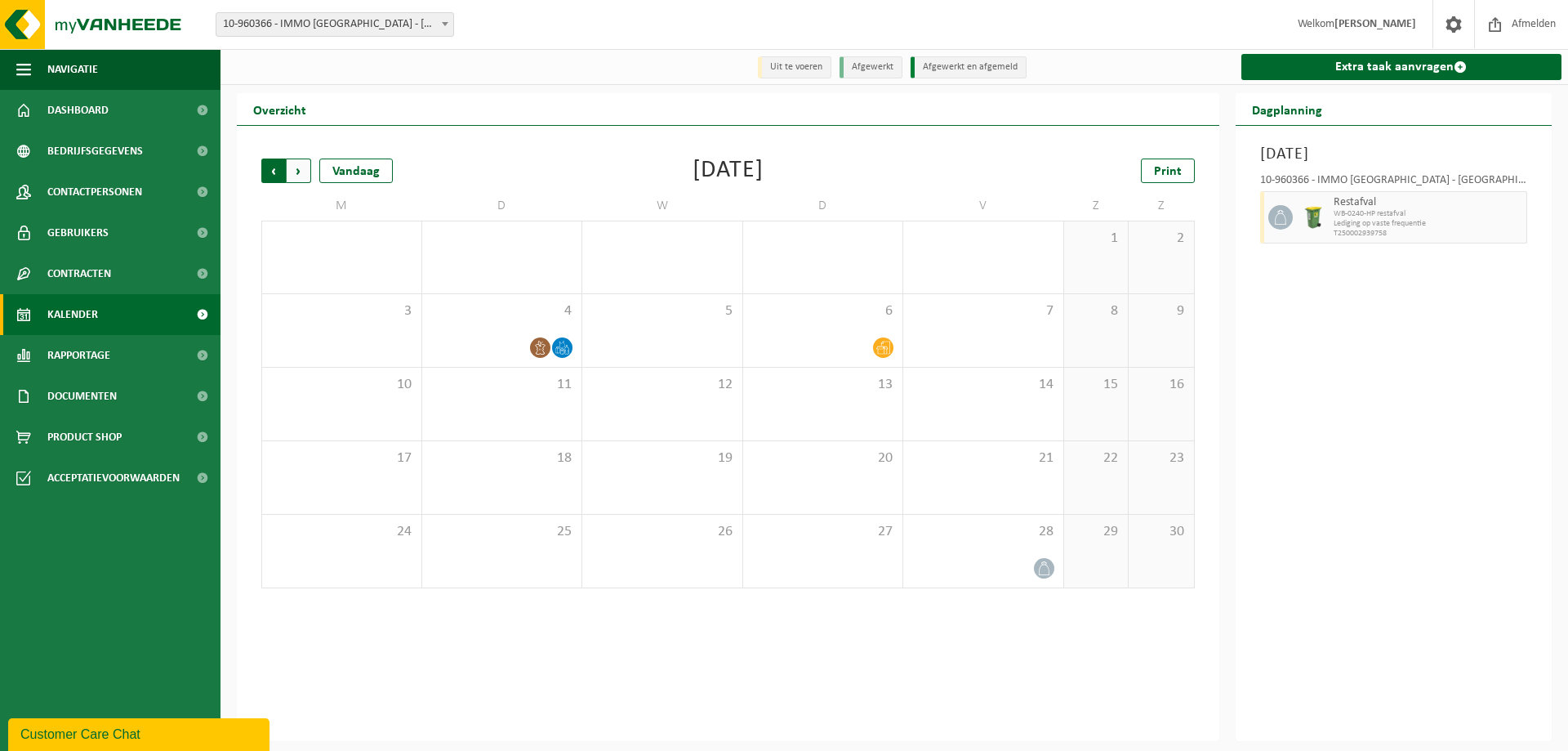
click at [296, 169] on span "Volgende" at bounding box center [299, 171] width 25 height 25
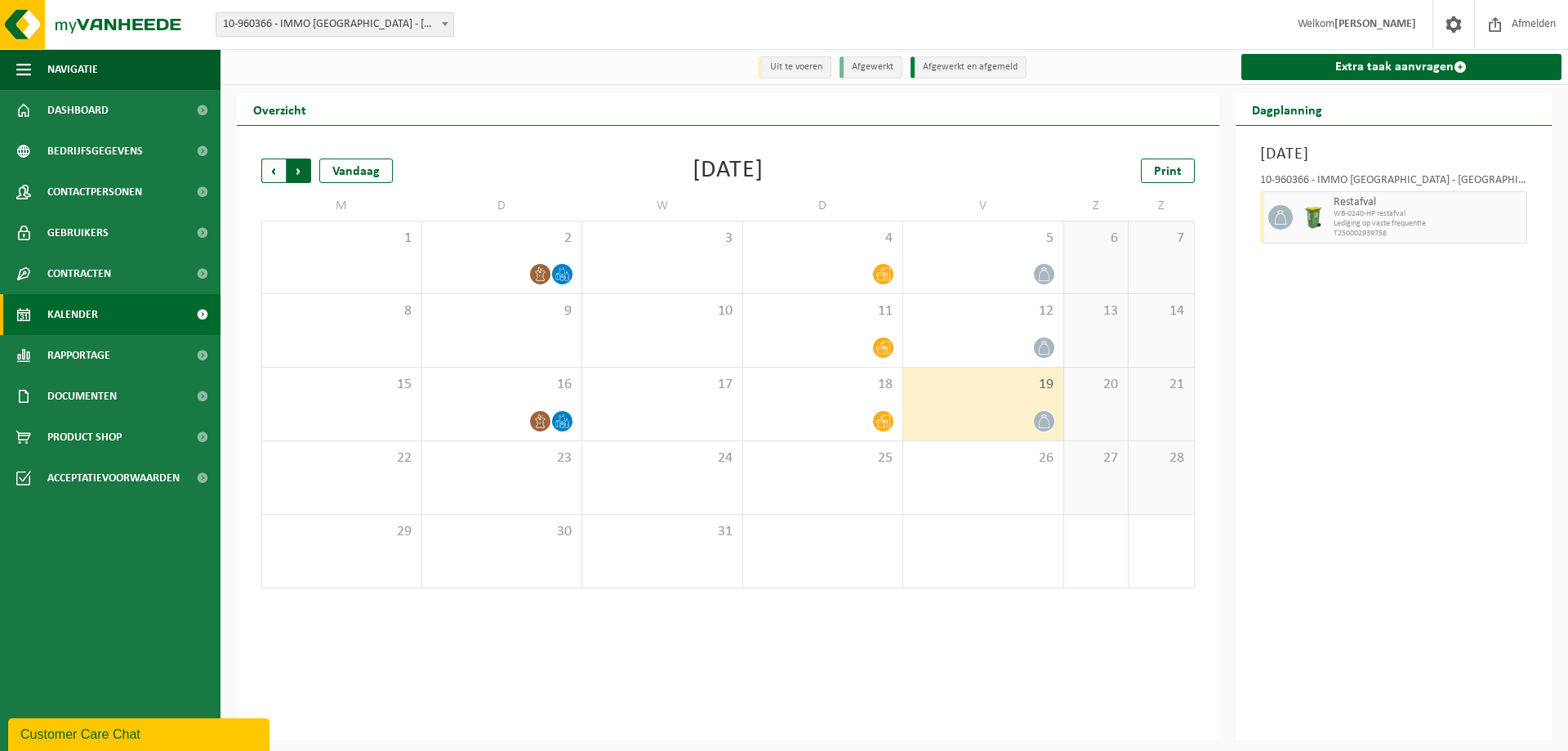
click at [272, 168] on span "Vorige" at bounding box center [274, 171] width 25 height 25
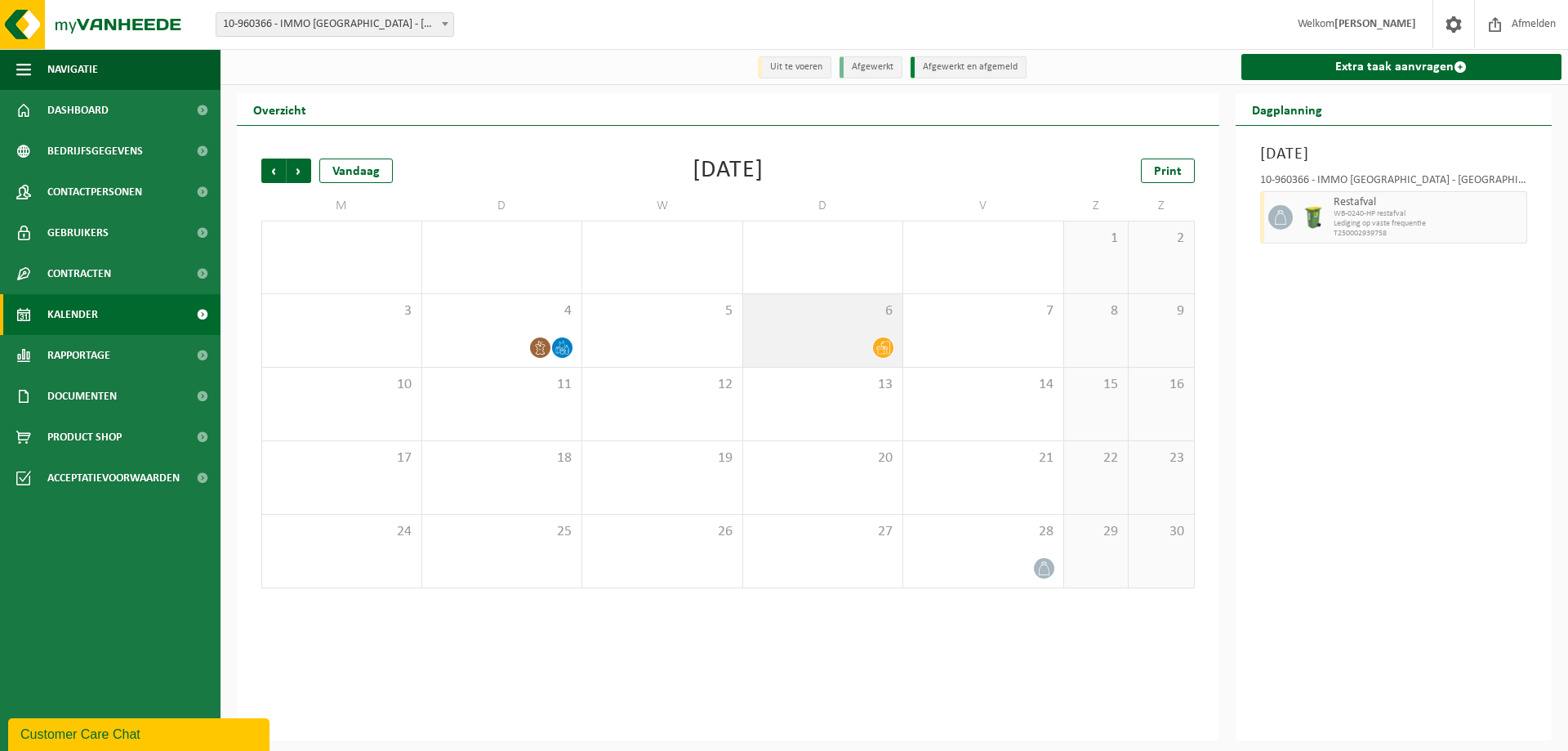
click at [827, 324] on div "6" at bounding box center [823, 330] width 160 height 73
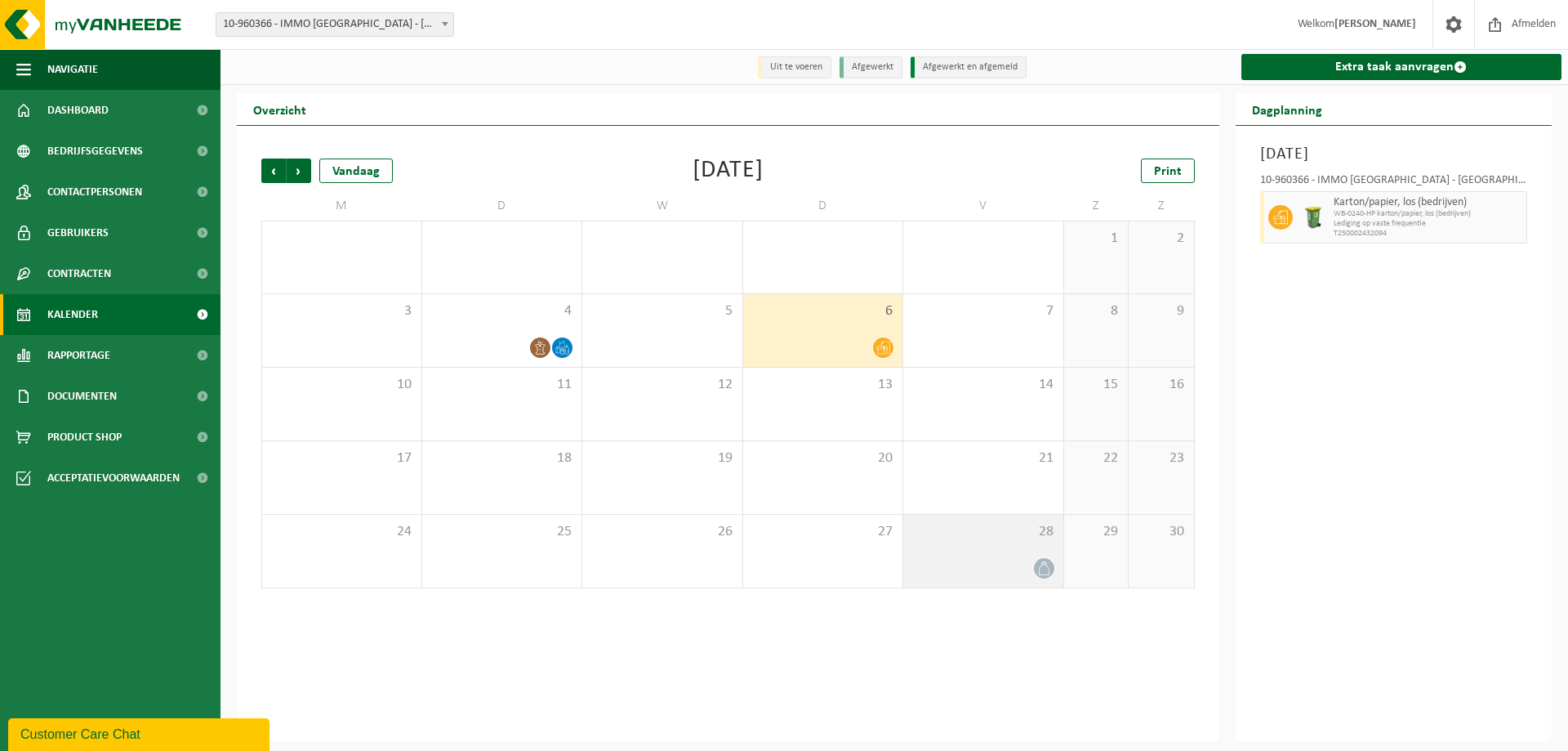
click at [1002, 558] on div at bounding box center [983, 568] width 144 height 22
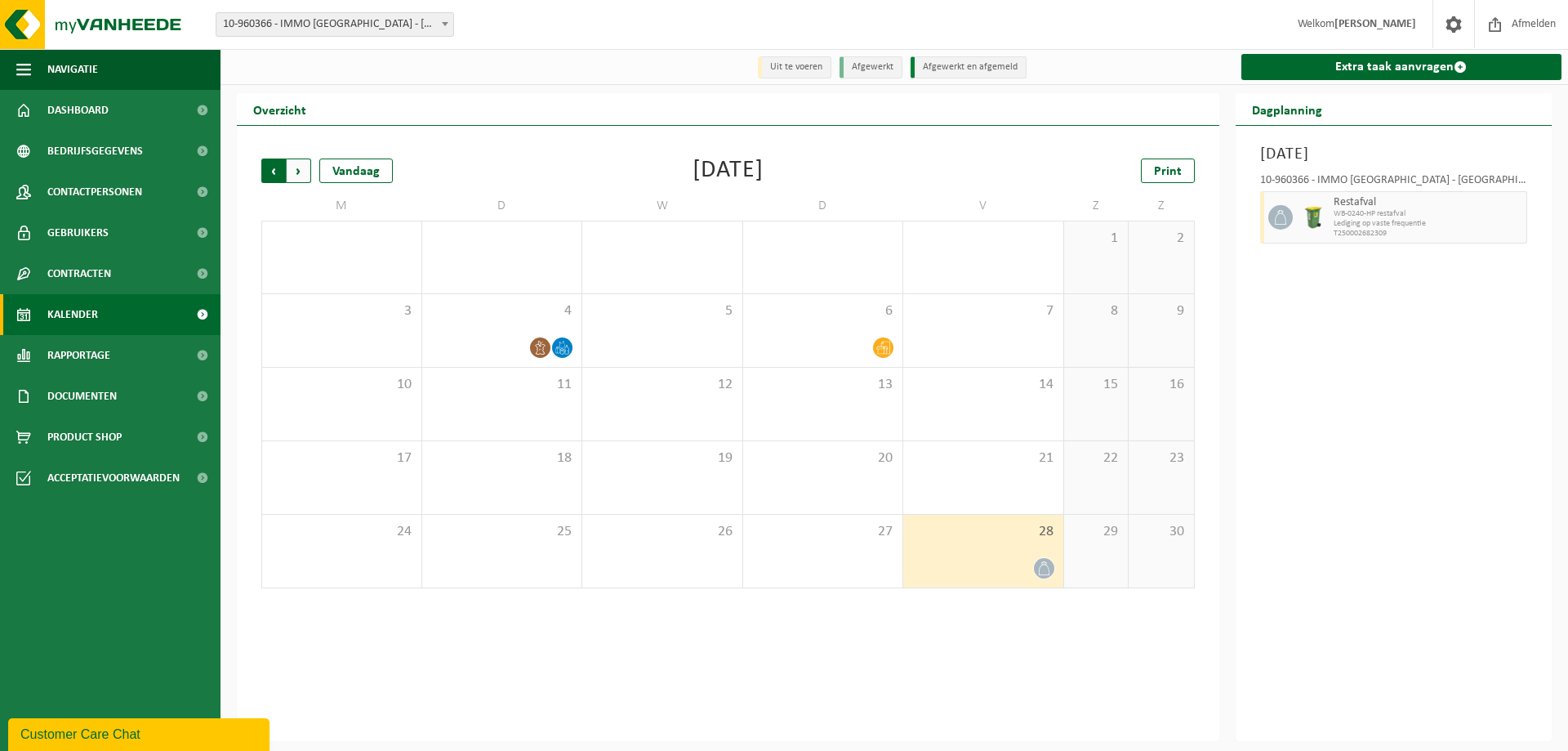
click at [304, 178] on span "Volgende" at bounding box center [299, 171] width 25 height 25
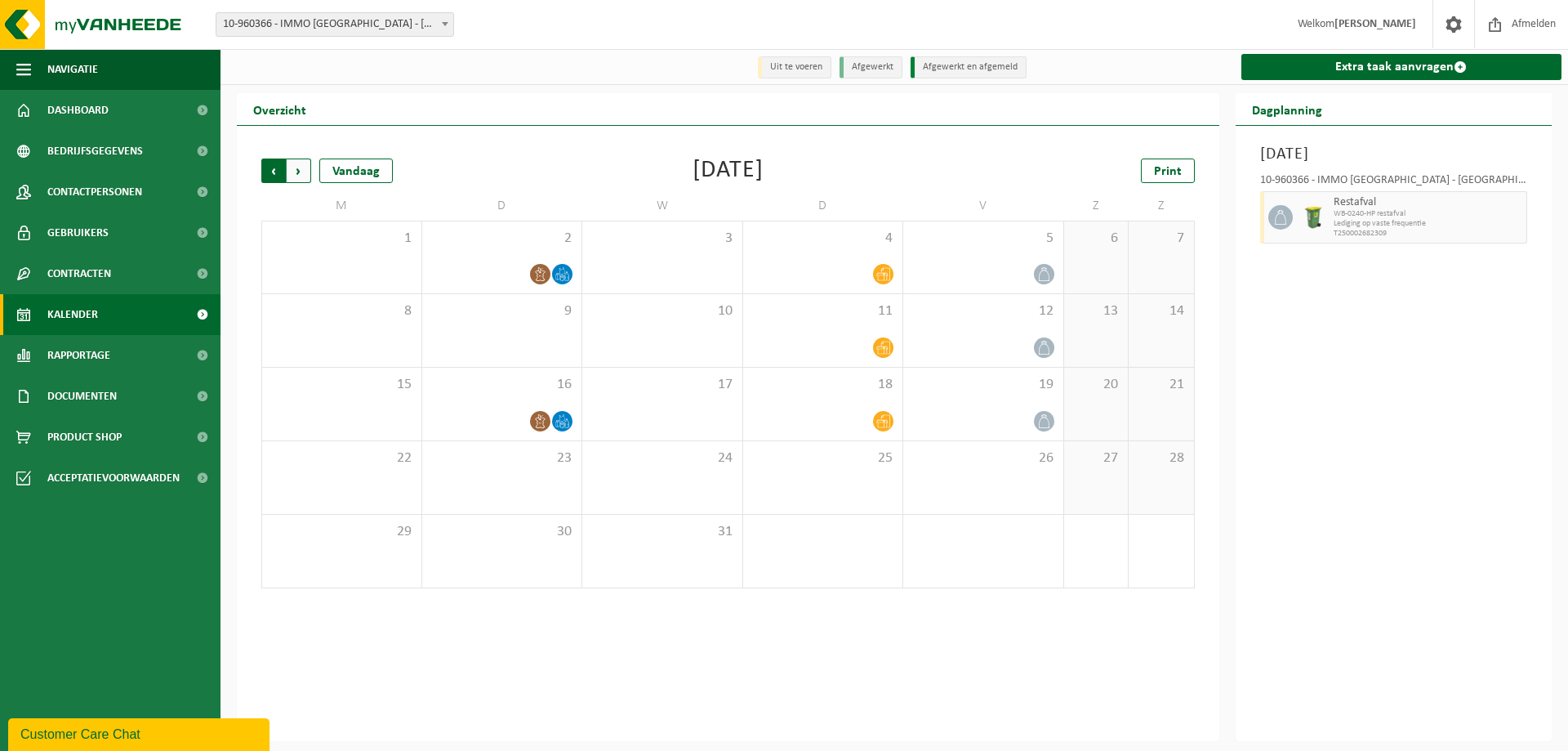
click at [301, 174] on span "Volgende" at bounding box center [299, 171] width 25 height 25
click at [265, 171] on span "Vorige" at bounding box center [274, 171] width 25 height 25
